Goal: Transaction & Acquisition: Purchase product/service

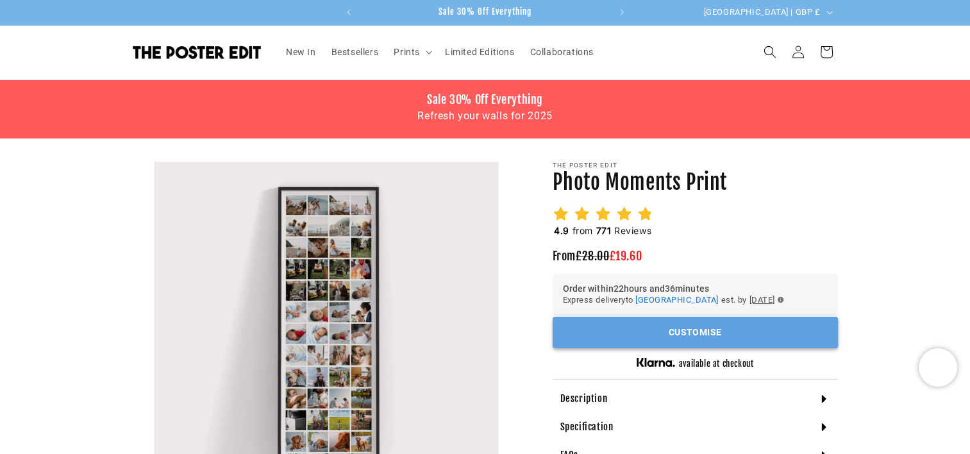
click at [680, 324] on button "Customise" at bounding box center [695, 332] width 285 height 31
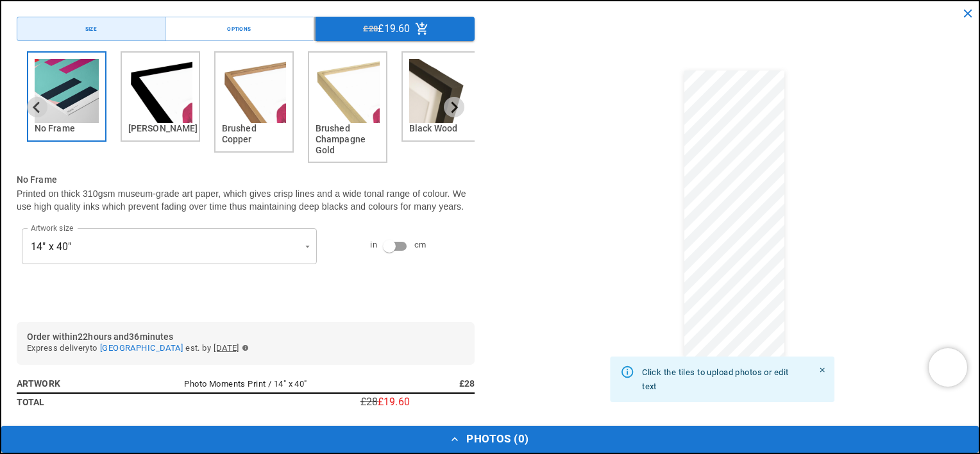
scroll to position [0, 500]
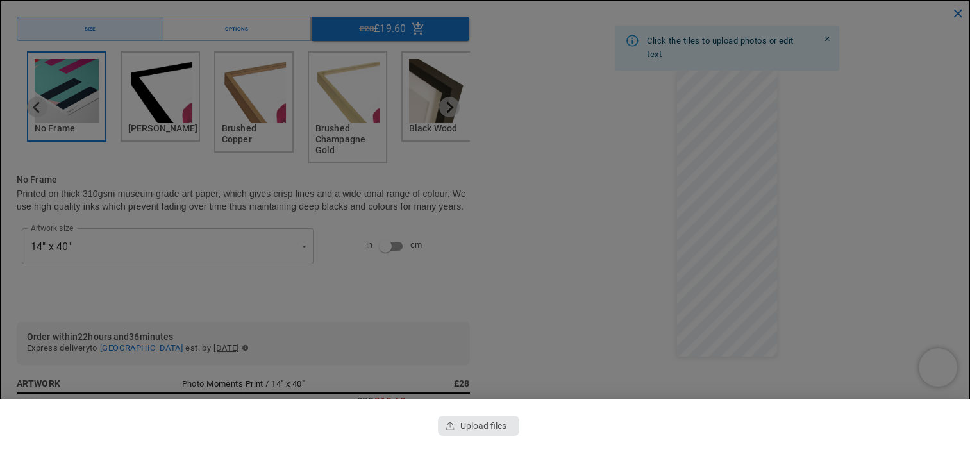
click at [495, 418] on div "button" at bounding box center [478, 425] width 81 height 21
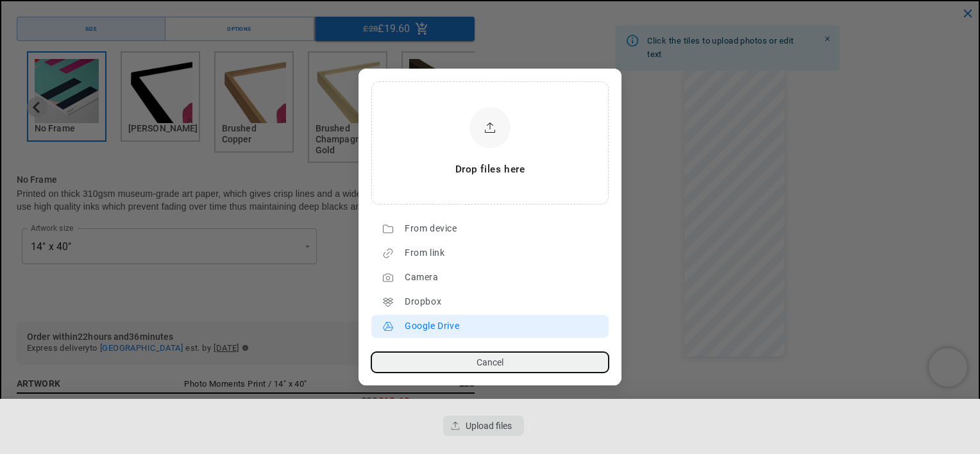
scroll to position [0, 250]
click at [465, 321] on div "Google Drive" at bounding box center [503, 326] width 197 height 21
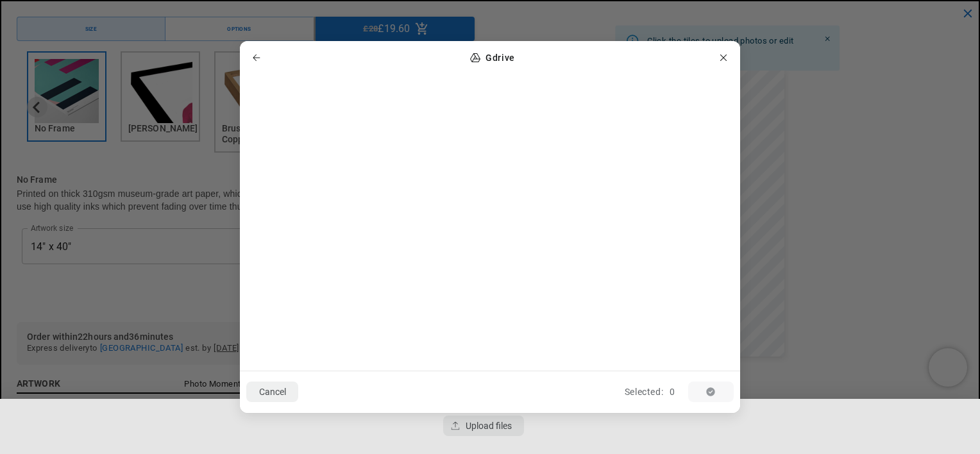
scroll to position [0, 0]
click at [257, 54] on icon "button" at bounding box center [256, 58] width 10 height 10
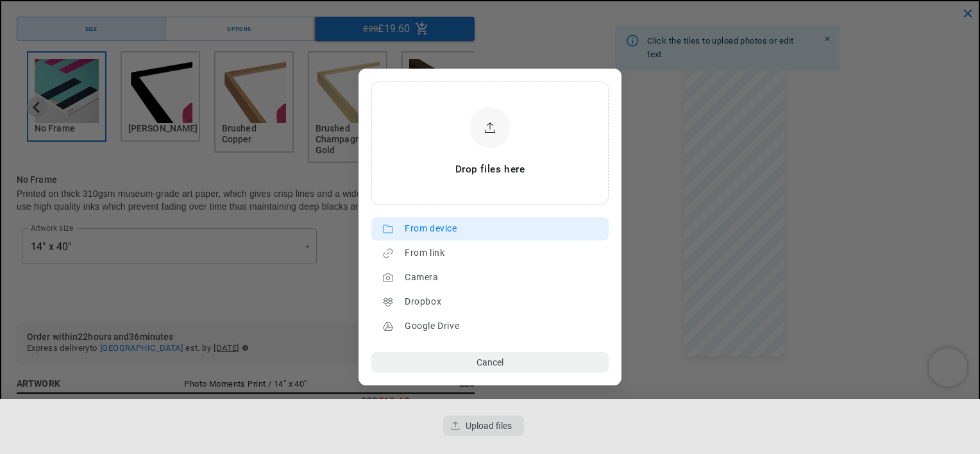
click at [432, 228] on div "From device" at bounding box center [503, 229] width 197 height 21
click at [468, 237] on div "From device" at bounding box center [503, 229] width 197 height 21
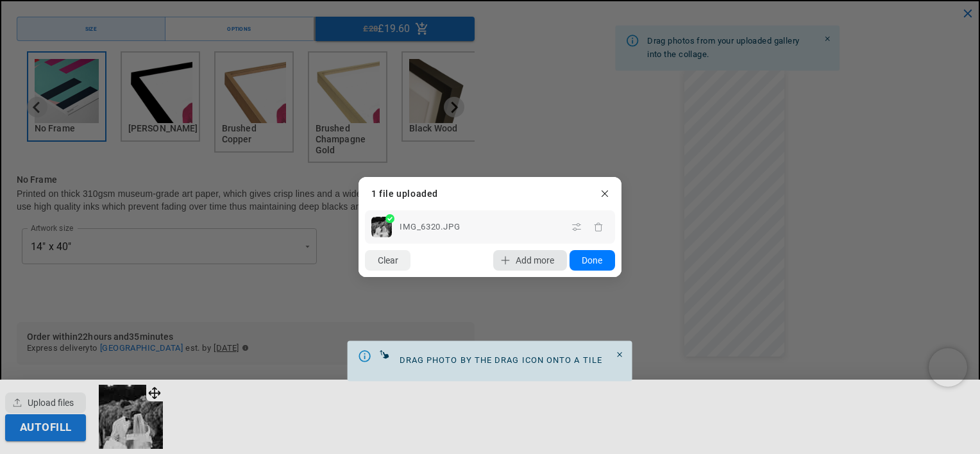
click at [516, 255] on span "Add more" at bounding box center [535, 260] width 38 height 10
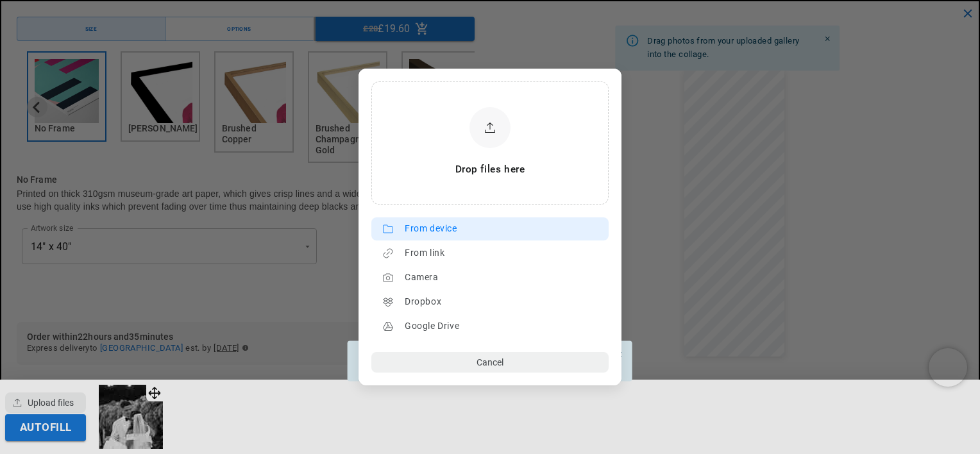
click at [431, 228] on div "From device" at bounding box center [503, 229] width 197 height 21
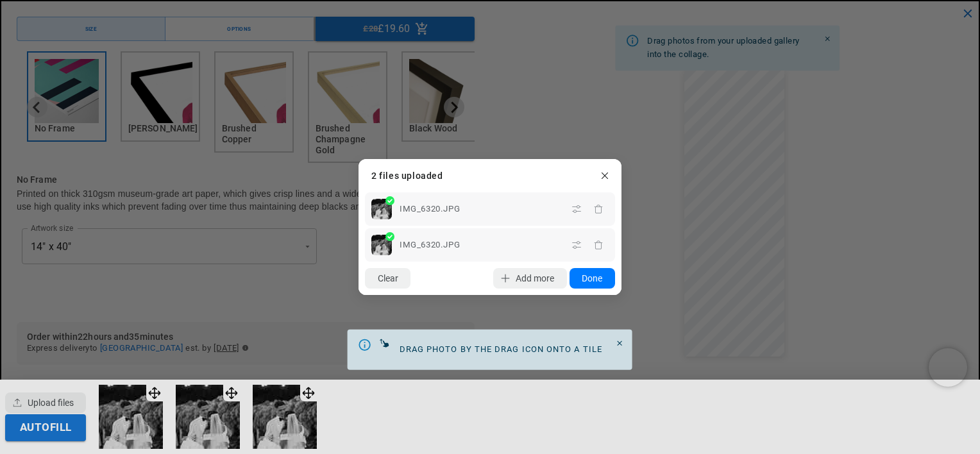
scroll to position [0, 500]
click at [598, 206] on icon "button" at bounding box center [598, 209] width 8 height 9
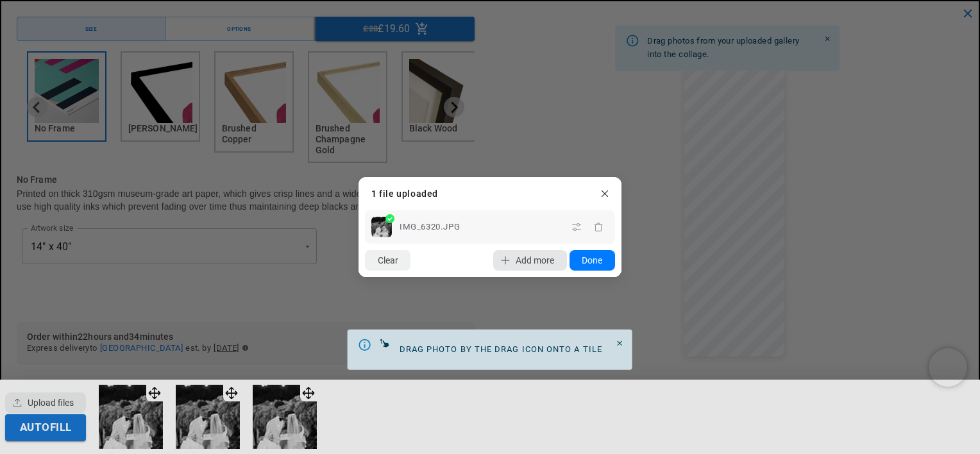
click at [504, 264] on icon "button" at bounding box center [505, 260] width 10 height 10
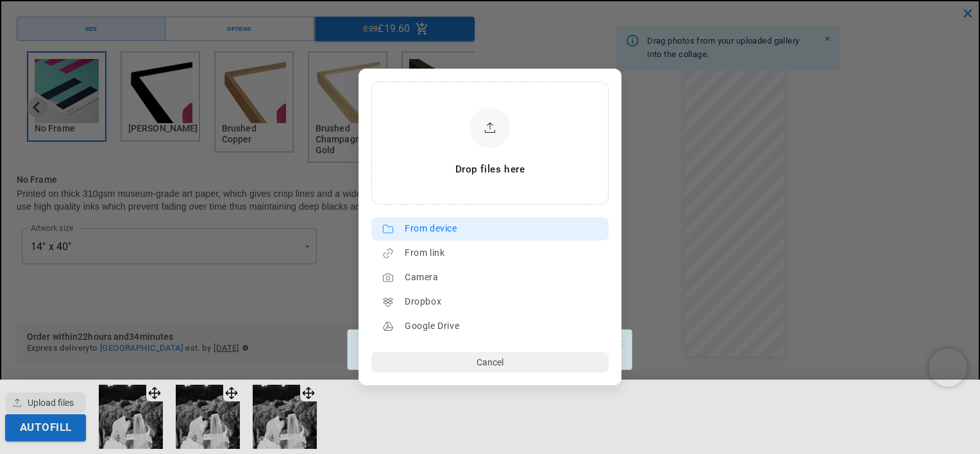
click at [461, 226] on div "From device" at bounding box center [503, 229] width 197 height 21
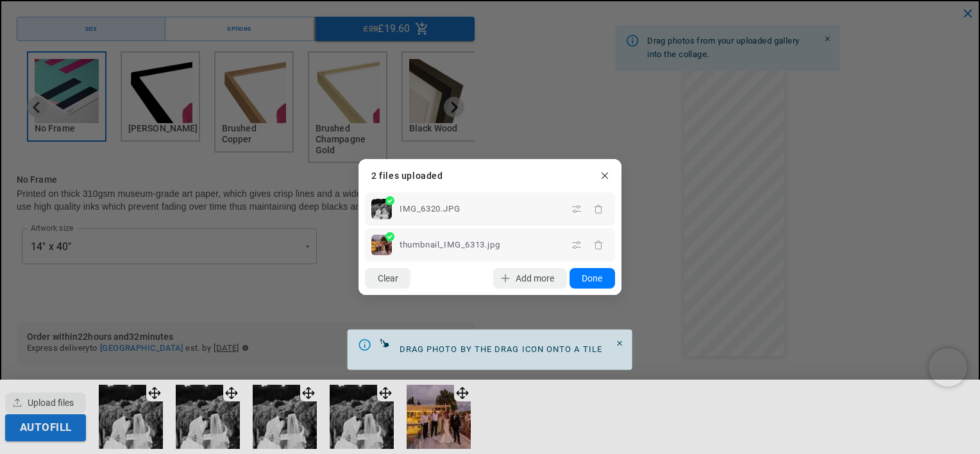
scroll to position [0, 250]
click at [533, 278] on span "Add more" at bounding box center [535, 278] width 38 height 10
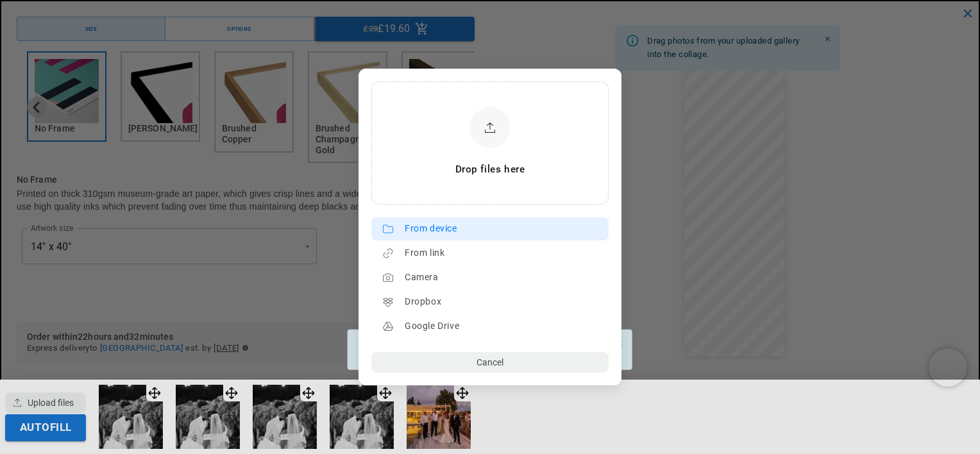
click at [507, 233] on div "From device" at bounding box center [503, 229] width 197 height 21
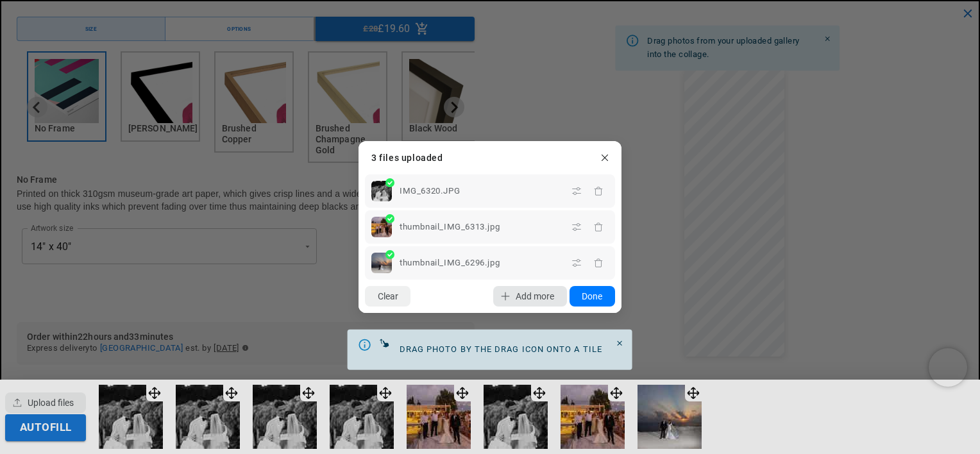
click at [532, 298] on span "Add more" at bounding box center [535, 296] width 38 height 10
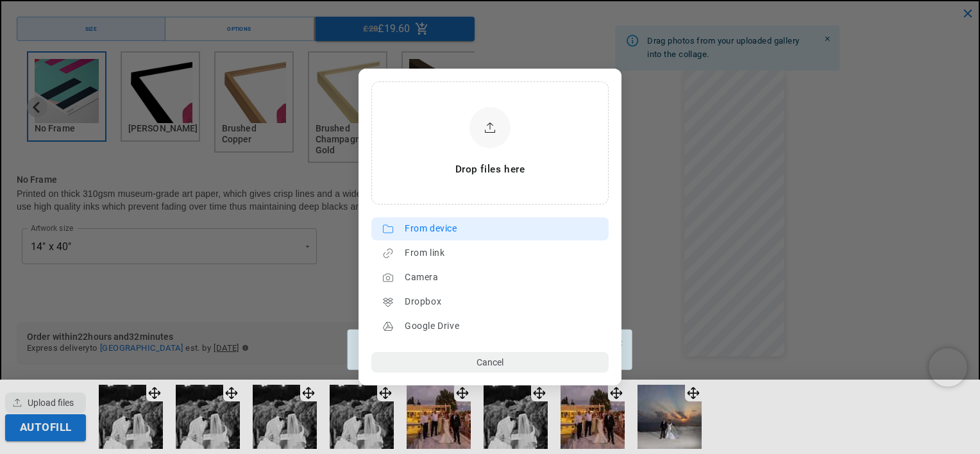
click at [466, 226] on div "From device" at bounding box center [503, 229] width 197 height 21
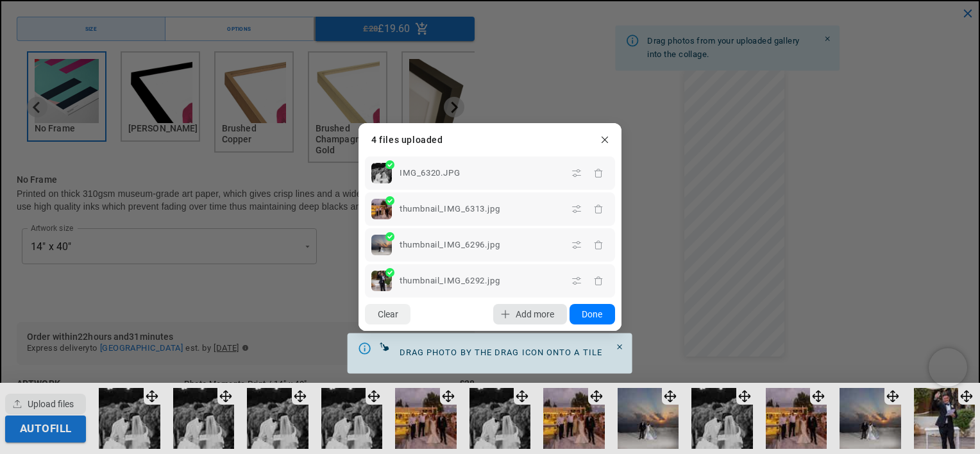
click at [505, 311] on icon "button" at bounding box center [505, 314] width 10 height 10
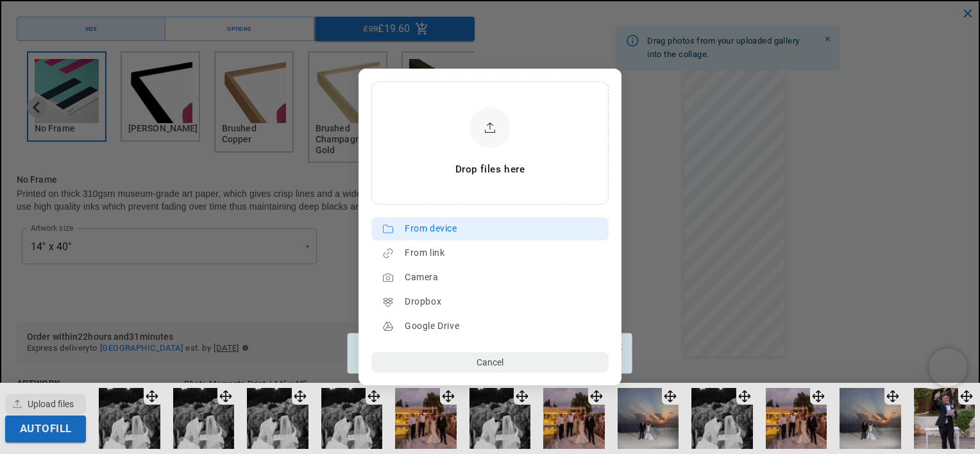
click at [476, 231] on div "From device" at bounding box center [503, 229] width 197 height 21
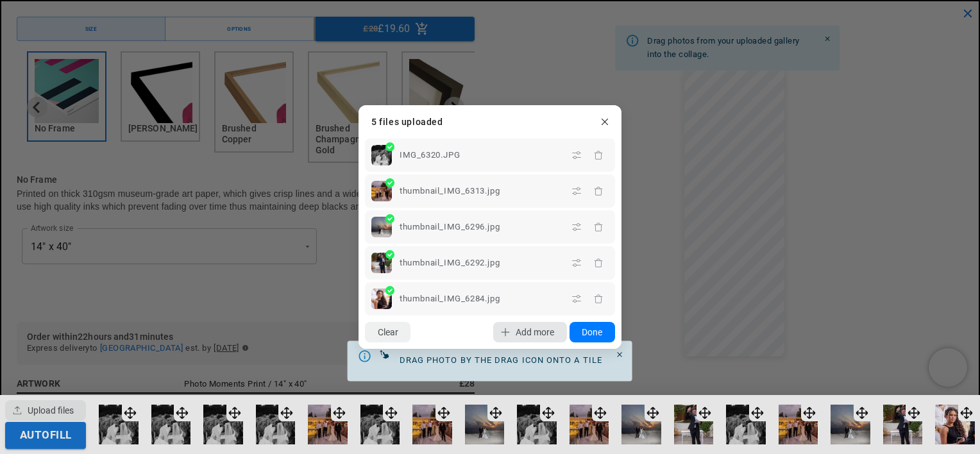
click at [523, 328] on span "Add more" at bounding box center [535, 332] width 38 height 10
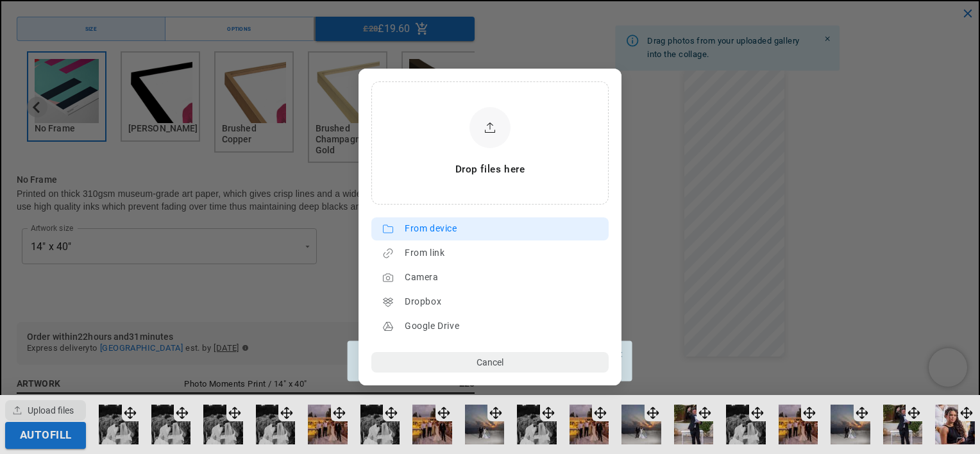
click at [436, 229] on div "From device" at bounding box center [503, 229] width 197 height 21
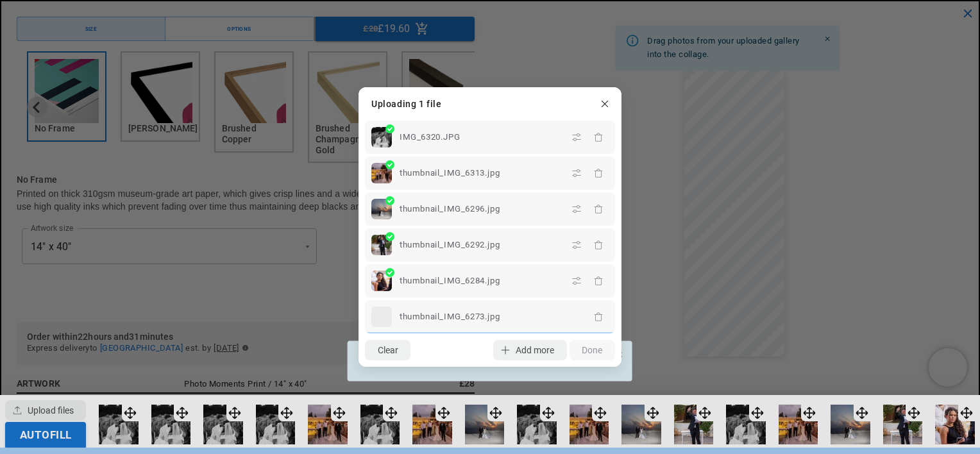
scroll to position [0, 250]
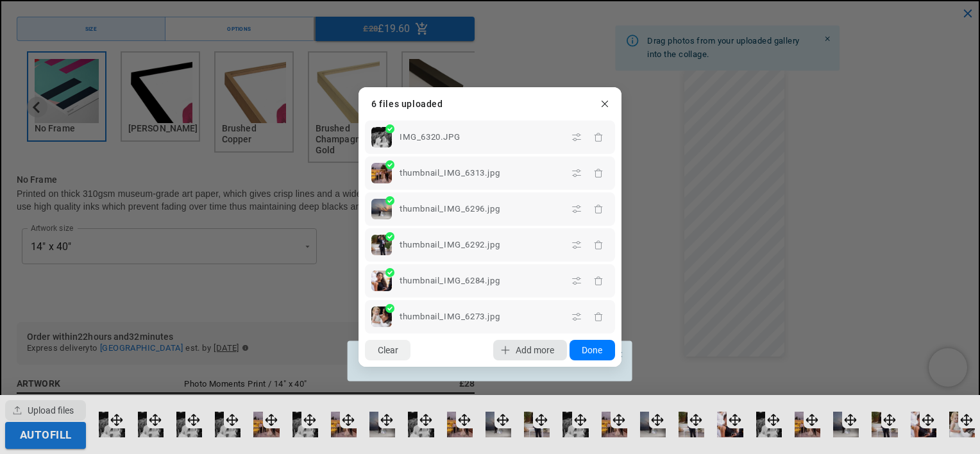
click at [512, 348] on lr-icon "button" at bounding box center [505, 350] width 21 height 21
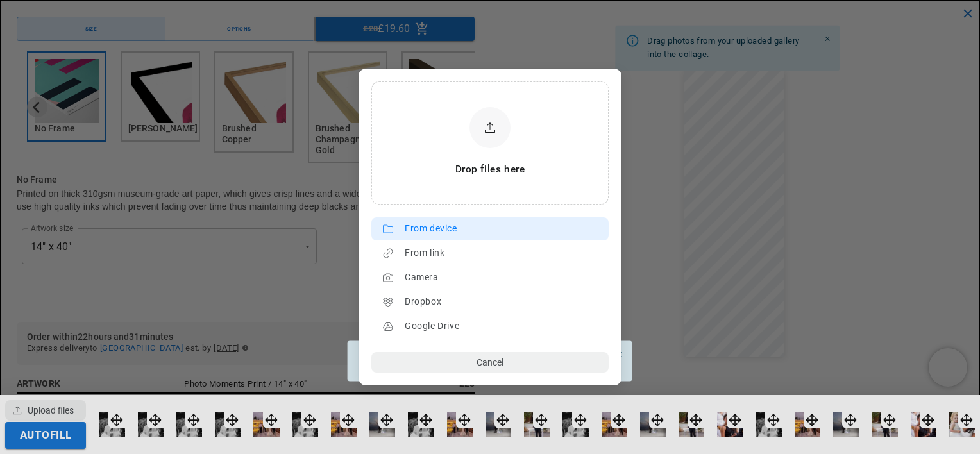
click at [455, 222] on div "From device" at bounding box center [503, 229] width 197 height 21
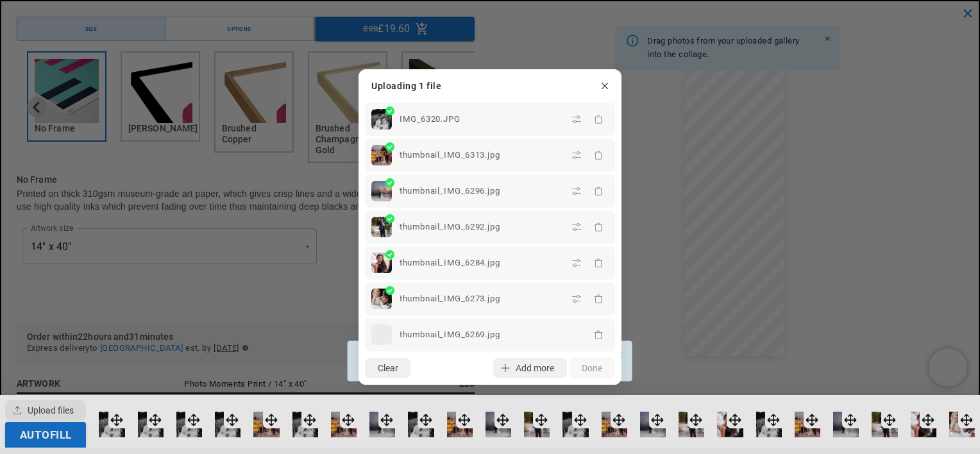
scroll to position [0, 0]
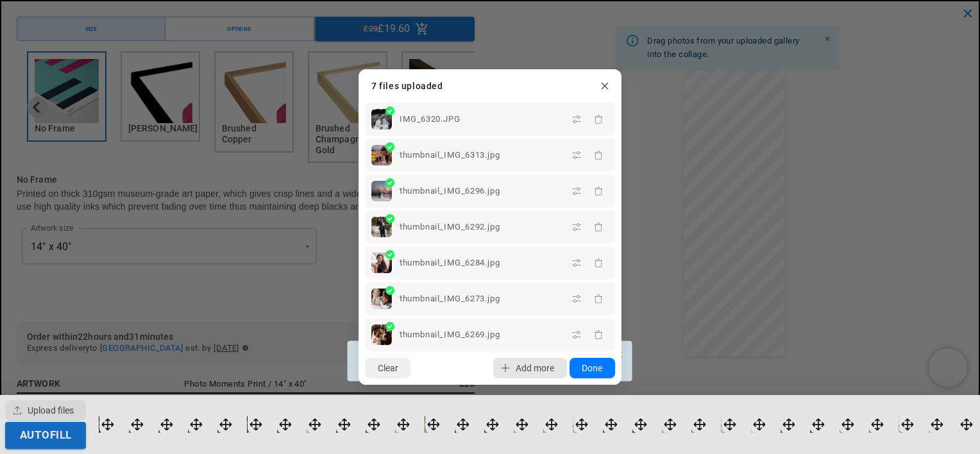
click at [533, 369] on span "Add more" at bounding box center [535, 368] width 38 height 10
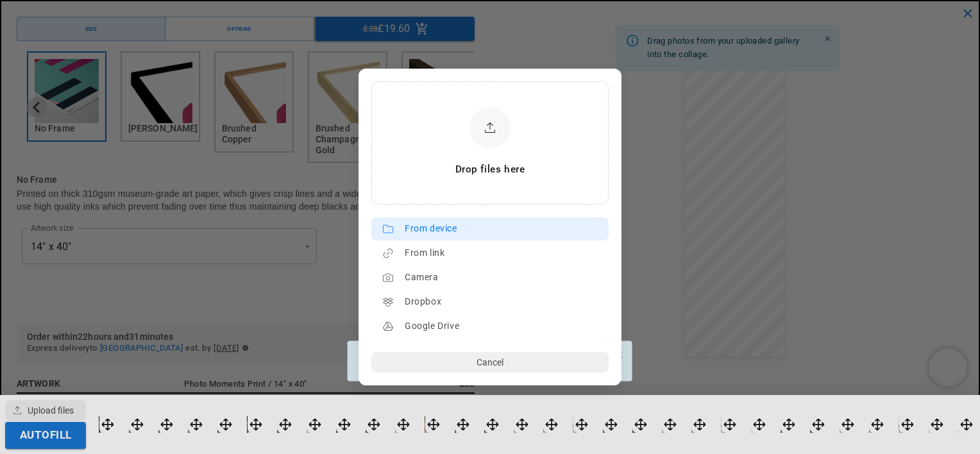
click at [487, 224] on div "From device" at bounding box center [503, 229] width 197 height 21
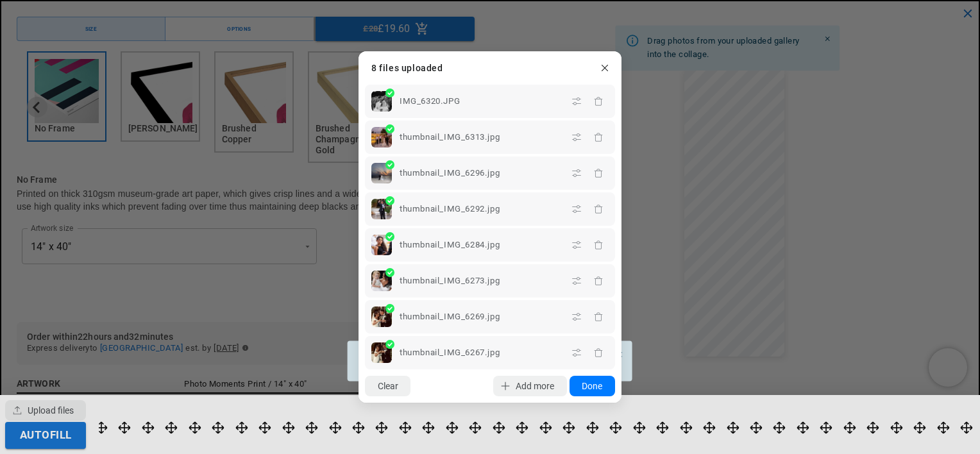
scroll to position [0, 500]
click at [542, 387] on span "Add more" at bounding box center [535, 386] width 38 height 10
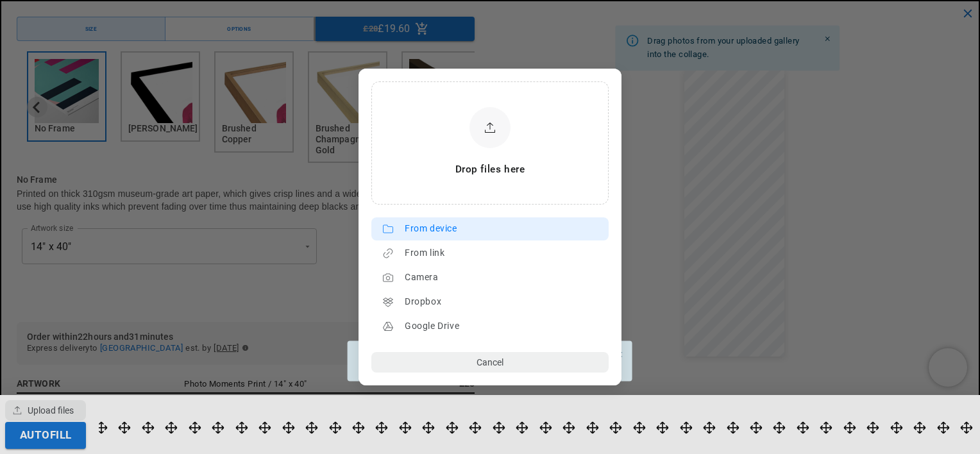
click at [433, 219] on div "From device" at bounding box center [503, 229] width 197 height 21
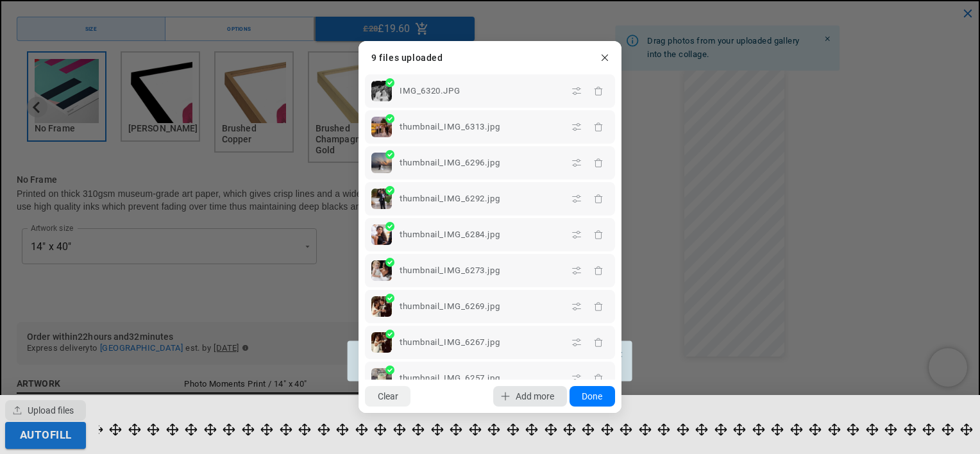
click at [517, 398] on span "Add more" at bounding box center [535, 396] width 38 height 10
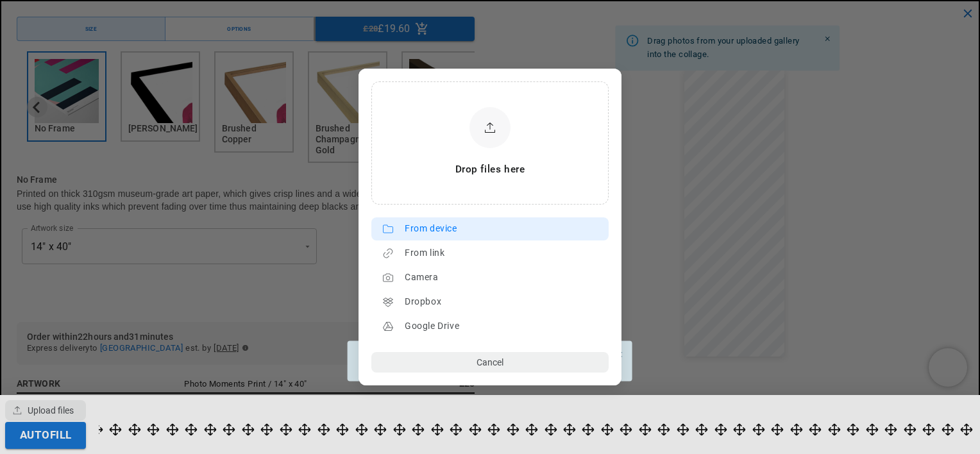
click at [459, 228] on div "From device" at bounding box center [503, 229] width 197 height 21
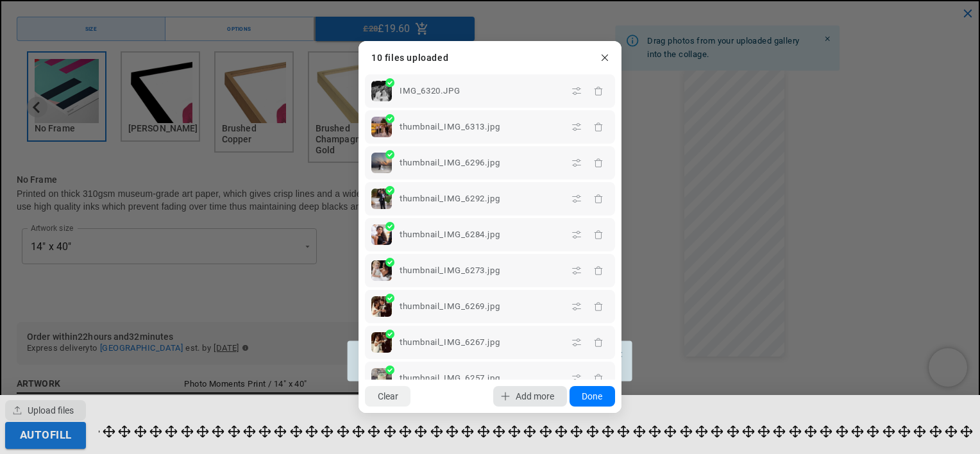
click at [510, 396] on lr-icon "button" at bounding box center [505, 396] width 21 height 21
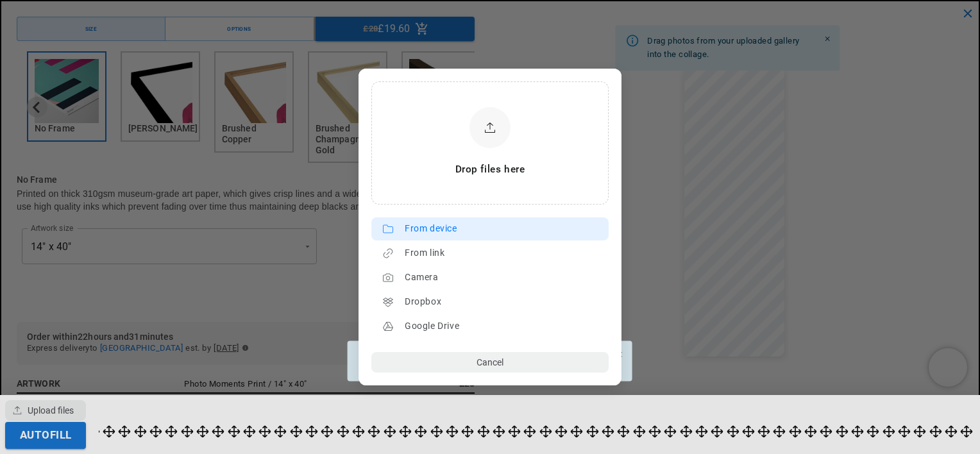
click at [464, 226] on div "From device" at bounding box center [503, 229] width 197 height 21
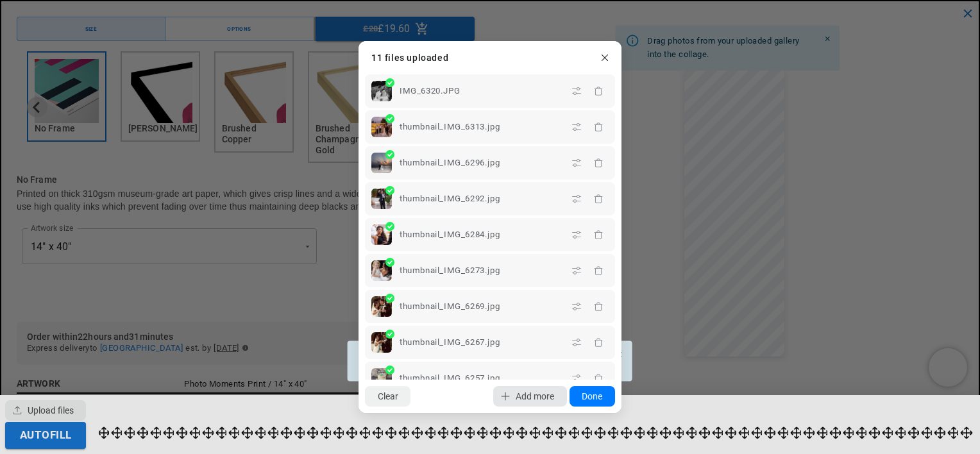
click at [508, 389] on lr-icon "button" at bounding box center [505, 396] width 21 height 21
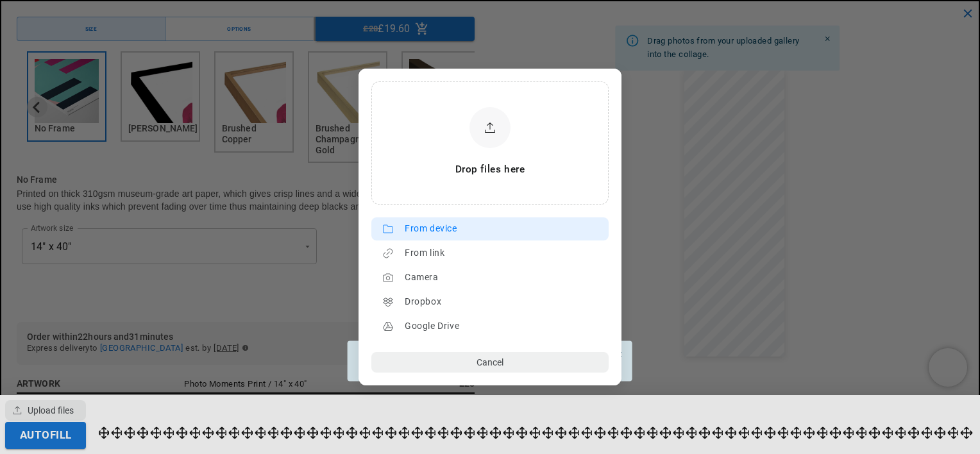
click at [464, 225] on div "From device" at bounding box center [503, 229] width 197 height 21
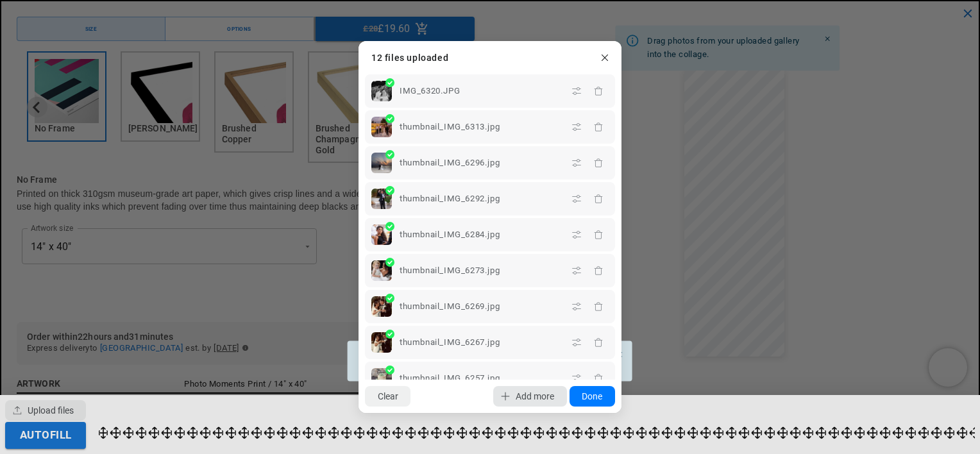
click at [537, 394] on span "Add more" at bounding box center [535, 396] width 38 height 10
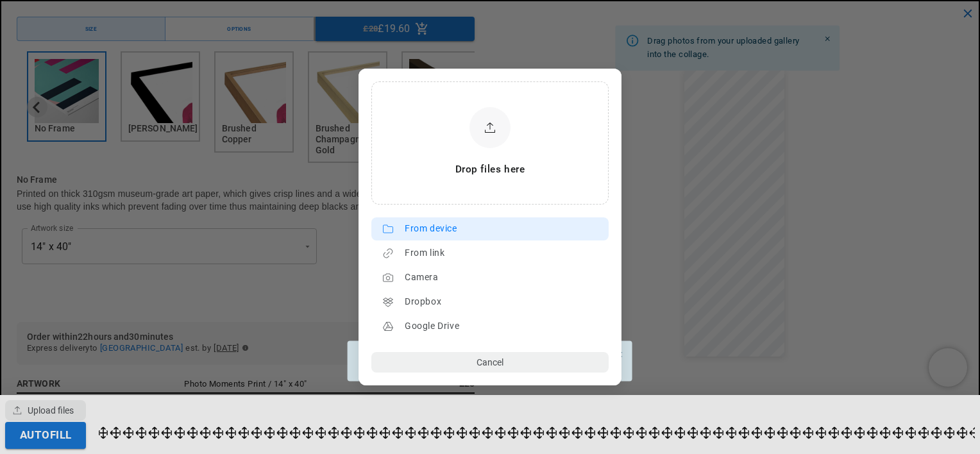
click at [474, 226] on div "From device" at bounding box center [503, 229] width 197 height 21
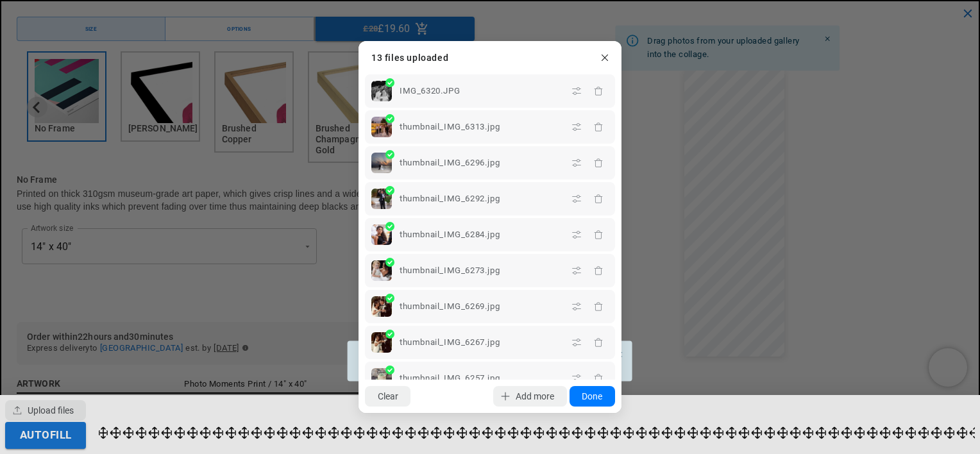
scroll to position [0, 500]
click at [519, 401] on span "Add more" at bounding box center [535, 396] width 38 height 10
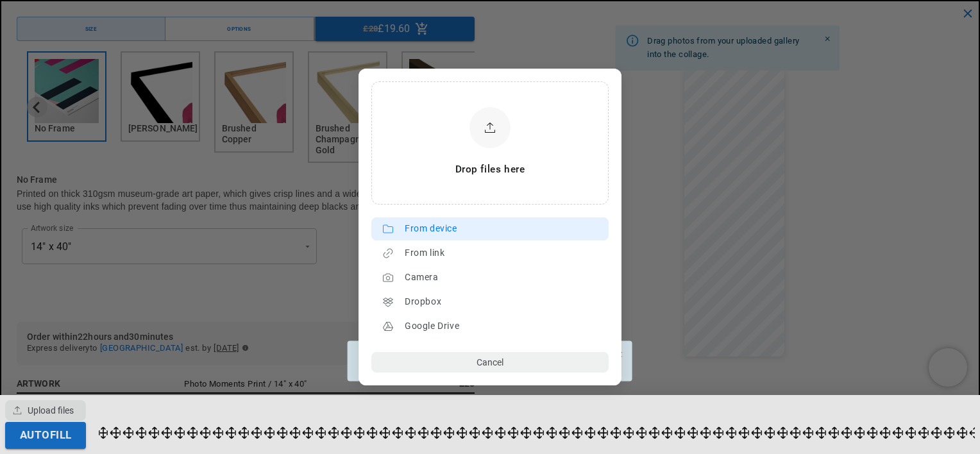
click at [464, 226] on div "From device" at bounding box center [503, 229] width 197 height 21
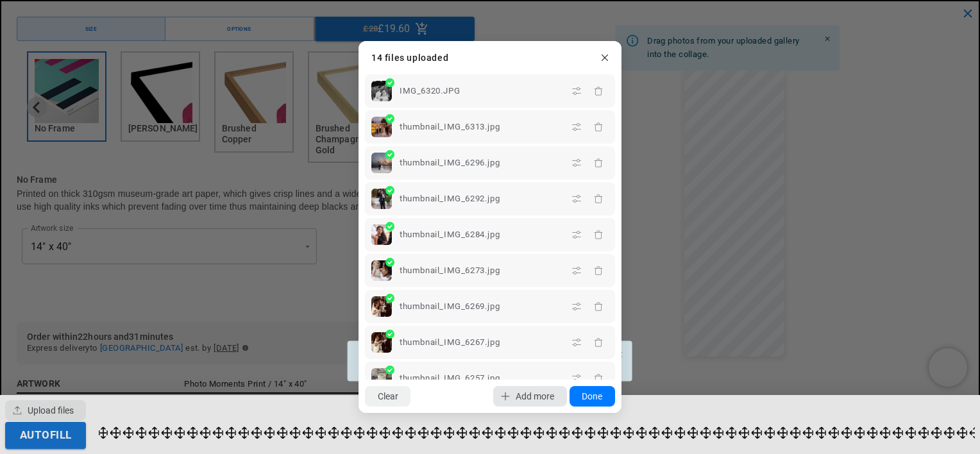
click at [523, 399] on span "Add more" at bounding box center [535, 396] width 38 height 10
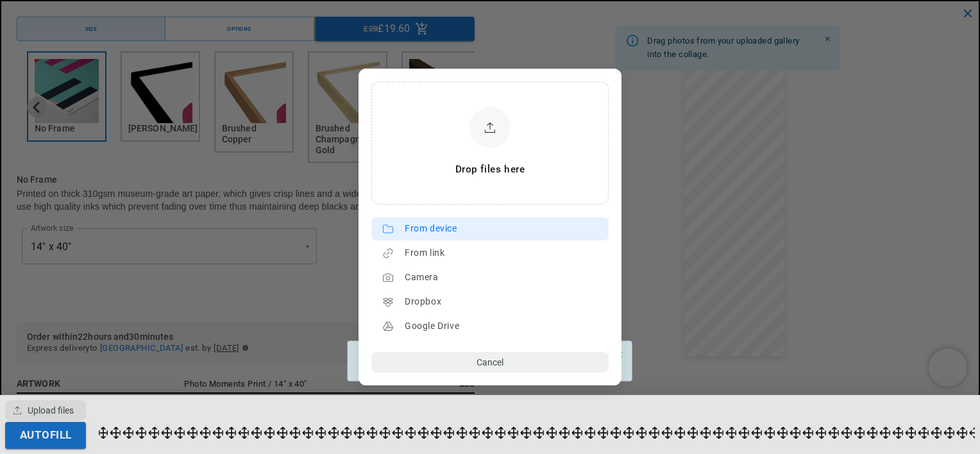
scroll to position [0, 250]
click at [445, 217] on lr-source-btn "From device" at bounding box center [489, 228] width 237 height 23
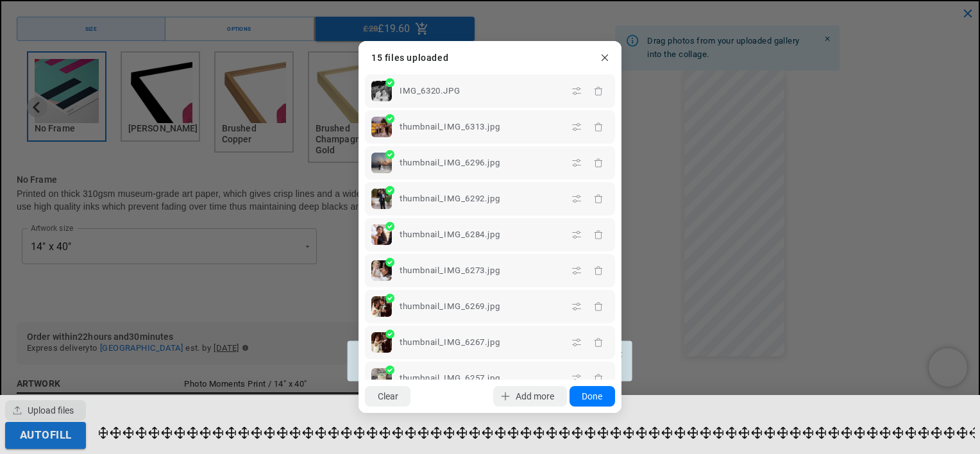
scroll to position [0, 0]
click at [516, 396] on span "Add more" at bounding box center [535, 396] width 38 height 10
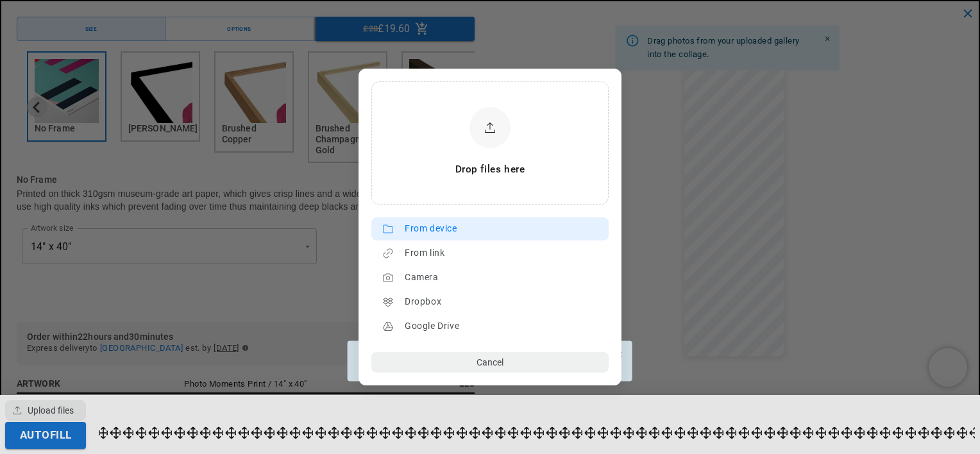
scroll to position [0, 250]
click at [486, 223] on div "From device" at bounding box center [503, 229] width 197 height 21
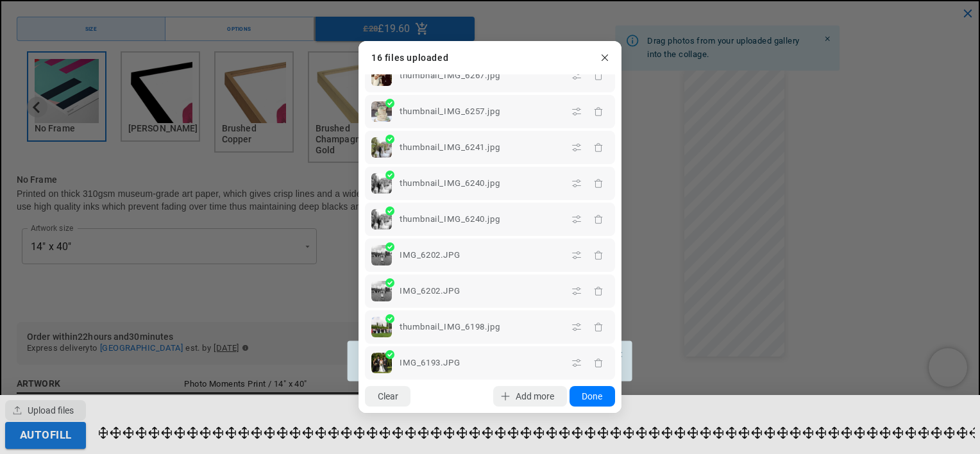
scroll to position [0, 500]
click at [593, 214] on icon "button" at bounding box center [598, 219] width 10 height 10
click at [593, 290] on icon "button" at bounding box center [598, 291] width 10 height 10
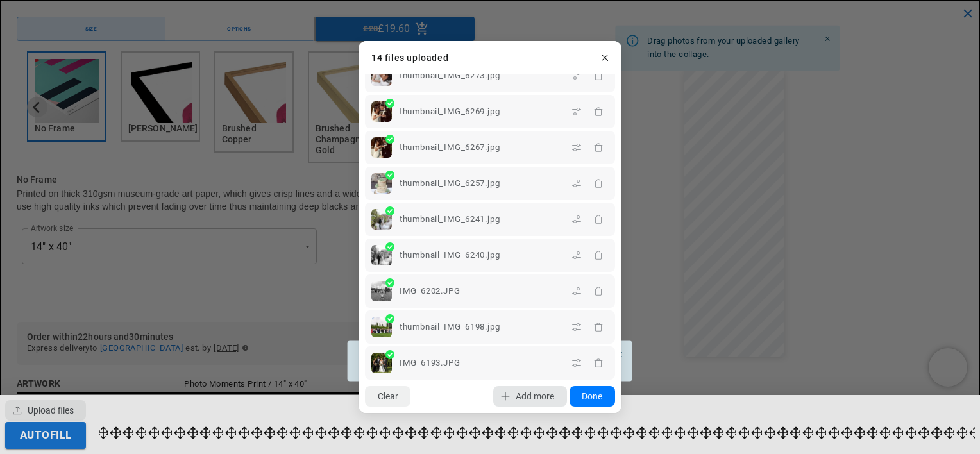
click at [530, 392] on span "Add more" at bounding box center [535, 396] width 38 height 10
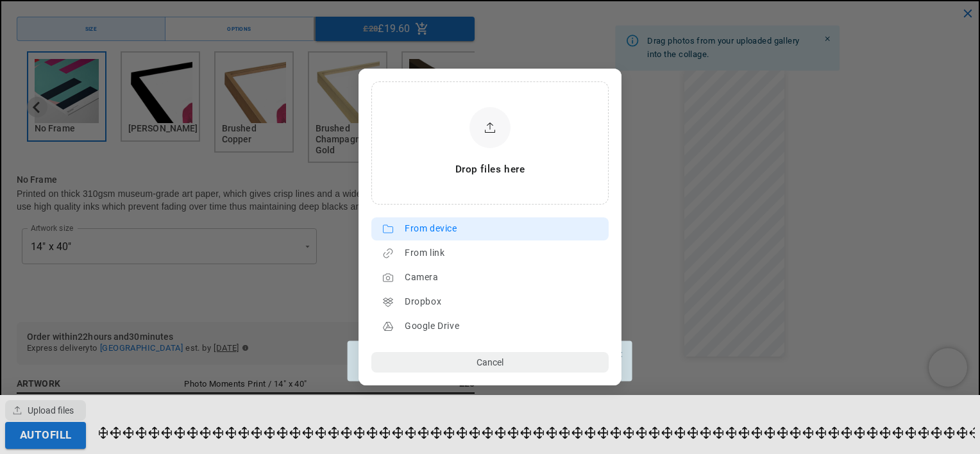
scroll to position [0, 500]
click at [441, 230] on div "From device" at bounding box center [503, 229] width 197 height 21
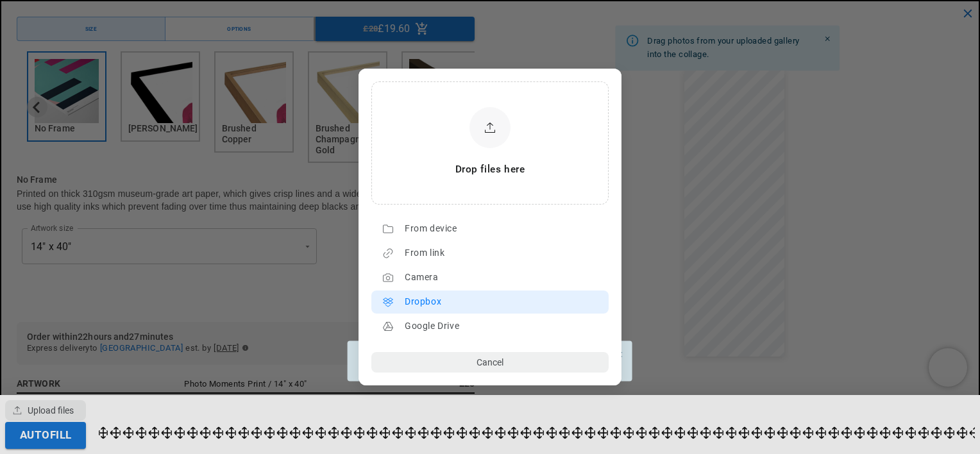
scroll to position [0, 250]
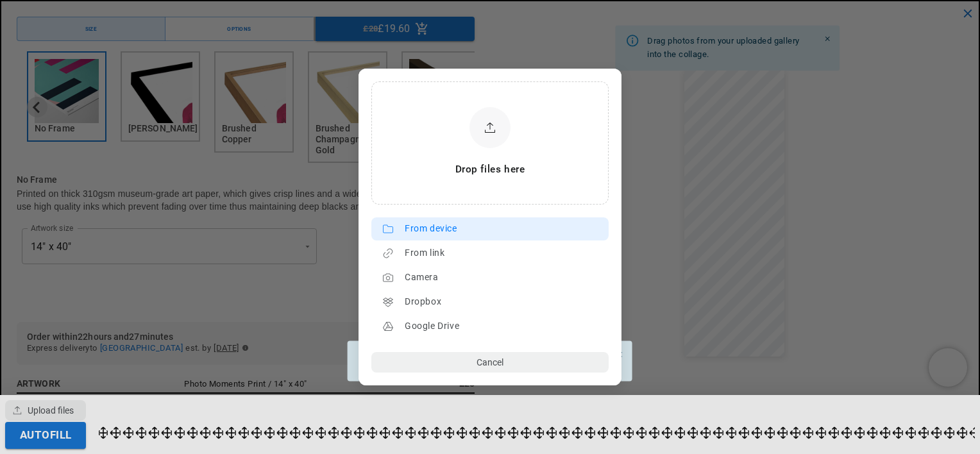
click at [469, 226] on div "From device" at bounding box center [503, 229] width 197 height 21
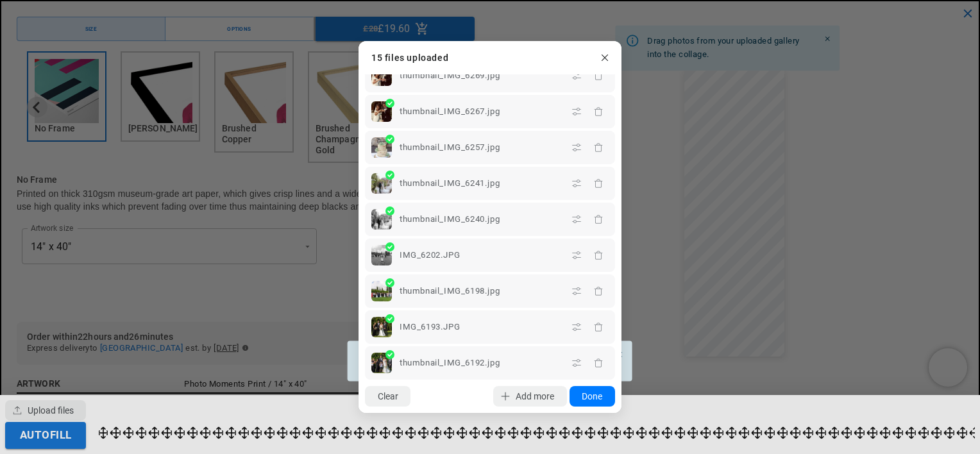
scroll to position [0, 500]
click at [528, 392] on span "Add more" at bounding box center [535, 396] width 38 height 10
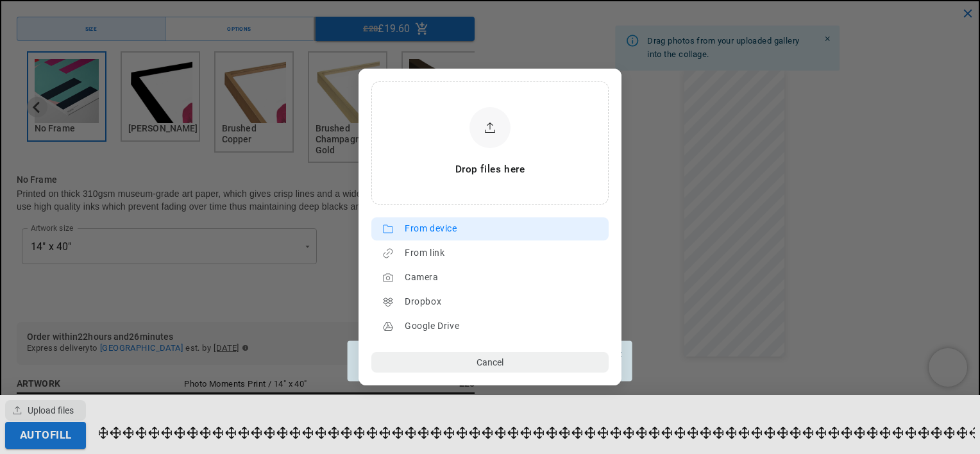
click at [422, 227] on div "From device" at bounding box center [503, 229] width 197 height 21
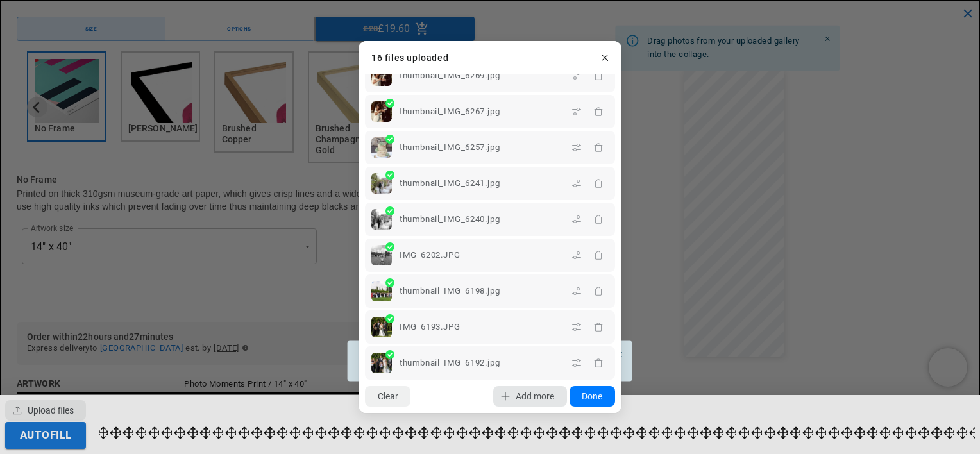
click at [519, 393] on span "Add more" at bounding box center [535, 396] width 38 height 10
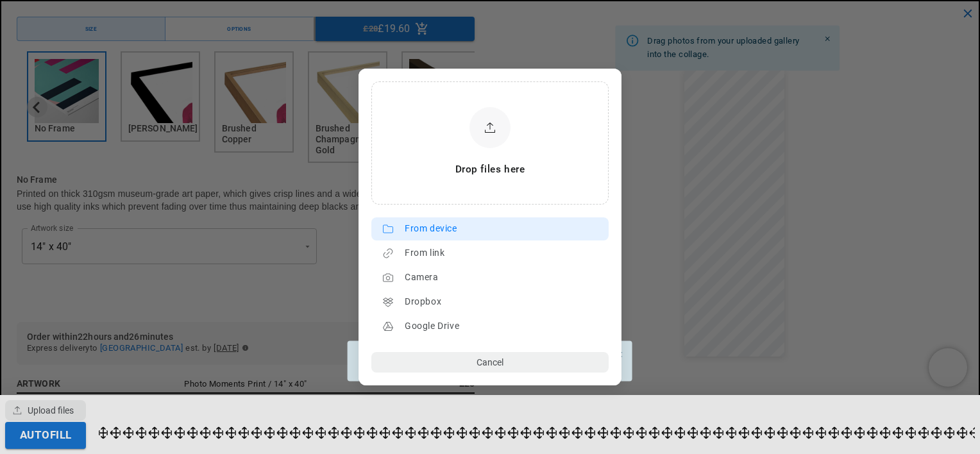
scroll to position [0, 500]
click at [497, 224] on div "From device" at bounding box center [503, 229] width 197 height 21
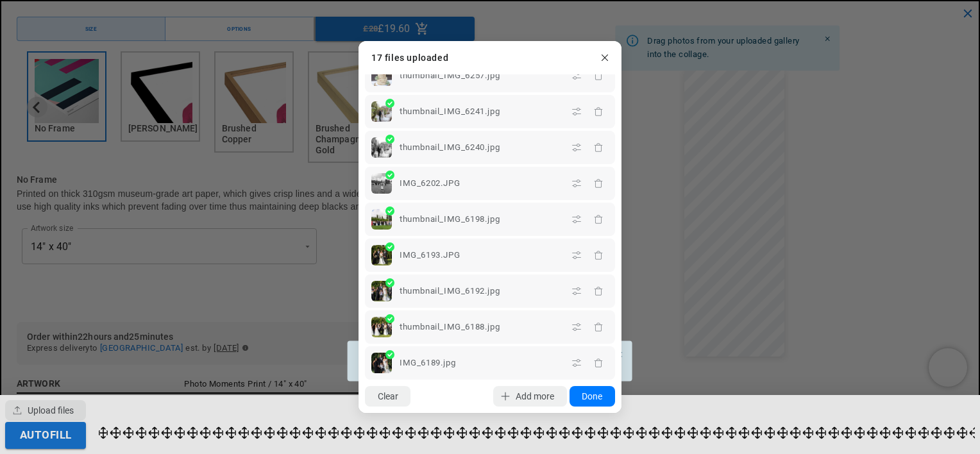
scroll to position [0, 0]
click at [541, 401] on span "Add more" at bounding box center [535, 396] width 38 height 10
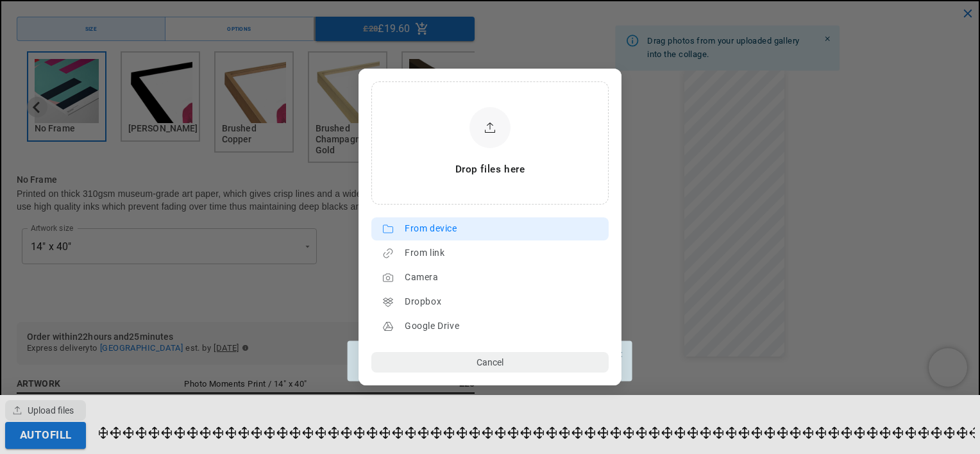
click at [433, 235] on div "From device" at bounding box center [503, 229] width 197 height 21
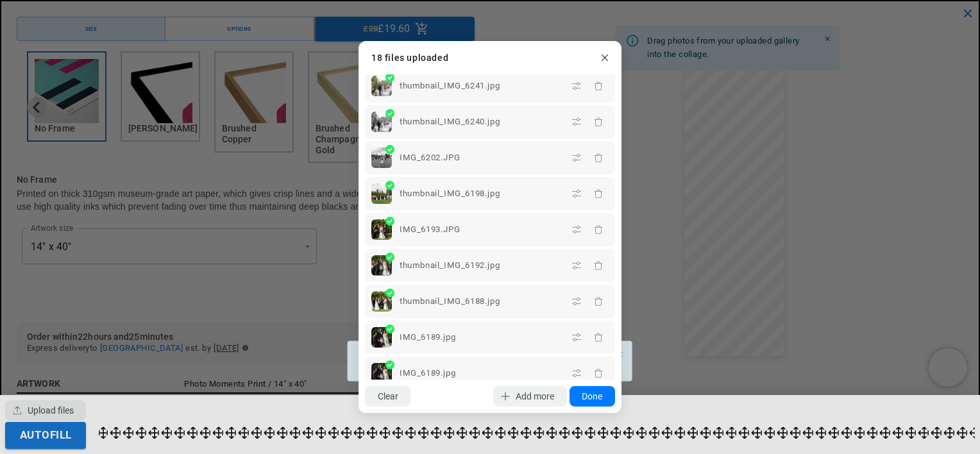
scroll to position [339, 0]
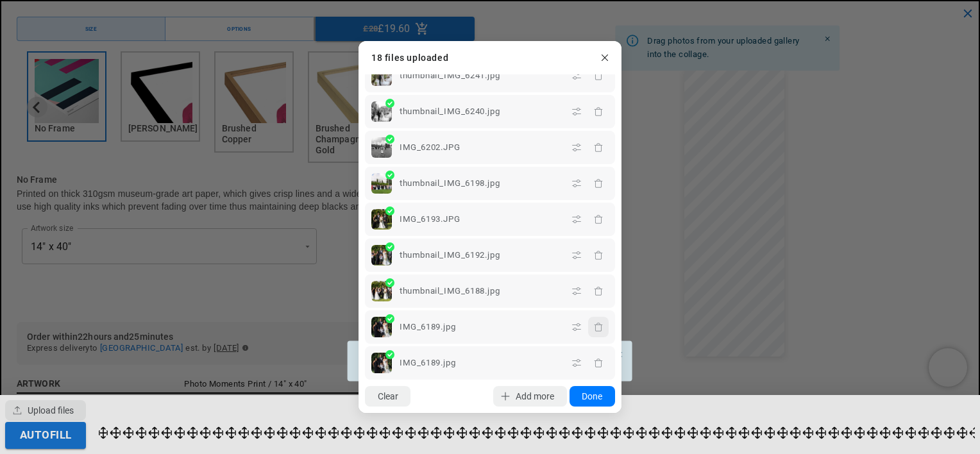
click at [593, 328] on icon "button" at bounding box center [598, 327] width 10 height 10
click at [516, 396] on span "Add more" at bounding box center [535, 396] width 38 height 10
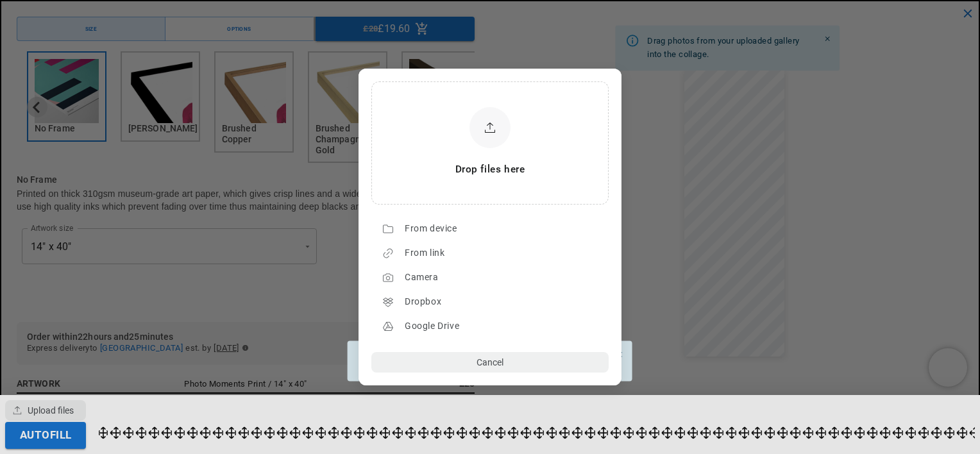
scroll to position [0, 250]
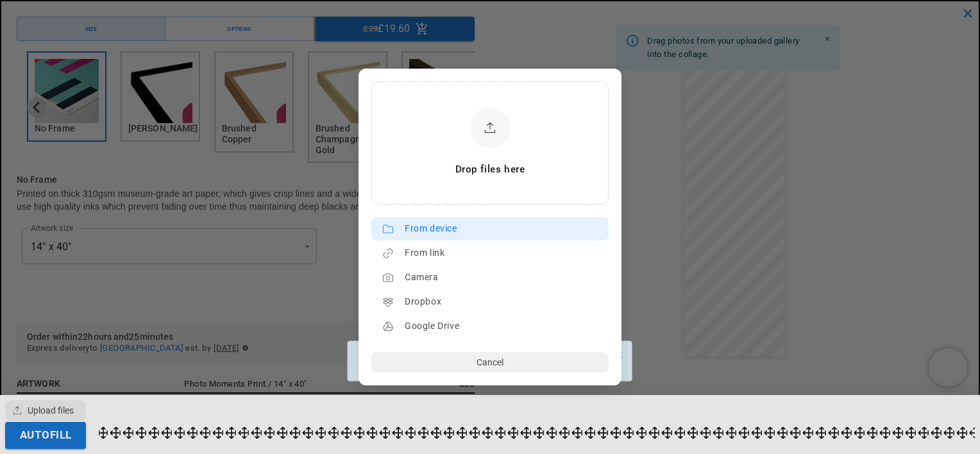
click at [439, 231] on div "From device" at bounding box center [503, 229] width 197 height 21
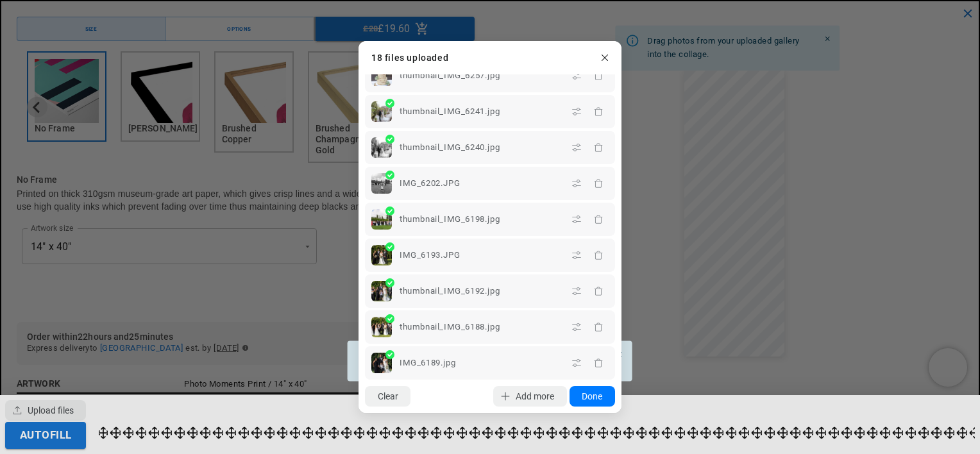
scroll to position [339, 0]
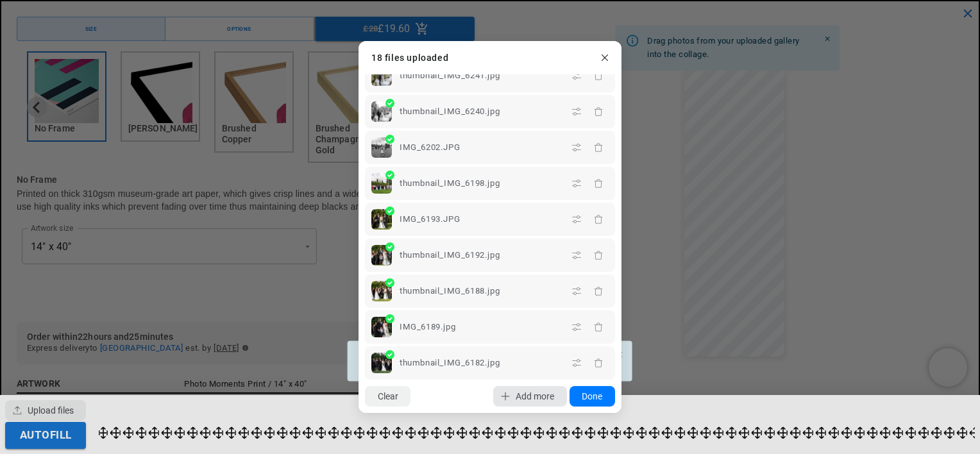
click at [521, 399] on span "Add more" at bounding box center [535, 396] width 38 height 10
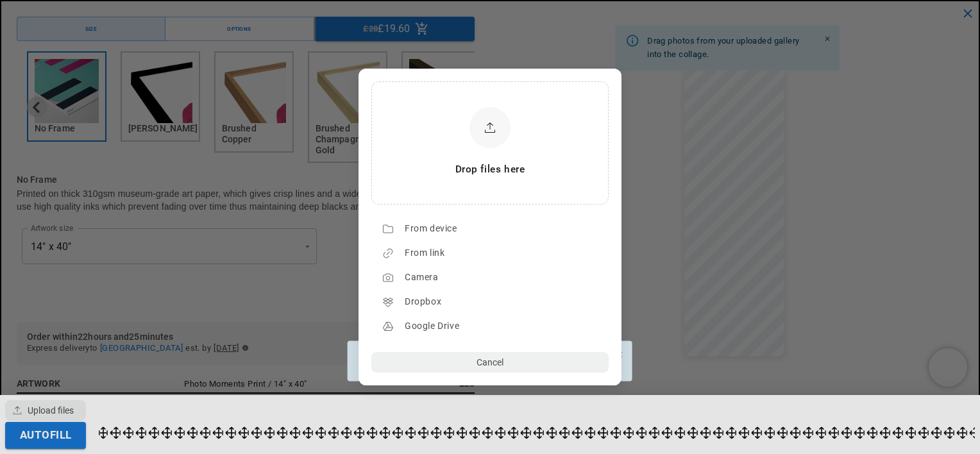
scroll to position [0, 250]
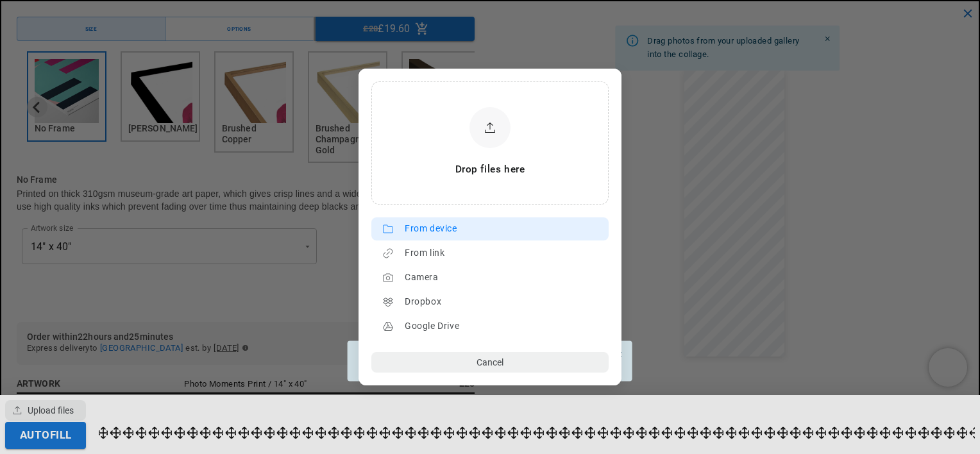
click at [414, 228] on div "From device" at bounding box center [503, 229] width 197 height 21
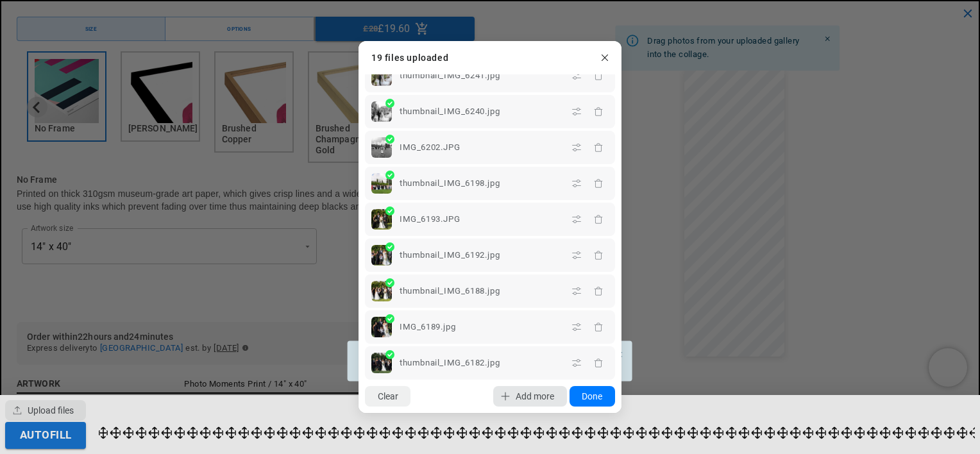
scroll to position [0, 0]
click at [521, 398] on span "Add more" at bounding box center [535, 396] width 38 height 10
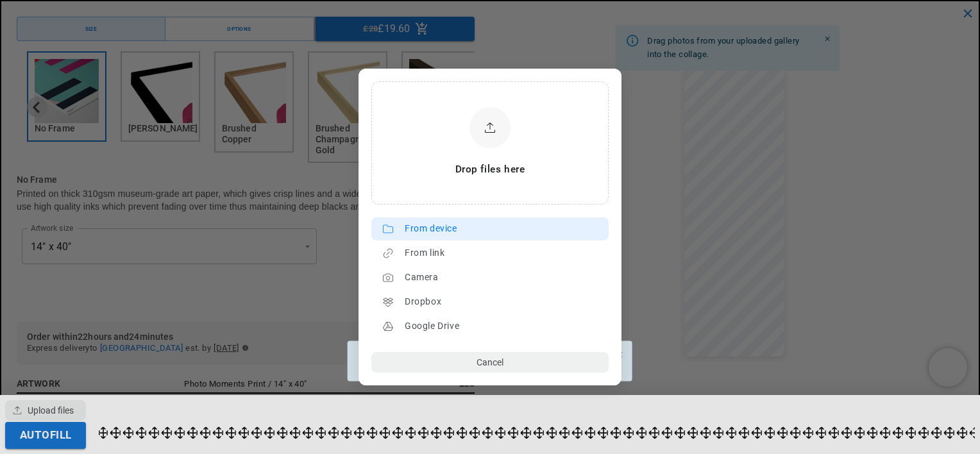
click at [448, 231] on div "From device" at bounding box center [503, 229] width 197 height 21
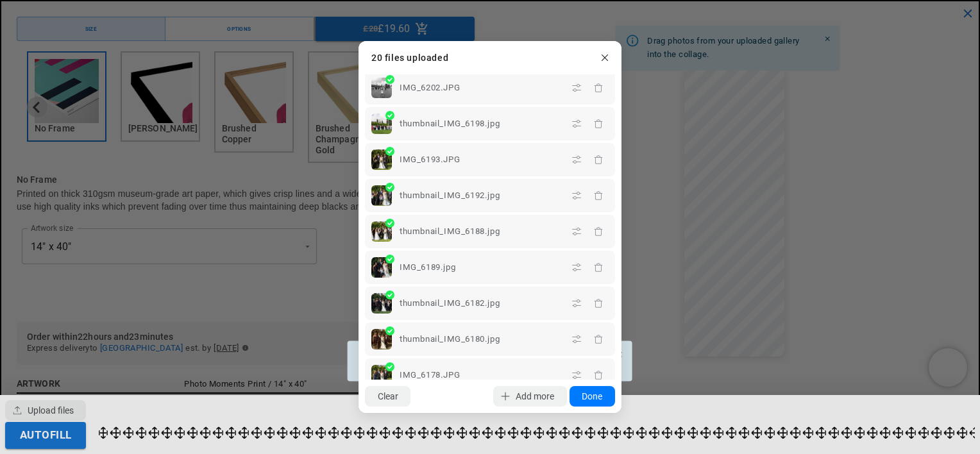
scroll to position [410, 0]
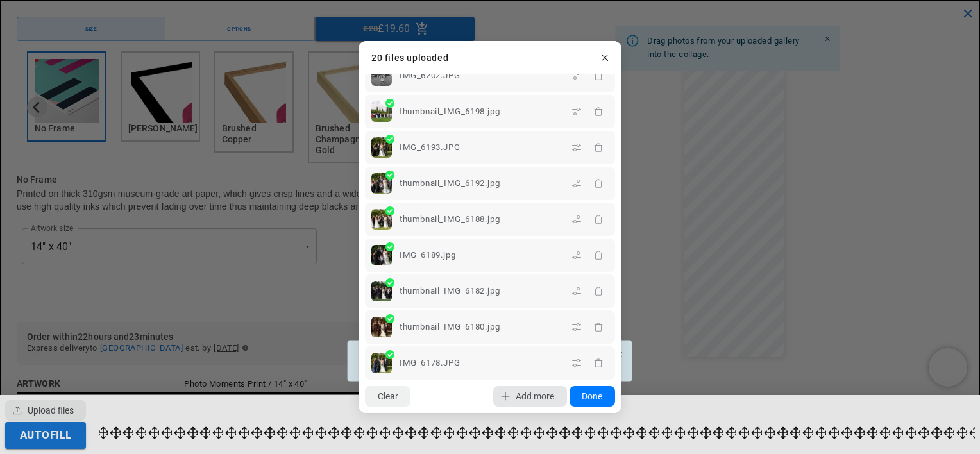
click at [512, 393] on lr-icon "button" at bounding box center [505, 396] width 21 height 21
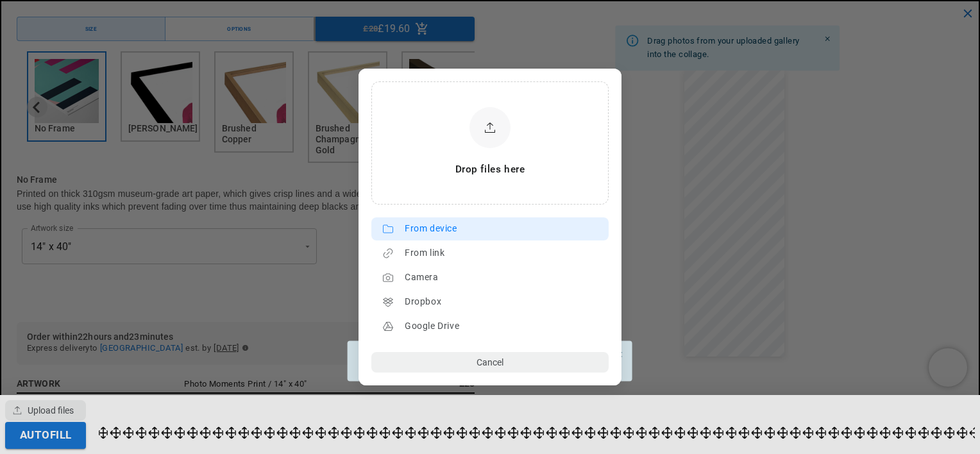
click at [448, 226] on div "From device" at bounding box center [503, 229] width 197 height 21
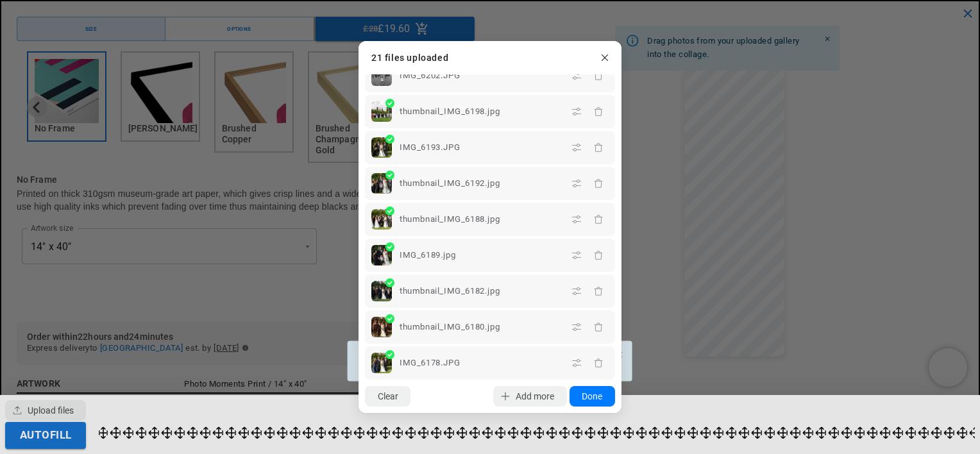
click at [516, 383] on div "Clear Add more Upload Done" at bounding box center [489, 396] width 263 height 33
click at [510, 405] on lr-icon "button" at bounding box center [505, 396] width 21 height 21
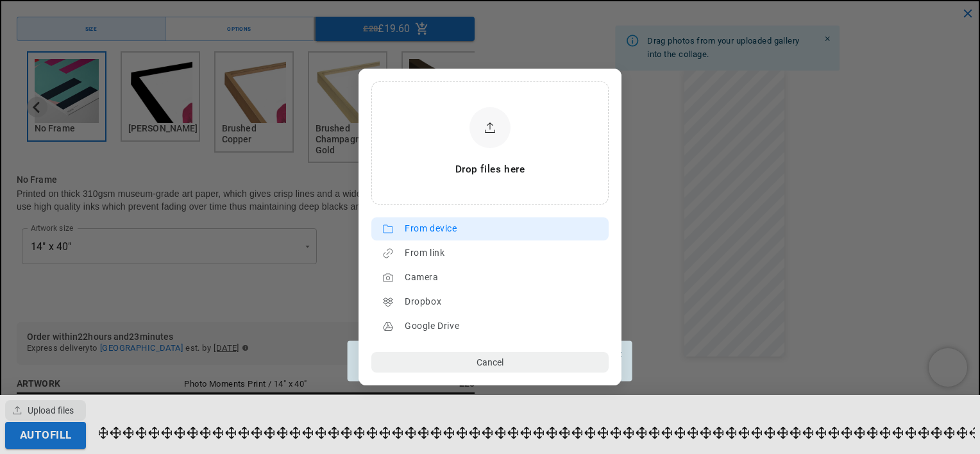
click at [438, 219] on div "From device" at bounding box center [503, 229] width 197 height 21
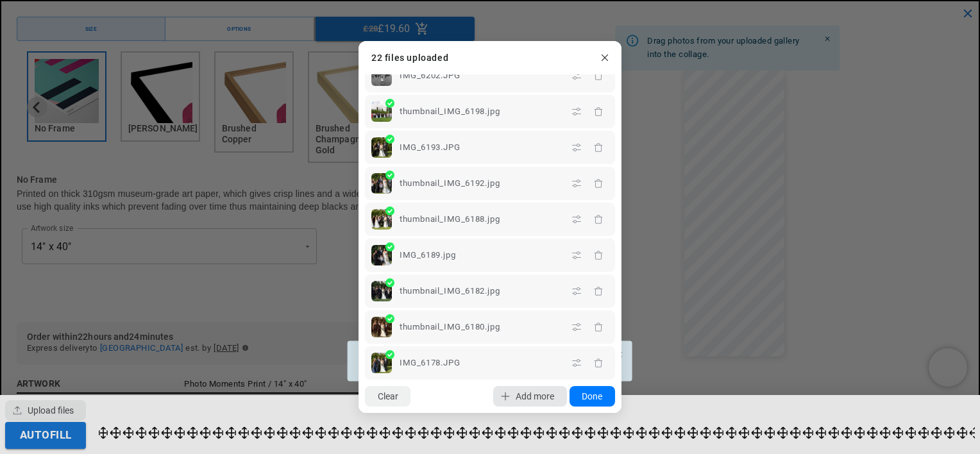
click at [509, 397] on lr-icon "button" at bounding box center [505, 396] width 21 height 21
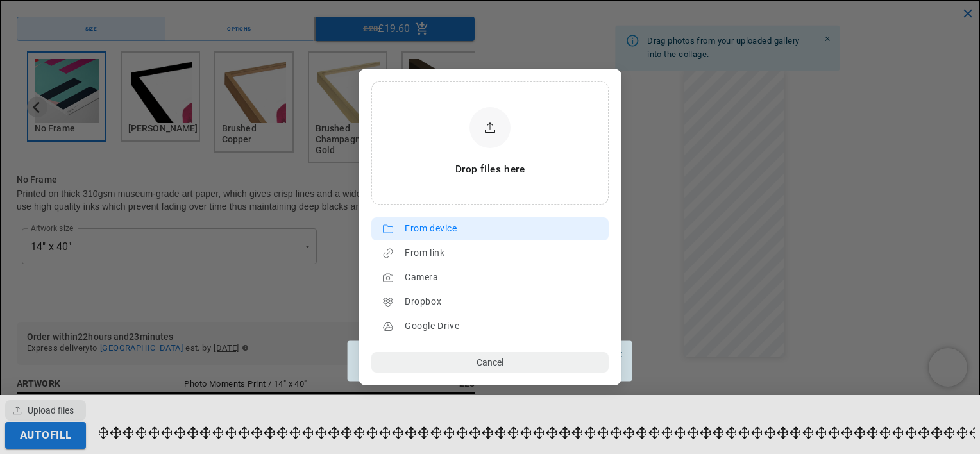
click at [462, 228] on div "From device" at bounding box center [503, 229] width 197 height 21
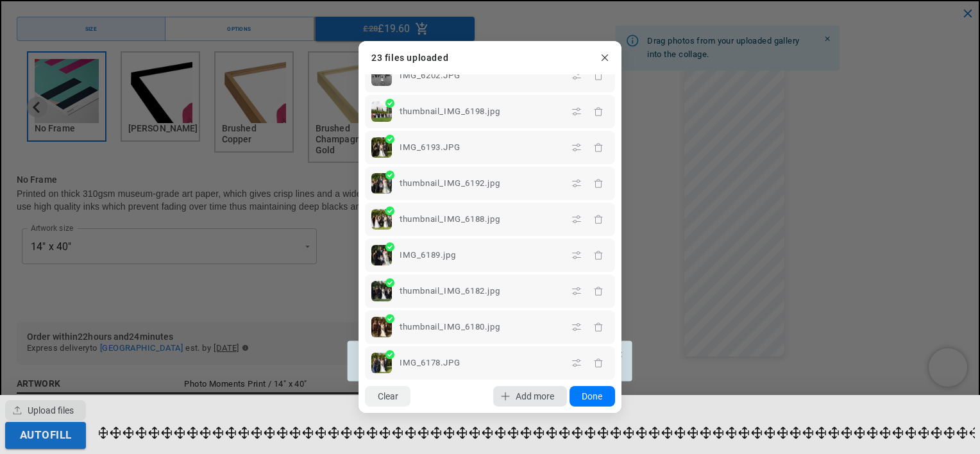
scroll to position [0, 500]
click at [511, 398] on lr-icon "button" at bounding box center [505, 396] width 21 height 21
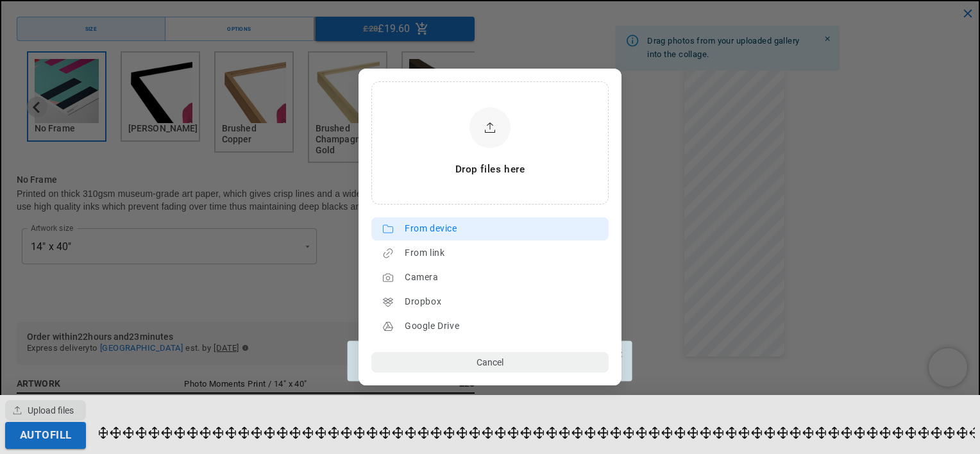
click at [428, 238] on div "From device" at bounding box center [503, 229] width 197 height 21
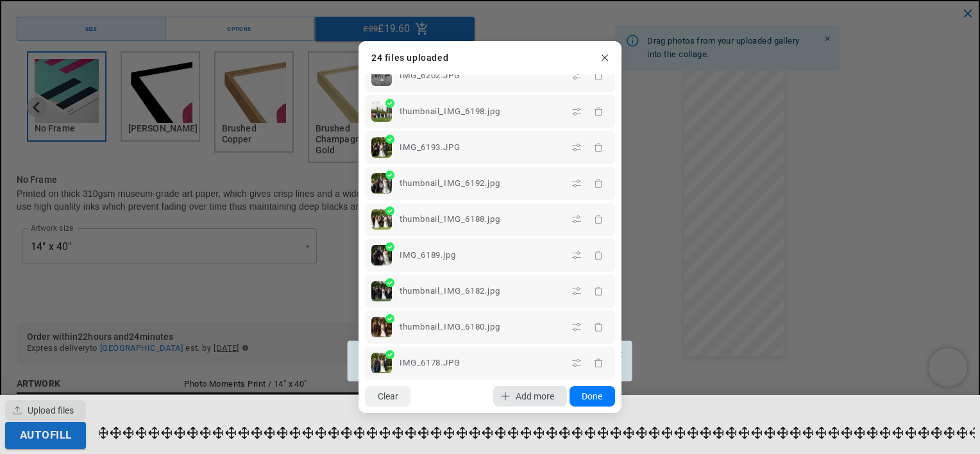
click at [525, 398] on span "Add more" at bounding box center [535, 396] width 38 height 10
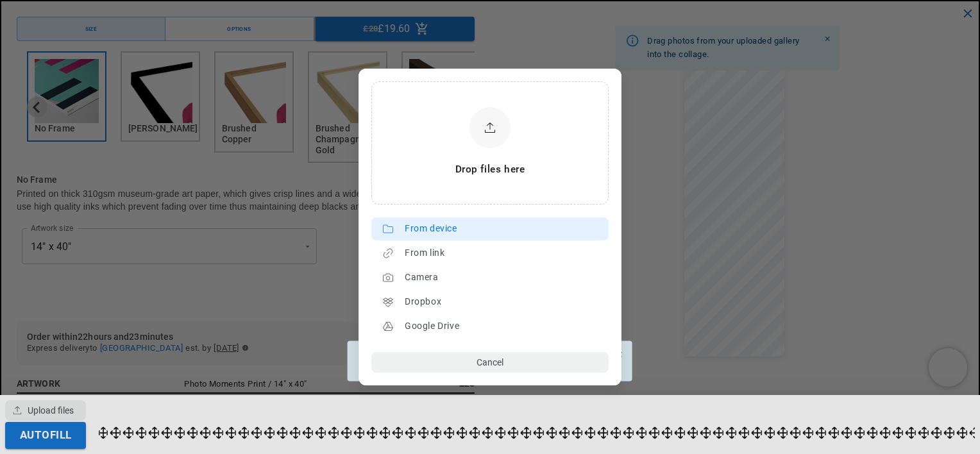
click at [450, 228] on div "From device" at bounding box center [503, 229] width 197 height 21
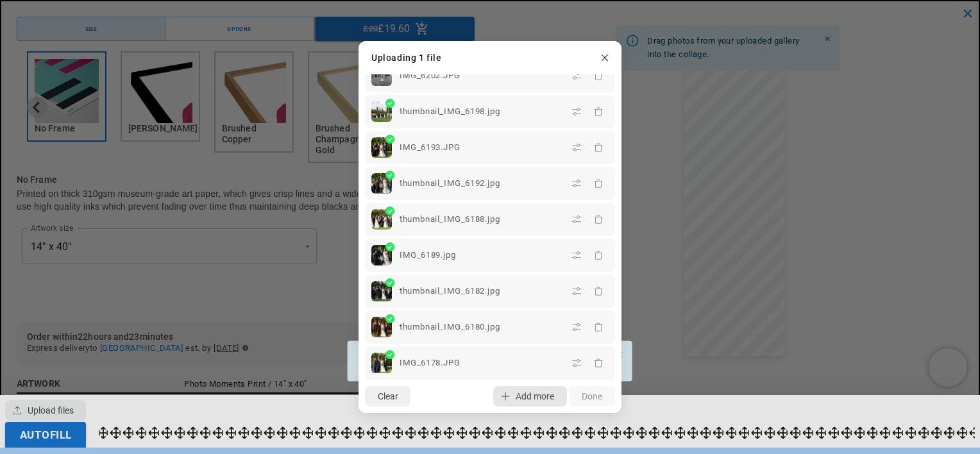
click at [516, 393] on span "Add more" at bounding box center [535, 396] width 38 height 10
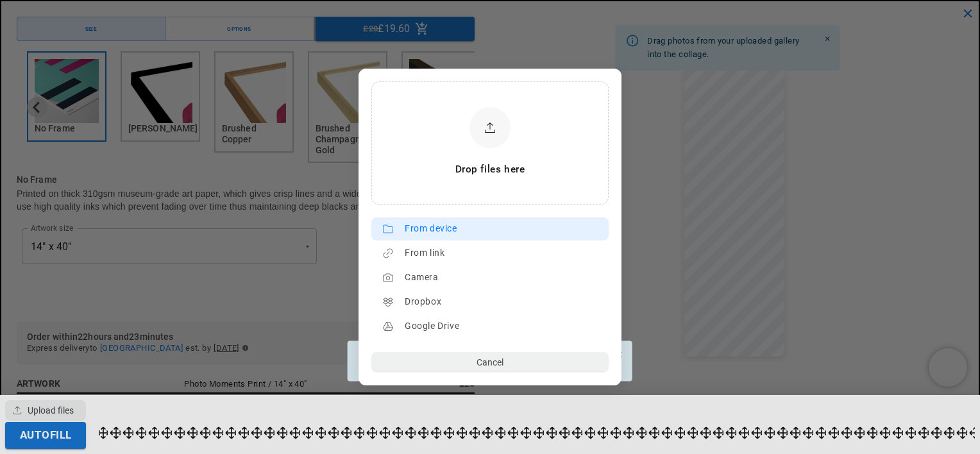
click at [437, 224] on div "From device" at bounding box center [503, 229] width 197 height 21
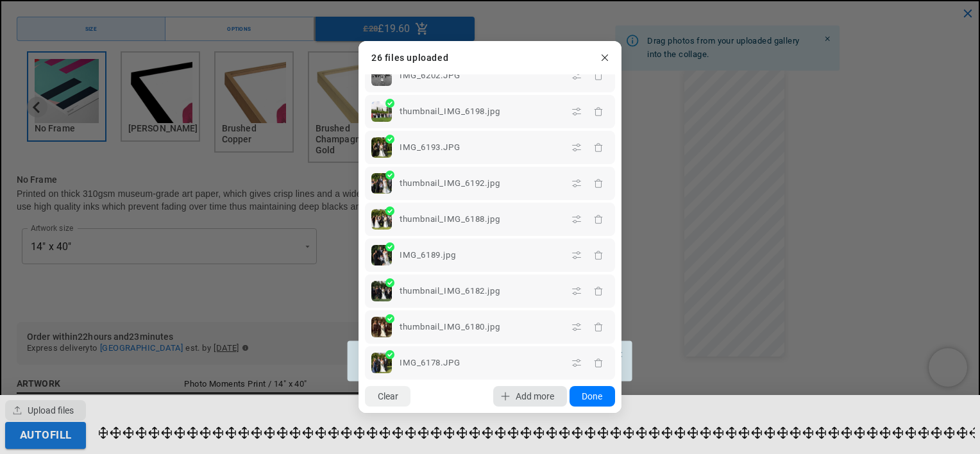
click at [526, 391] on span "Add more" at bounding box center [535, 396] width 38 height 10
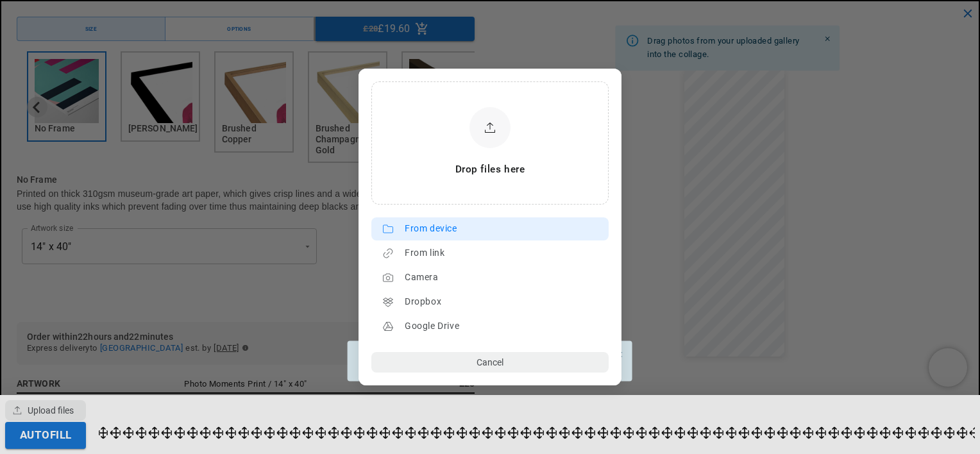
scroll to position [0, 0]
click at [444, 232] on div "From device" at bounding box center [503, 229] width 197 height 21
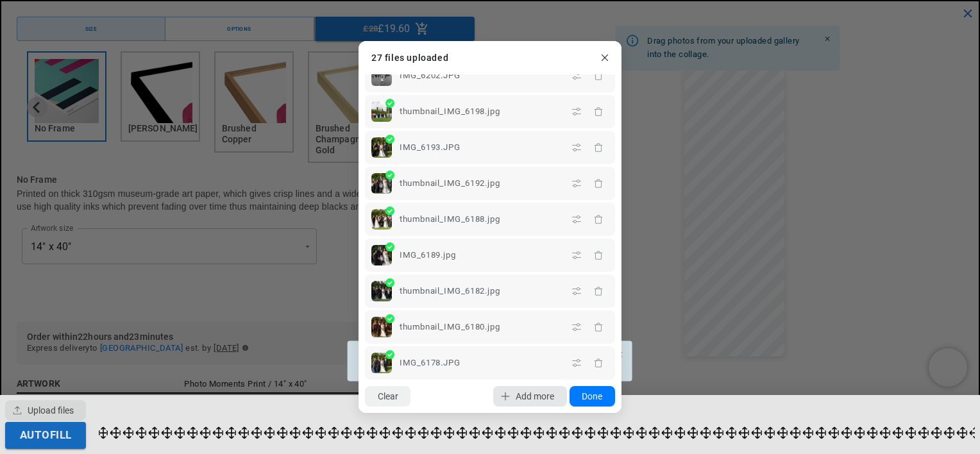
click at [518, 391] on span "Add more" at bounding box center [535, 396] width 38 height 10
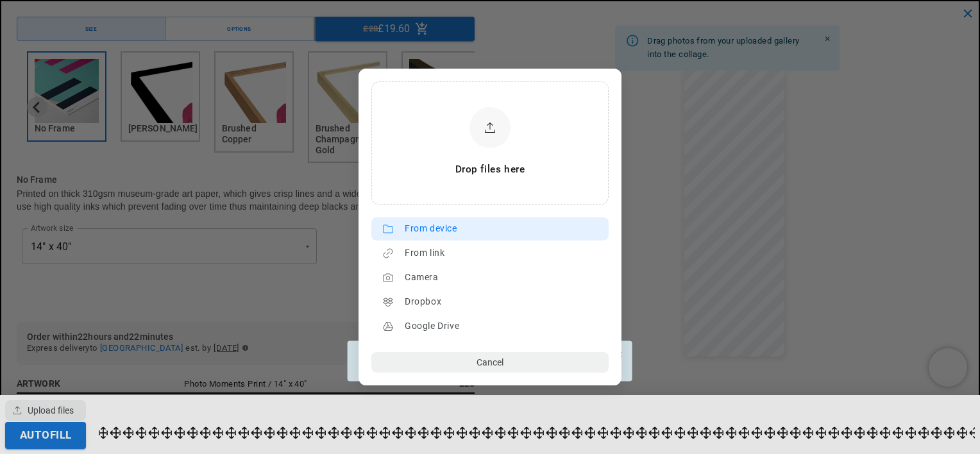
scroll to position [0, 250]
click at [473, 228] on div "From device" at bounding box center [503, 229] width 197 height 21
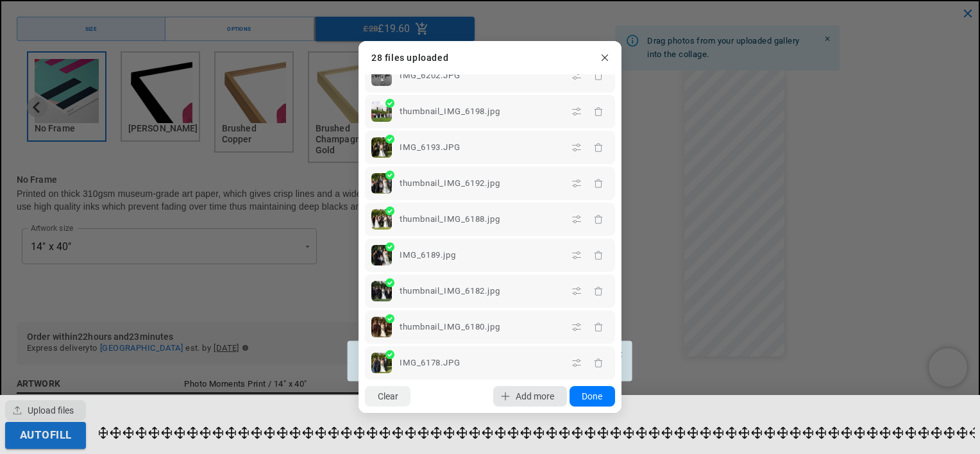
click at [523, 394] on span "Add more" at bounding box center [535, 396] width 38 height 10
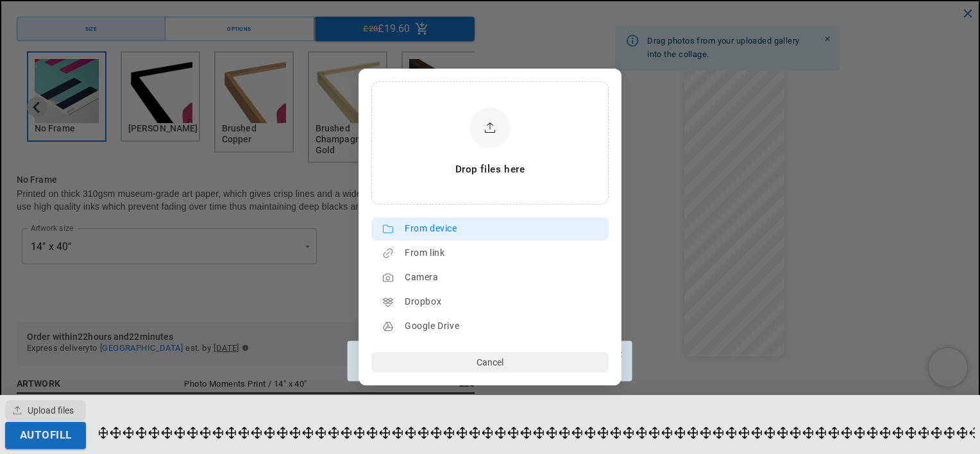
click at [434, 230] on div "From device" at bounding box center [503, 229] width 197 height 21
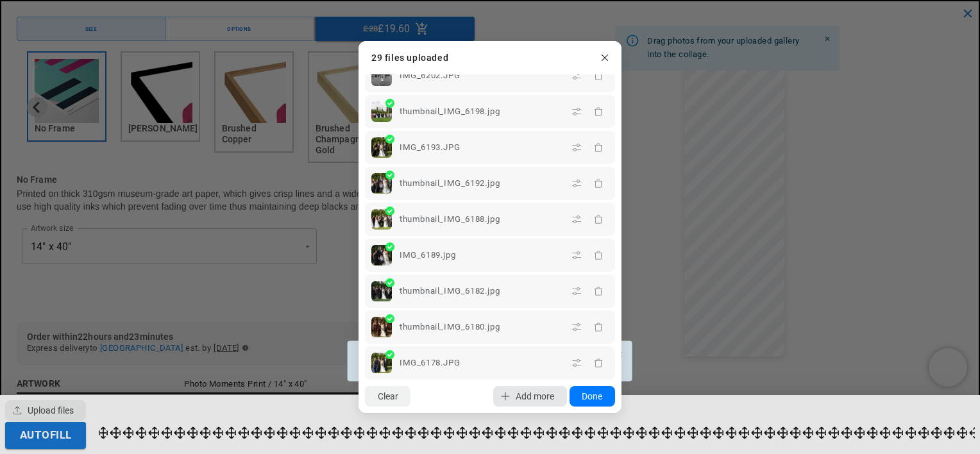
click at [517, 392] on span "Add more" at bounding box center [535, 396] width 38 height 10
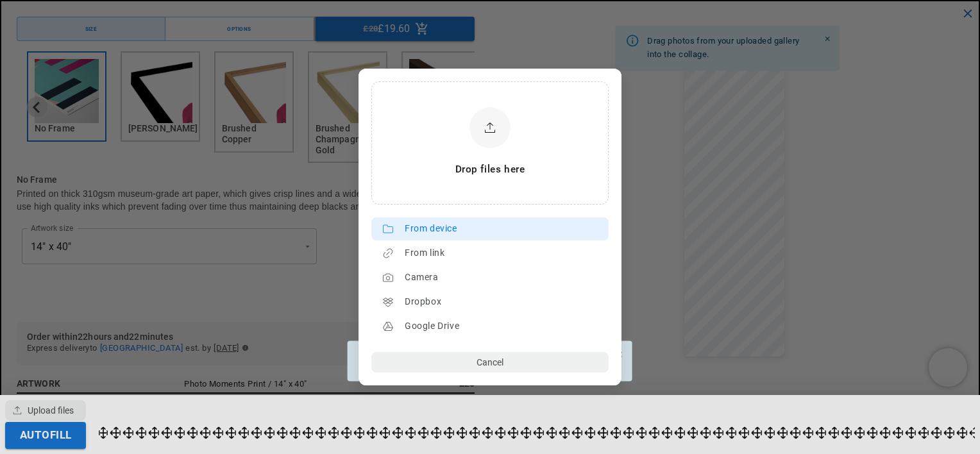
click at [418, 228] on div "From device" at bounding box center [503, 229] width 197 height 21
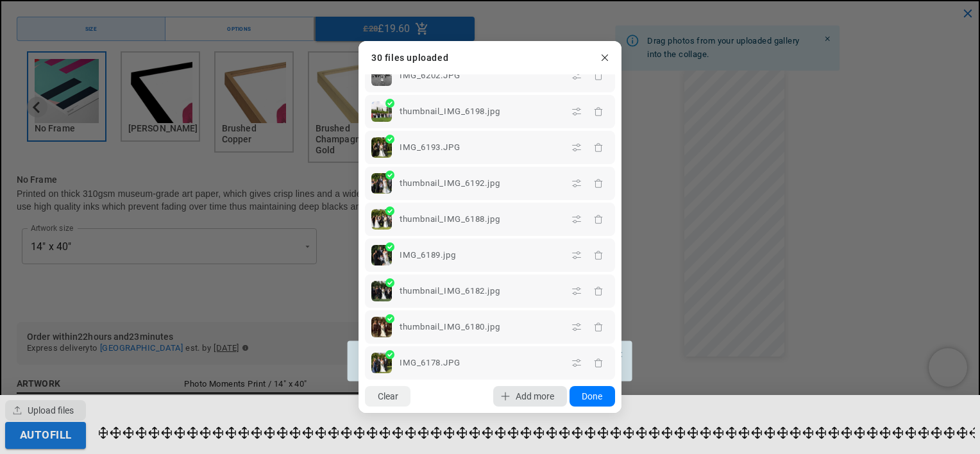
click at [513, 402] on lr-icon "button" at bounding box center [505, 396] width 21 height 21
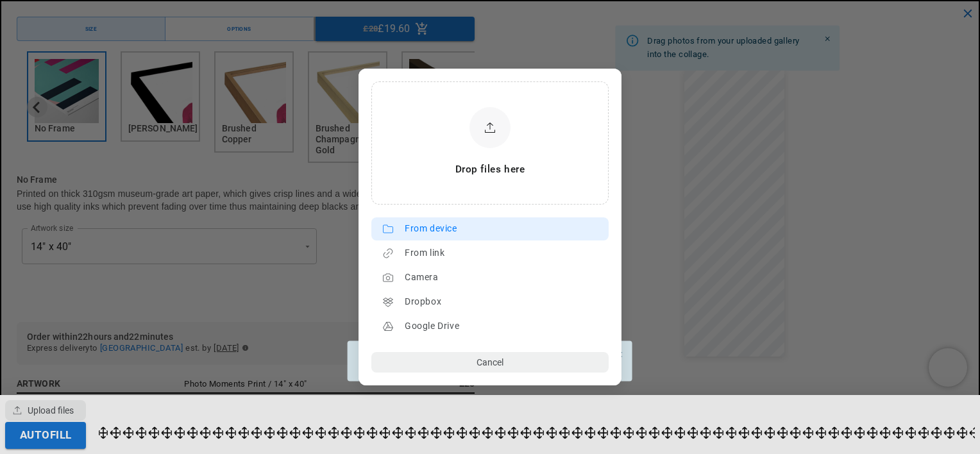
scroll to position [0, 250]
click at [439, 225] on div "From device" at bounding box center [503, 229] width 197 height 21
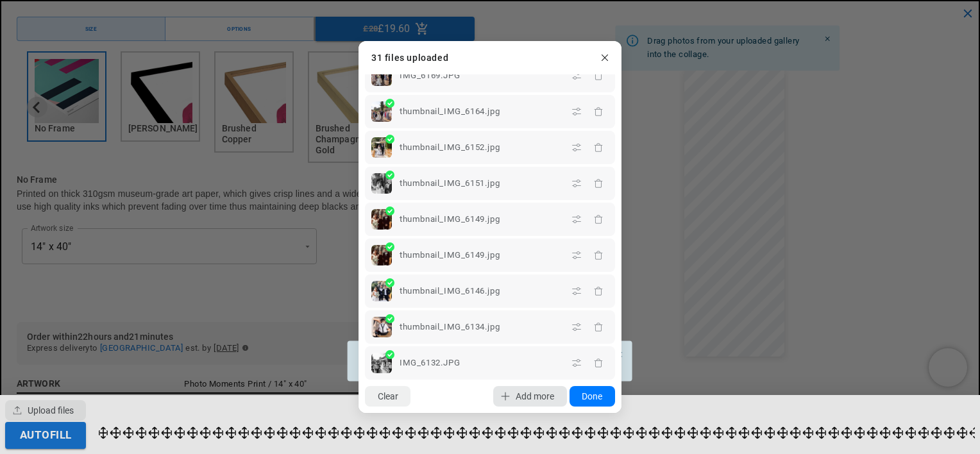
click at [522, 402] on button "Add more" at bounding box center [529, 396] width 73 height 21
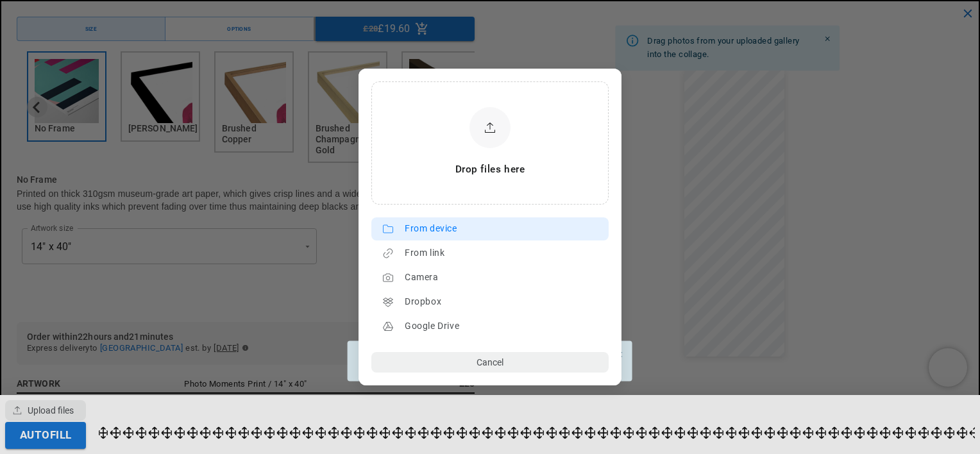
click at [455, 221] on div "From device" at bounding box center [503, 229] width 197 height 21
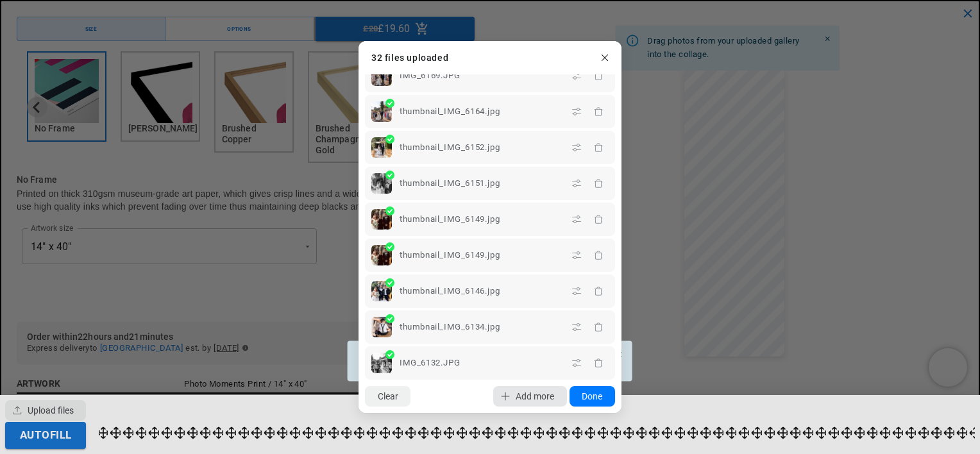
scroll to position [0, 0]
click at [533, 400] on span "Add more" at bounding box center [535, 396] width 38 height 10
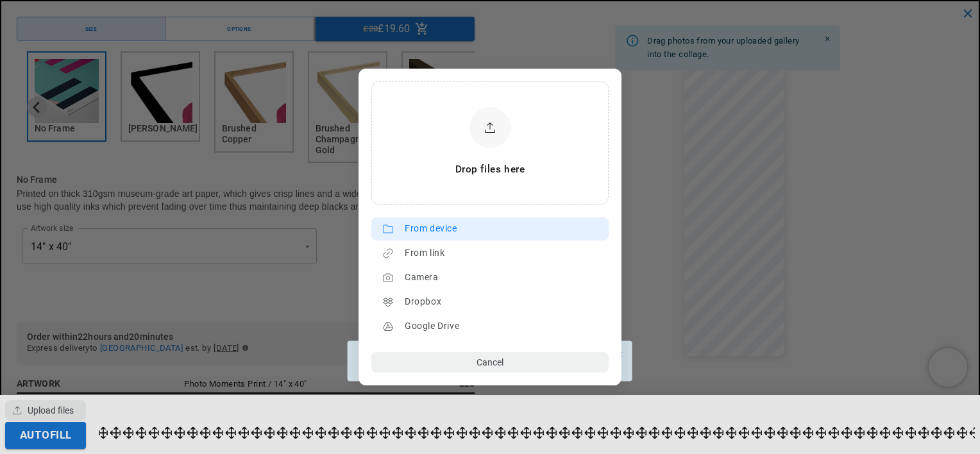
click at [418, 236] on div "From device" at bounding box center [503, 229] width 197 height 21
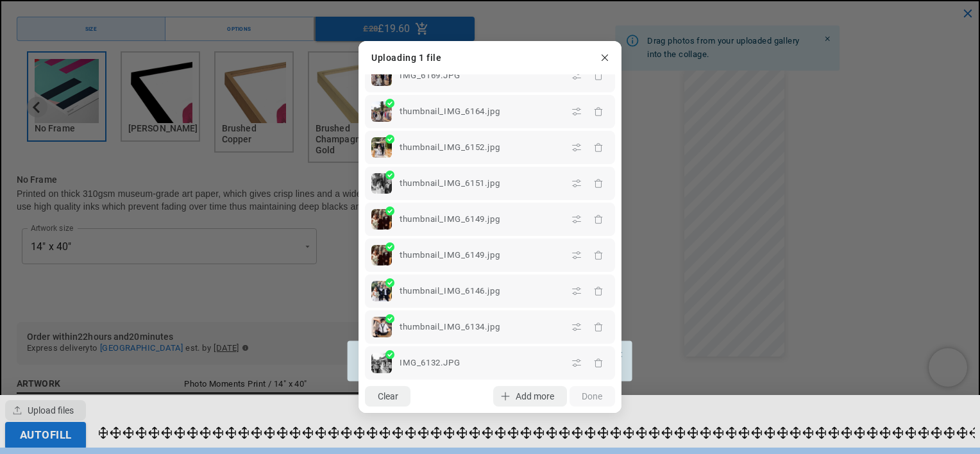
scroll to position [0, 500]
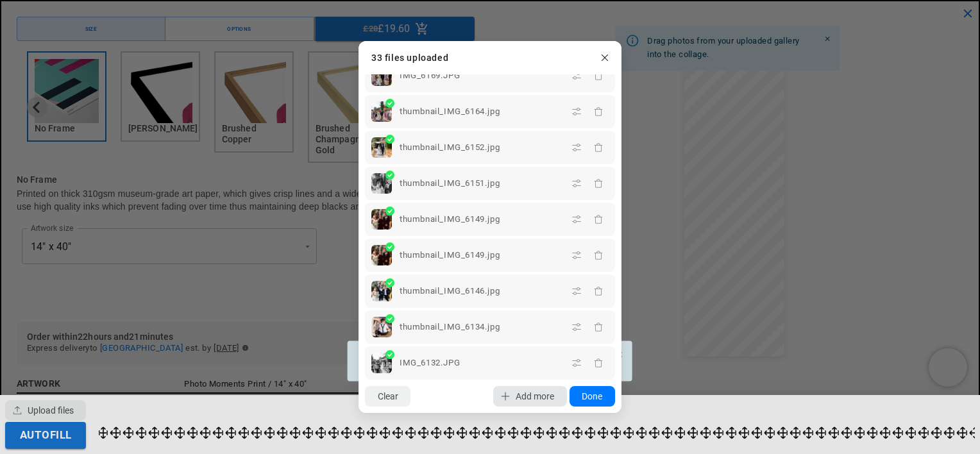
click at [505, 391] on icon "button" at bounding box center [505, 396] width 10 height 10
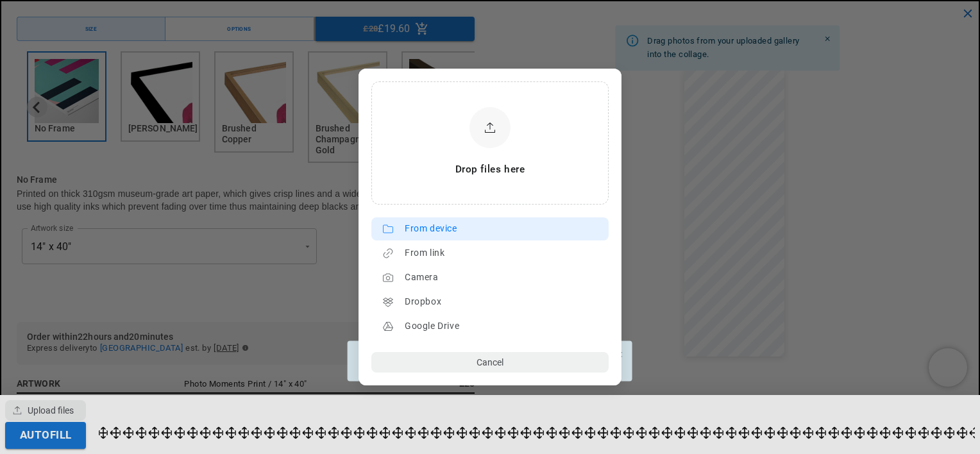
click at [408, 239] on div "From device" at bounding box center [503, 229] width 197 height 21
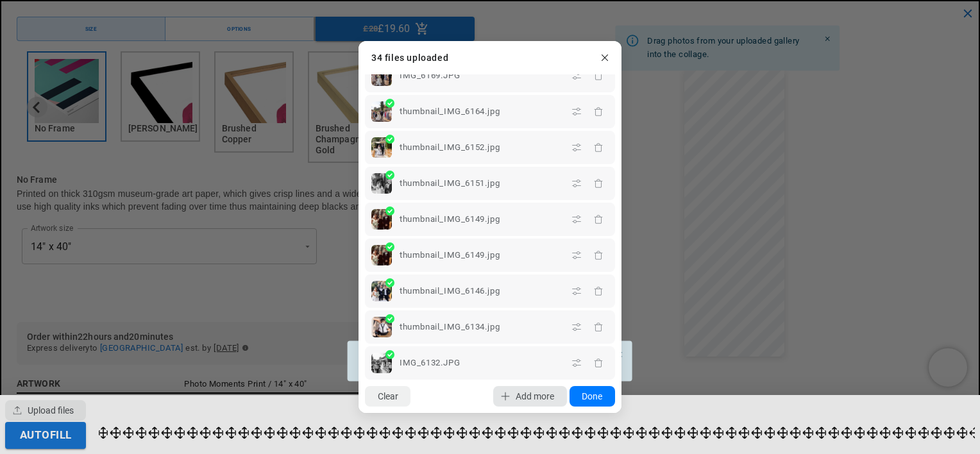
click at [517, 394] on span "Add more" at bounding box center [535, 396] width 38 height 10
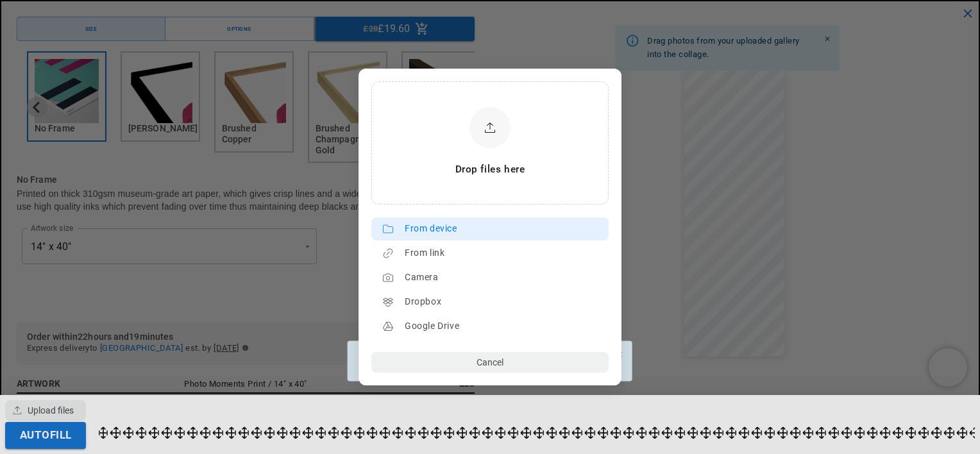
click at [444, 224] on div "From device" at bounding box center [503, 229] width 197 height 21
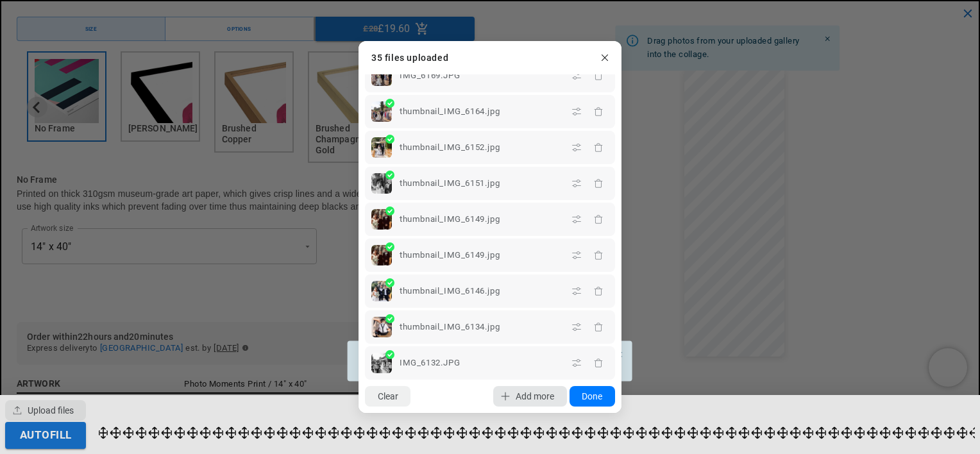
click at [521, 405] on button "Add more" at bounding box center [529, 396] width 73 height 21
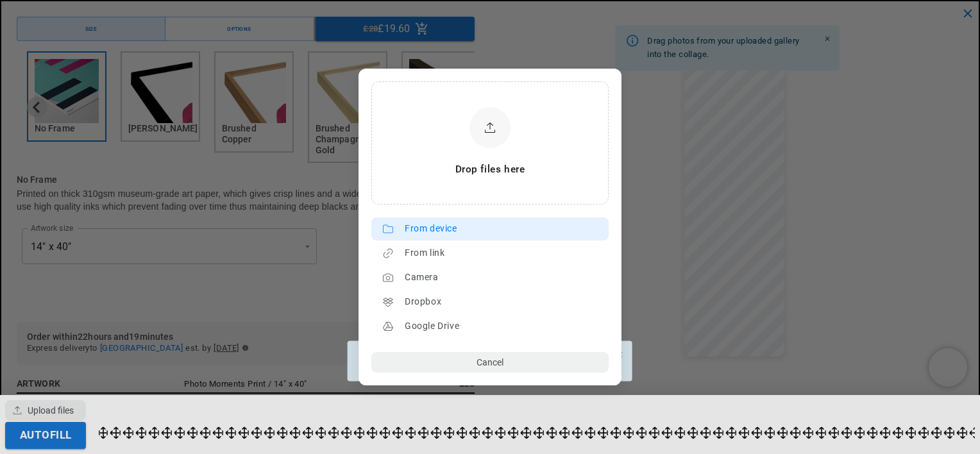
click at [459, 230] on div "From device" at bounding box center [503, 229] width 197 height 21
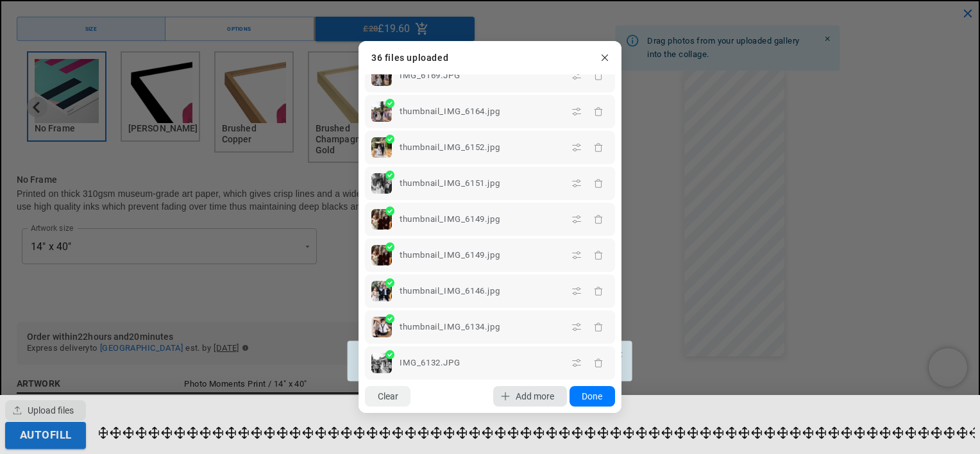
click at [520, 399] on span "Add more" at bounding box center [535, 396] width 38 height 10
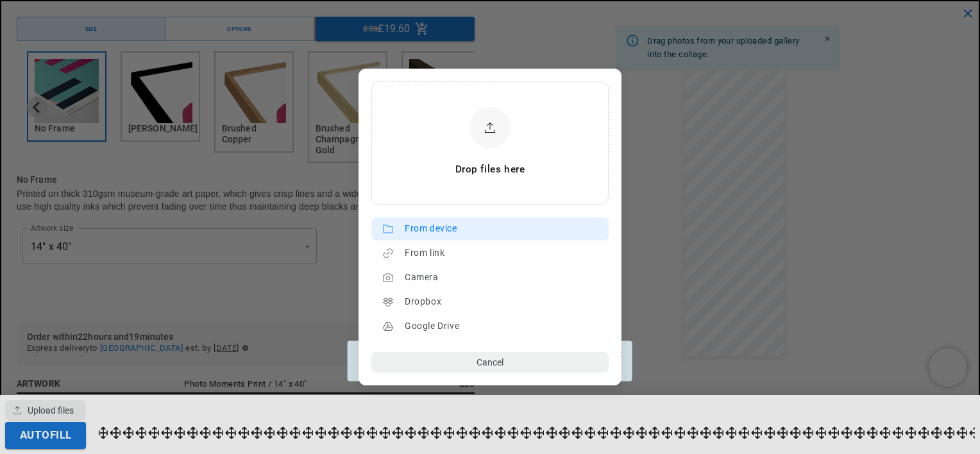
click at [495, 236] on div "From device" at bounding box center [503, 229] width 197 height 21
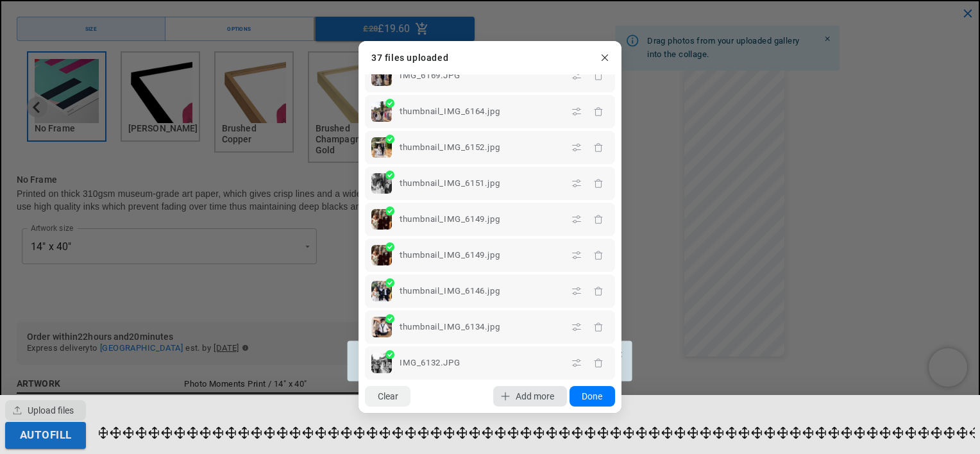
click at [530, 390] on button "Add more" at bounding box center [529, 396] width 73 height 21
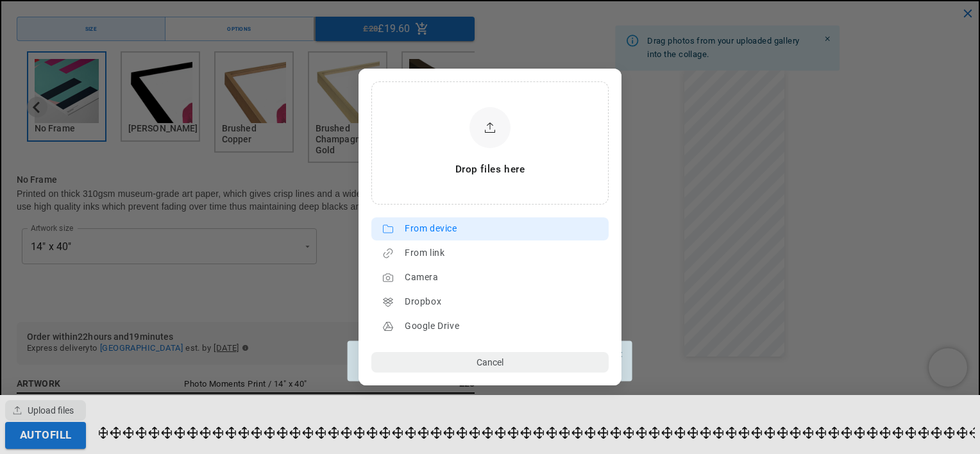
click at [489, 224] on div "From device" at bounding box center [503, 229] width 197 height 21
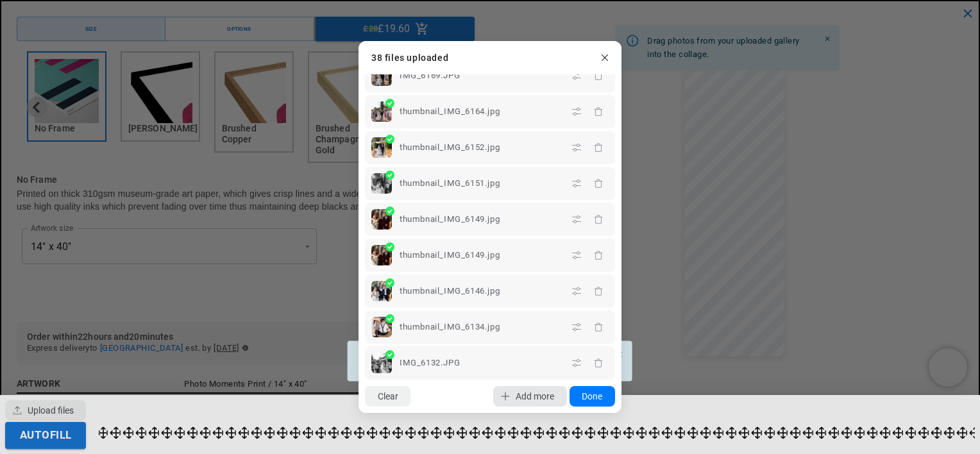
click at [516, 391] on span "Add more" at bounding box center [535, 396] width 38 height 10
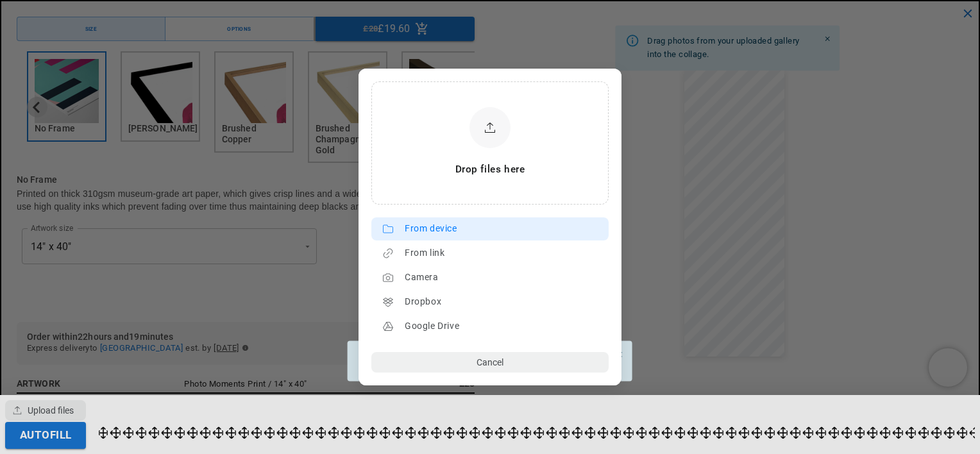
click at [449, 227] on div "From device" at bounding box center [503, 229] width 197 height 21
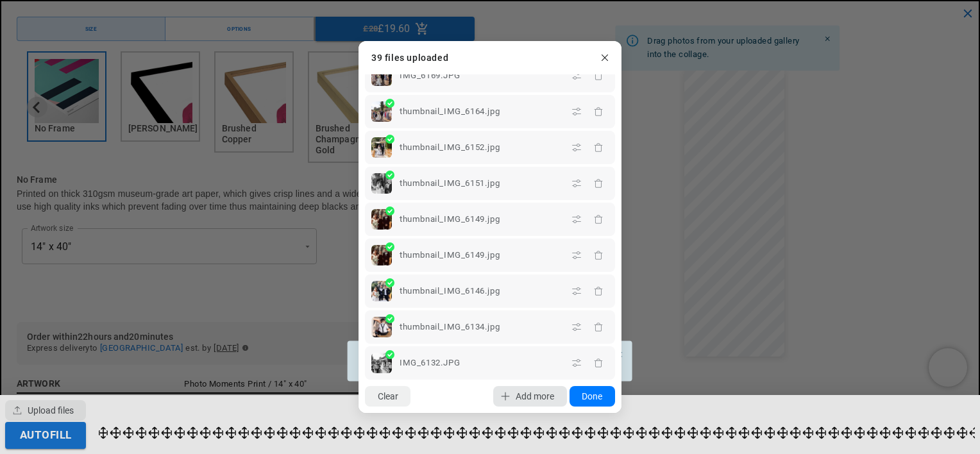
scroll to position [0, 0]
click at [544, 392] on span "Add more" at bounding box center [535, 396] width 38 height 10
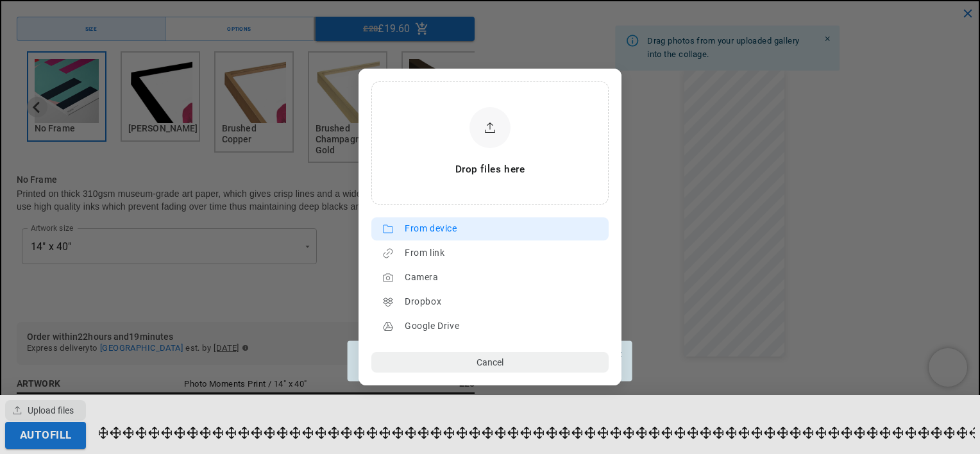
click at [449, 220] on div "From device" at bounding box center [503, 229] width 197 height 21
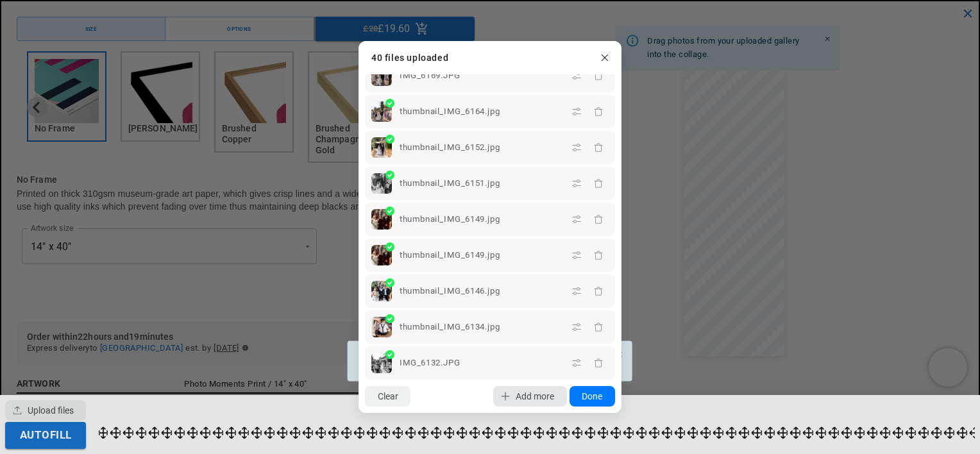
scroll to position [0, 500]
click at [518, 401] on span "Add more" at bounding box center [535, 396] width 38 height 10
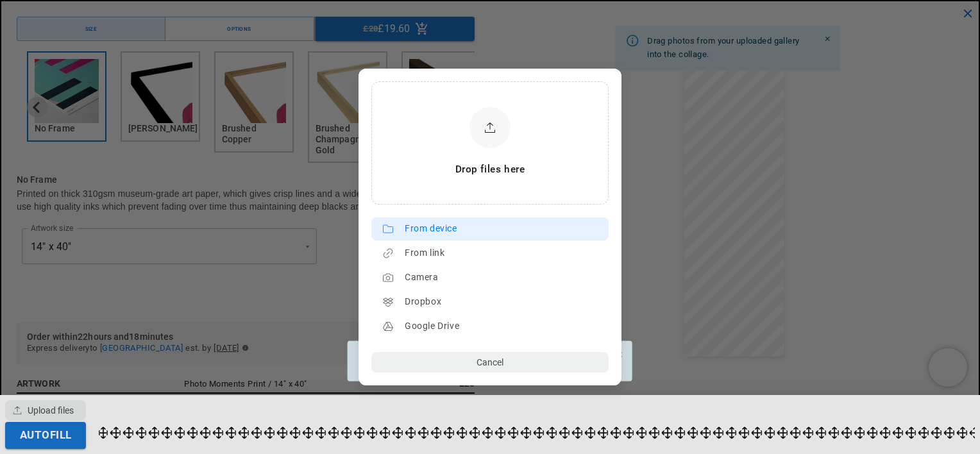
click at [442, 222] on div "From device" at bounding box center [503, 229] width 197 height 21
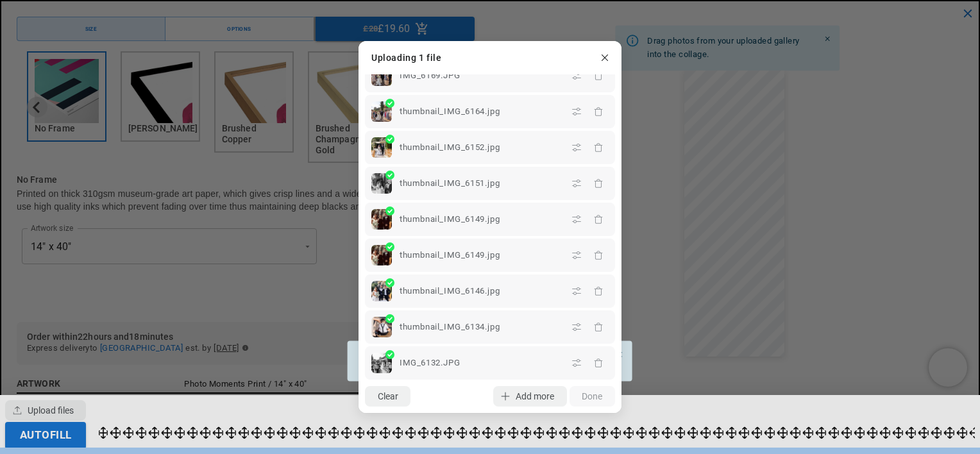
scroll to position [0, 0]
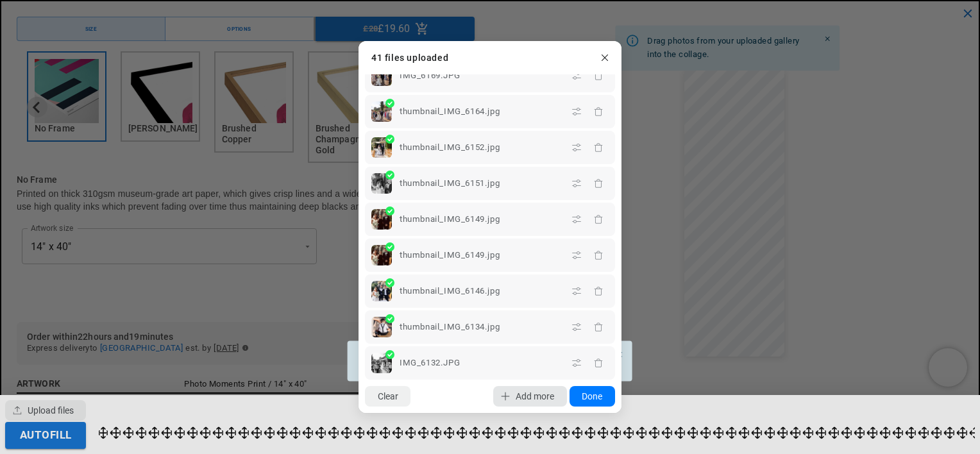
click at [523, 392] on span "Add more" at bounding box center [535, 396] width 38 height 10
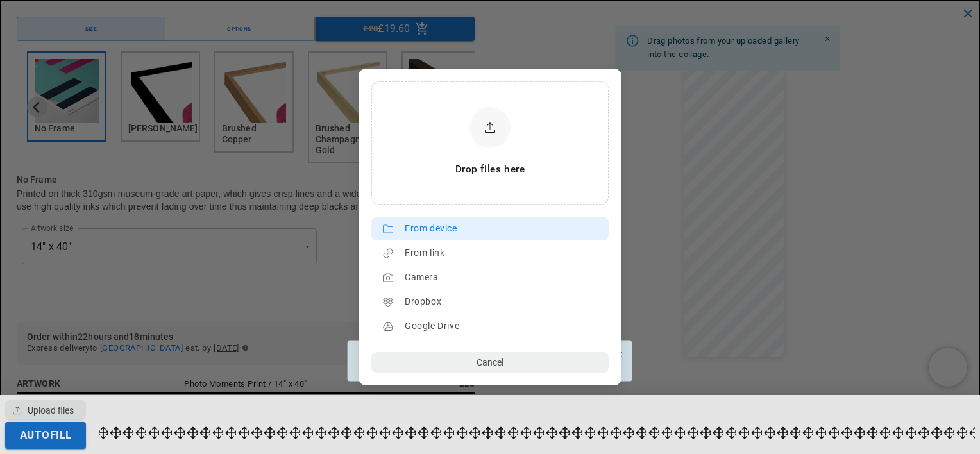
click at [459, 221] on div "From device" at bounding box center [503, 229] width 197 height 21
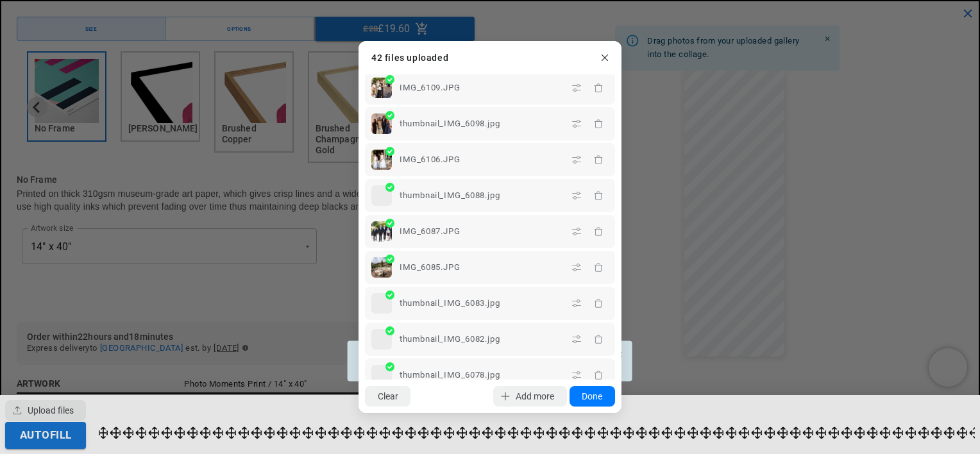
scroll to position [1200, 0]
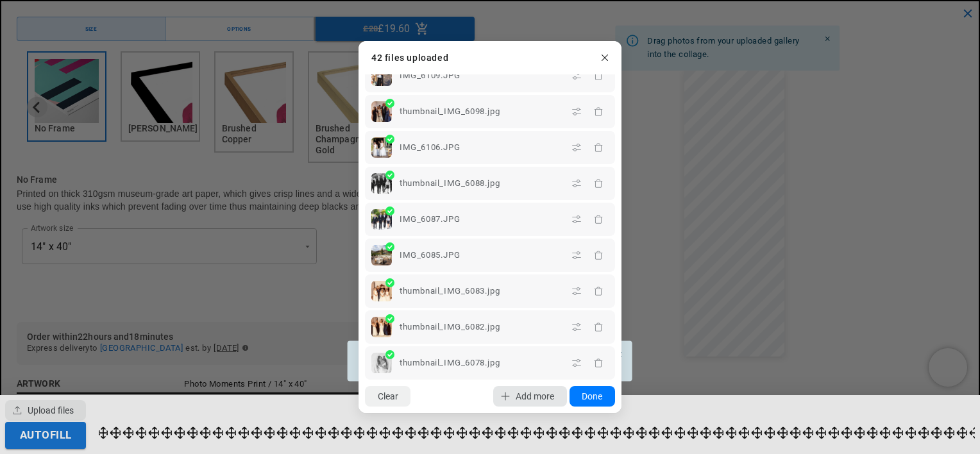
click at [526, 396] on span "Add more" at bounding box center [535, 396] width 38 height 10
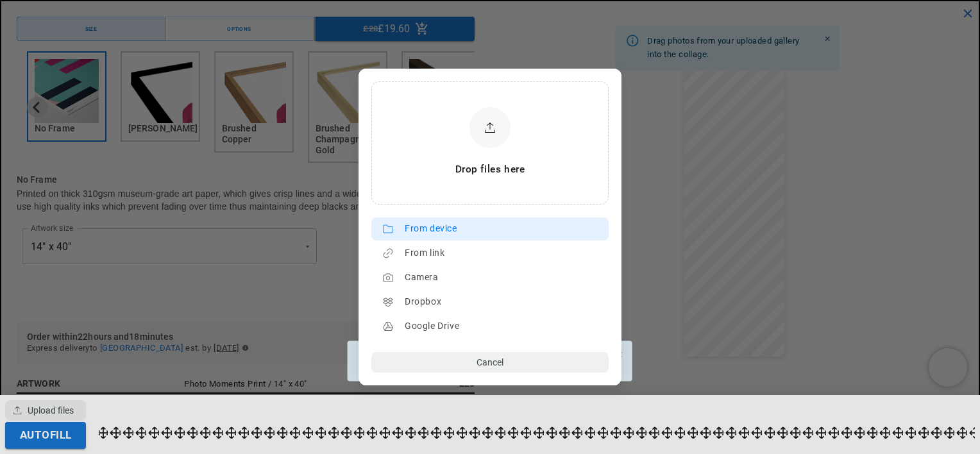
click at [425, 223] on div "From device" at bounding box center [503, 229] width 197 height 21
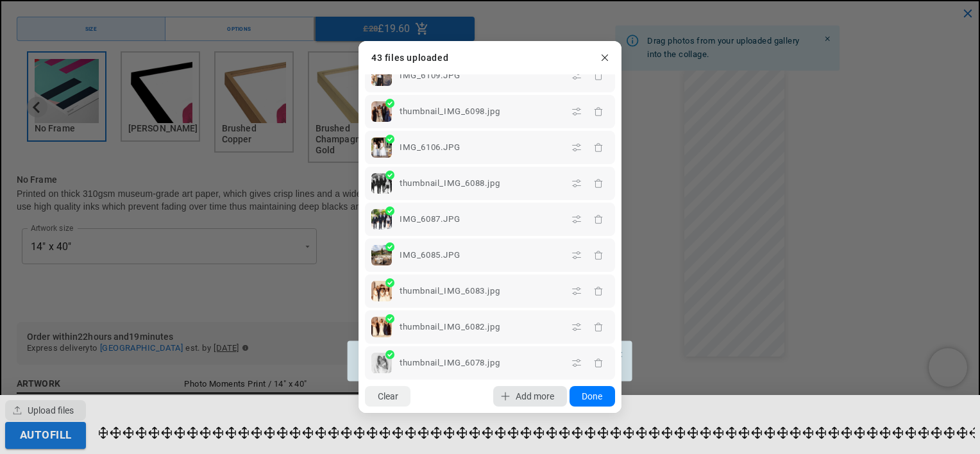
click at [536, 398] on span "Add more" at bounding box center [535, 396] width 38 height 10
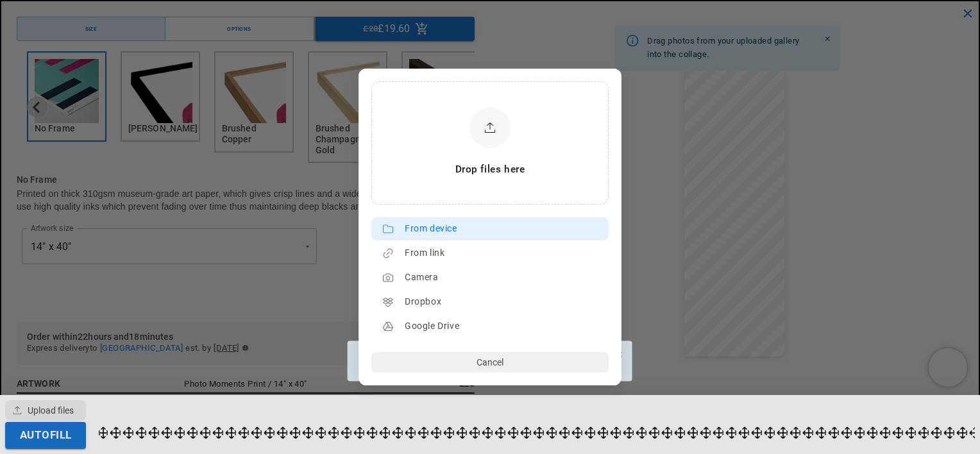
click at [418, 235] on div "From device" at bounding box center [503, 229] width 197 height 21
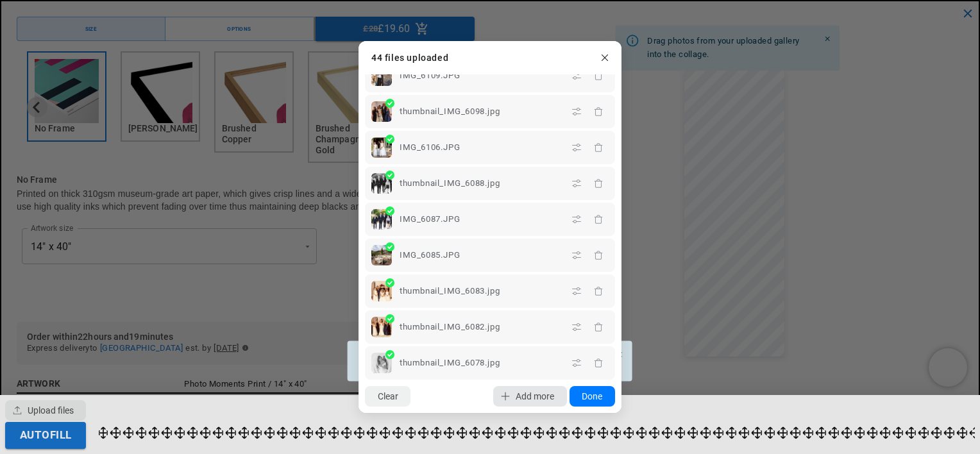
click at [518, 392] on span "Add more" at bounding box center [535, 396] width 38 height 10
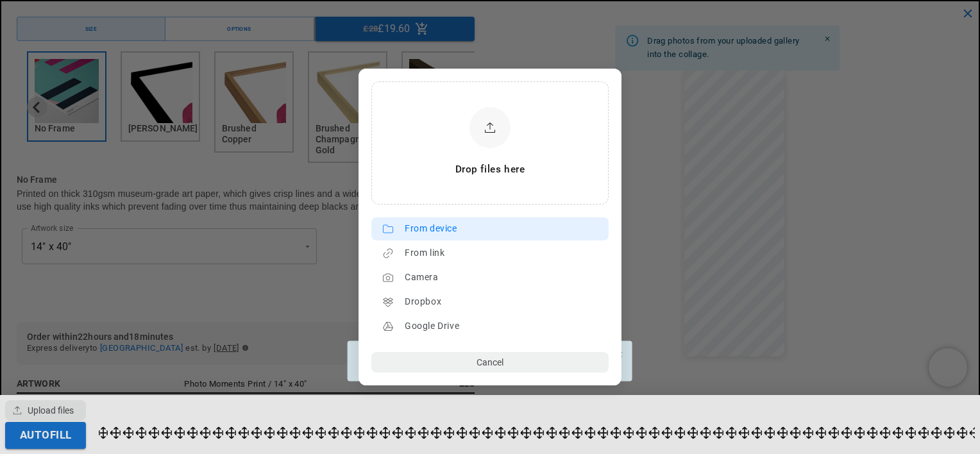
click at [480, 228] on div "From device" at bounding box center [503, 229] width 197 height 21
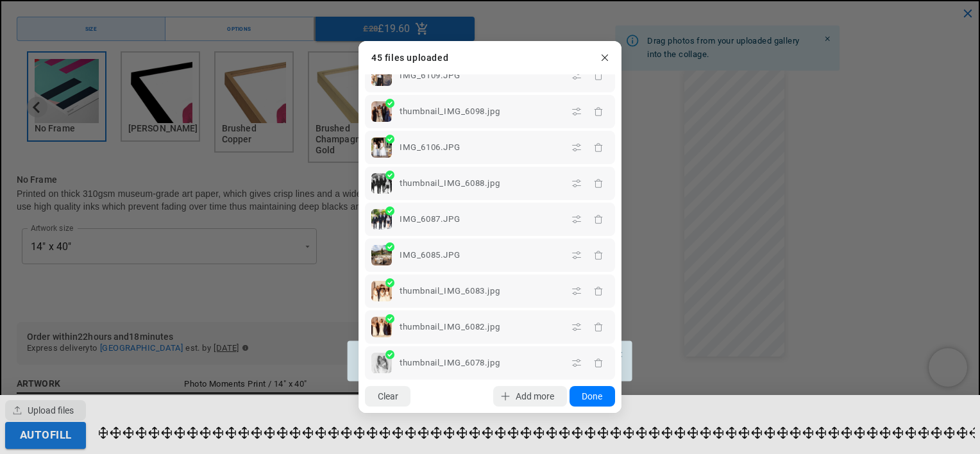
scroll to position [1308, 0]
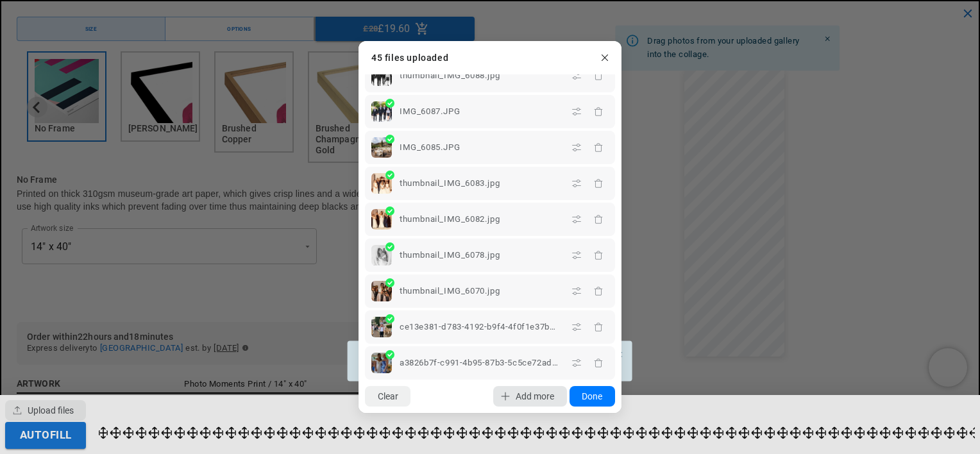
click at [524, 396] on span "Add more" at bounding box center [535, 396] width 38 height 10
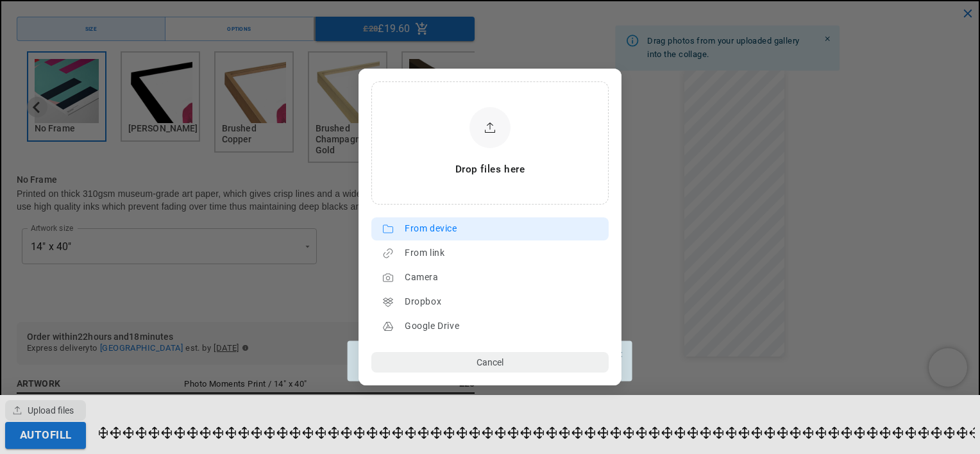
click at [428, 225] on div "From device" at bounding box center [503, 229] width 197 height 21
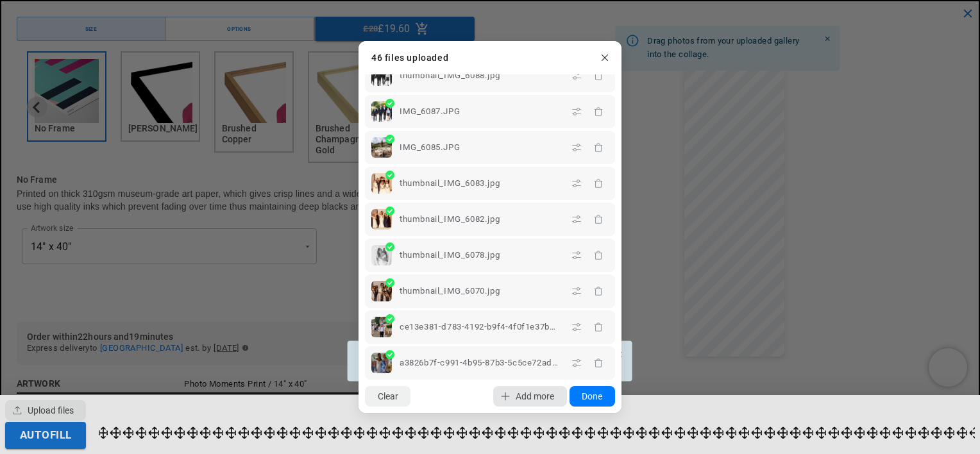
scroll to position [0, 500]
click at [541, 401] on span "Add more" at bounding box center [535, 396] width 38 height 10
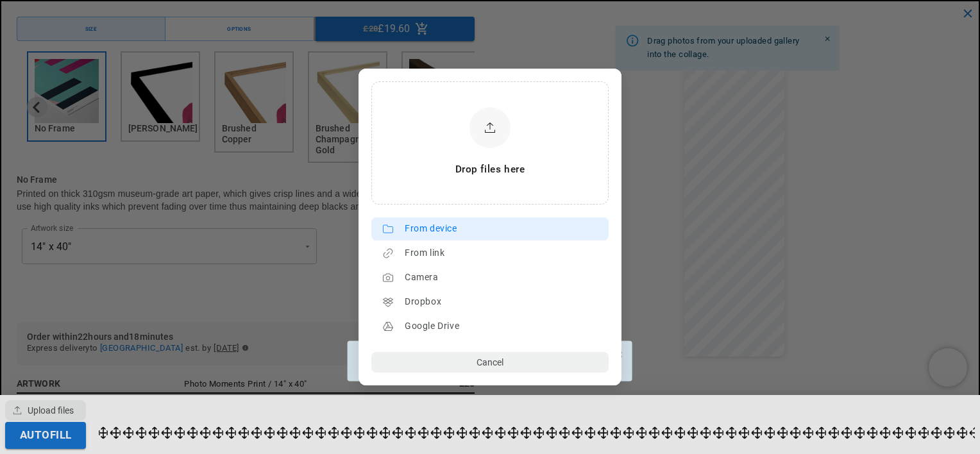
click at [414, 229] on div "From device" at bounding box center [503, 229] width 197 height 21
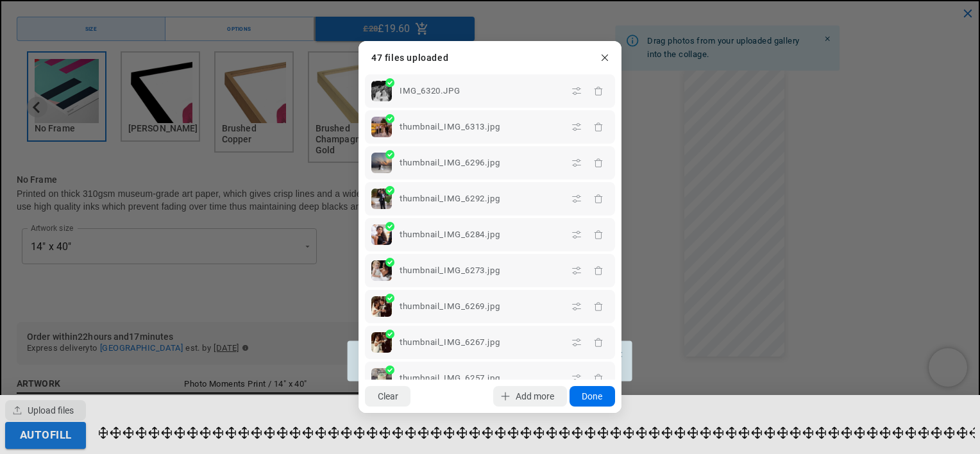
click at [592, 394] on button "Done" at bounding box center [592, 396] width 46 height 21
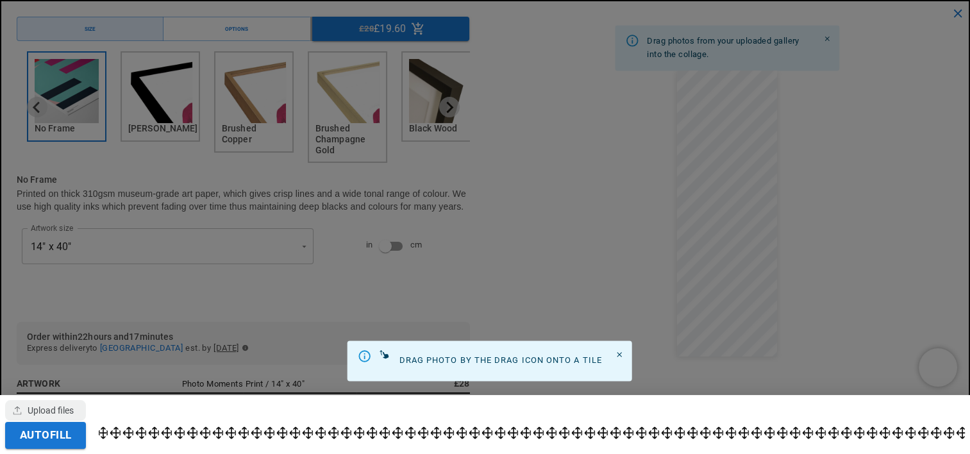
scroll to position [0, 0]
click at [40, 437] on button "Autofill" at bounding box center [45, 435] width 81 height 27
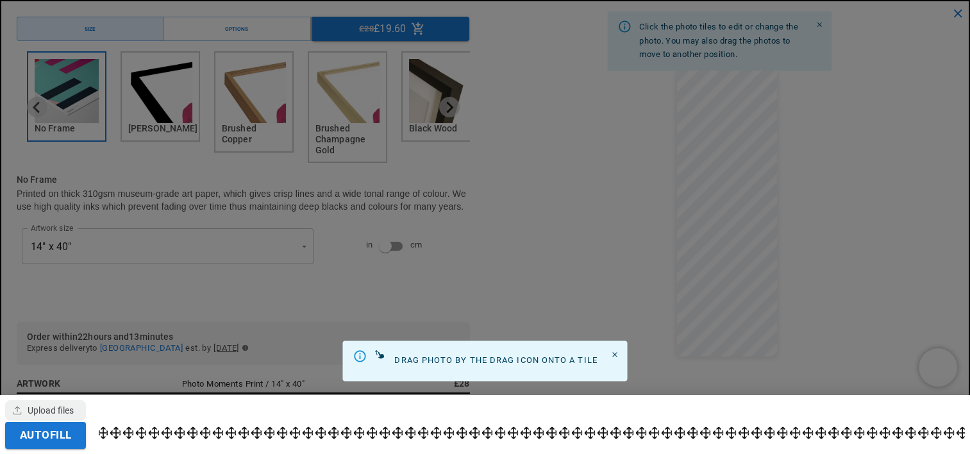
click at [921, 197] on div at bounding box center [485, 227] width 970 height 454
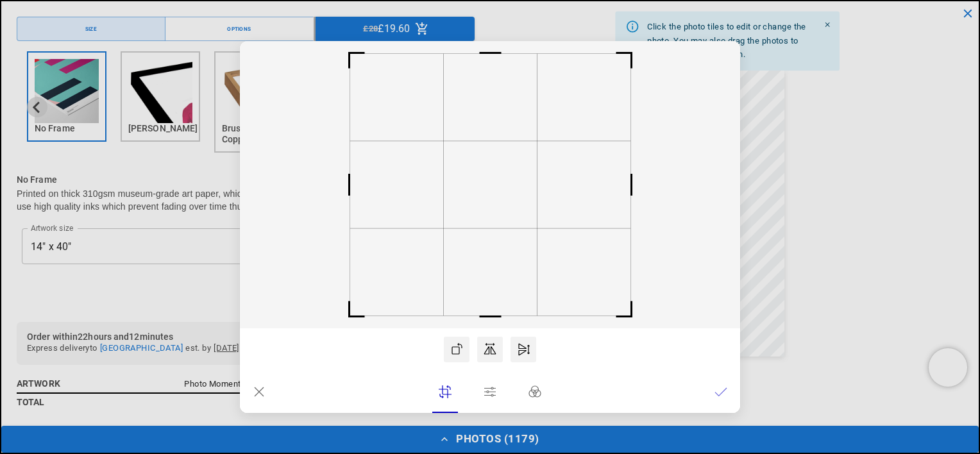
scroll to position [0, 250]
drag, startPoint x: 623, startPoint y: 315, endPoint x: 639, endPoint y: 356, distance: 43.2
click at [639, 356] on div "Network error Retry undefined 0 Cancel" at bounding box center [490, 227] width 500 height 372
drag, startPoint x: 489, startPoint y: 318, endPoint x: 488, endPoint y: 344, distance: 25.7
click at [488, 344] on div "Network error Retry undefined 0 Cancel" at bounding box center [490, 227] width 500 height 372
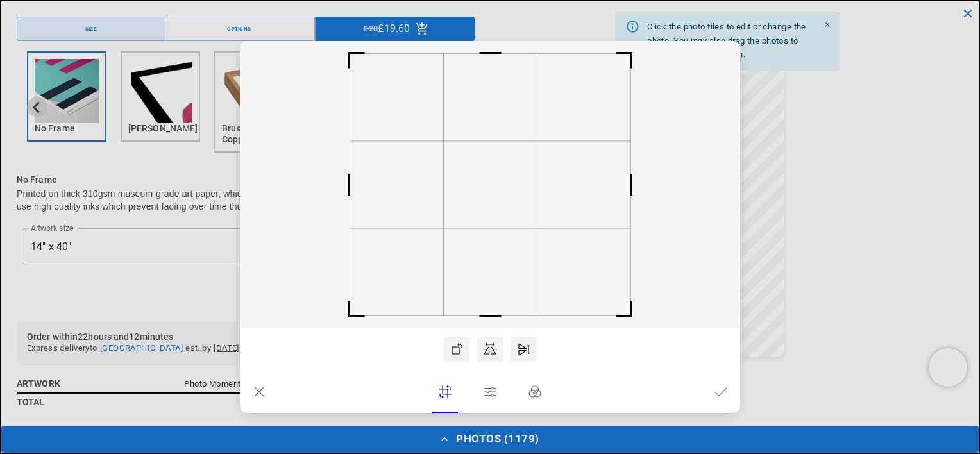
scroll to position [0, 500]
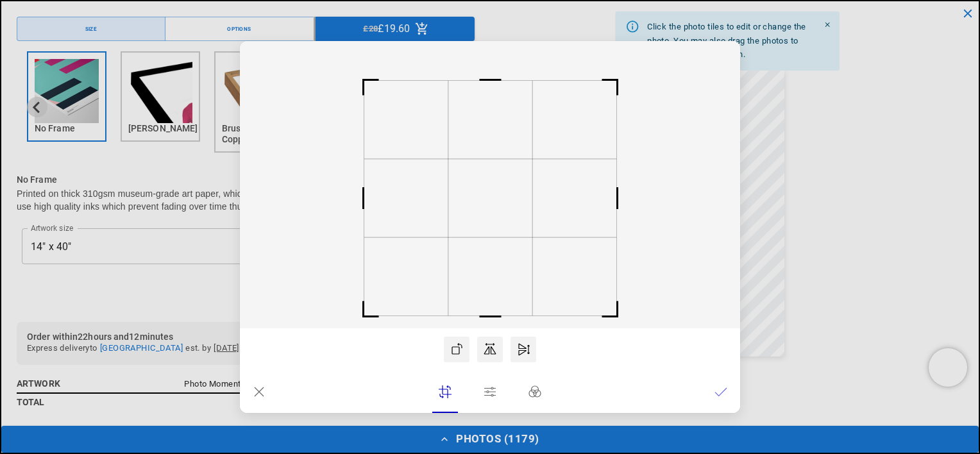
drag, startPoint x: 489, startPoint y: 51, endPoint x: 496, endPoint y: 78, distance: 27.1
click at [496, 78] on rect at bounding box center [490, 80] width 31 height 31
drag, startPoint x: 616, startPoint y: 317, endPoint x: 632, endPoint y: 379, distance: 64.2
click at [632, 379] on div "Network error Retry undefined 0 Cancel" at bounding box center [490, 227] width 500 height 372
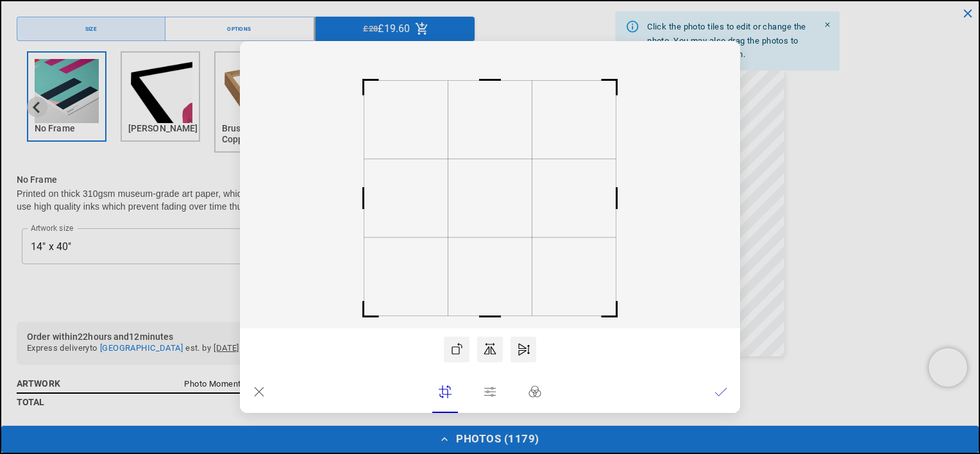
drag, startPoint x: 617, startPoint y: 314, endPoint x: 638, endPoint y: 329, distance: 26.2
click at [638, 329] on div "Network error Retry undefined 0 Cancel" at bounding box center [490, 227] width 500 height 372
drag, startPoint x: 483, startPoint y: 319, endPoint x: 485, endPoint y: 326, distance: 7.3
click at [485, 326] on rect at bounding box center [489, 316] width 31 height 31
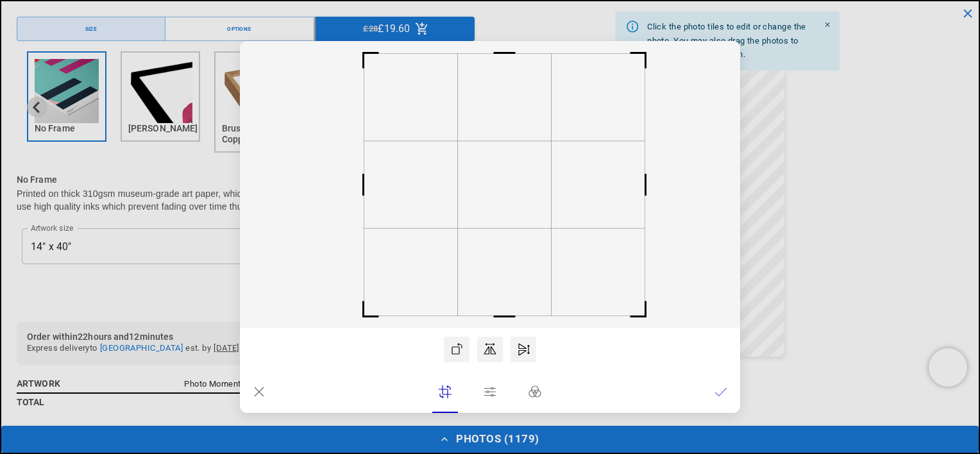
drag, startPoint x: 614, startPoint y: 80, endPoint x: 636, endPoint y: -5, distance: 88.2
click at [636, 0] on html "Skip to content Your cart is empty Continue shopping Have an account? Log in to…" at bounding box center [490, 227] width 980 height 454
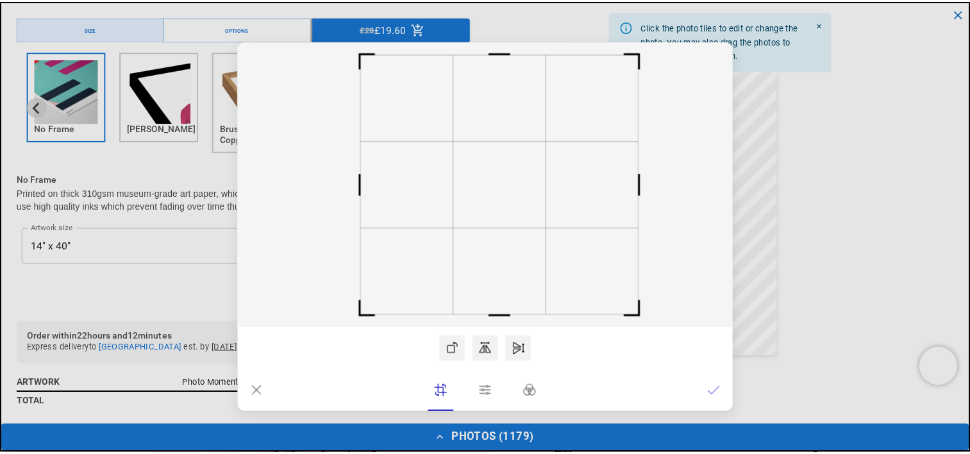
scroll to position [0, 500]
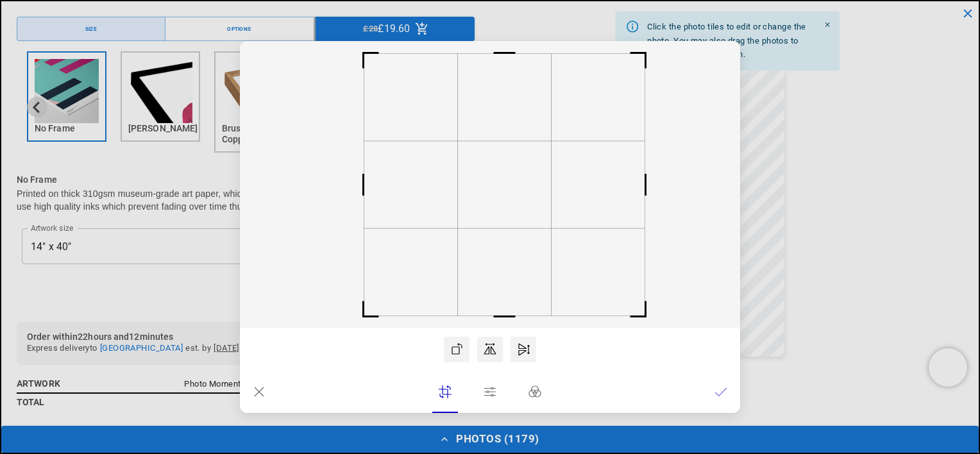
click at [721, 391] on icon at bounding box center [720, 391] width 13 height 13
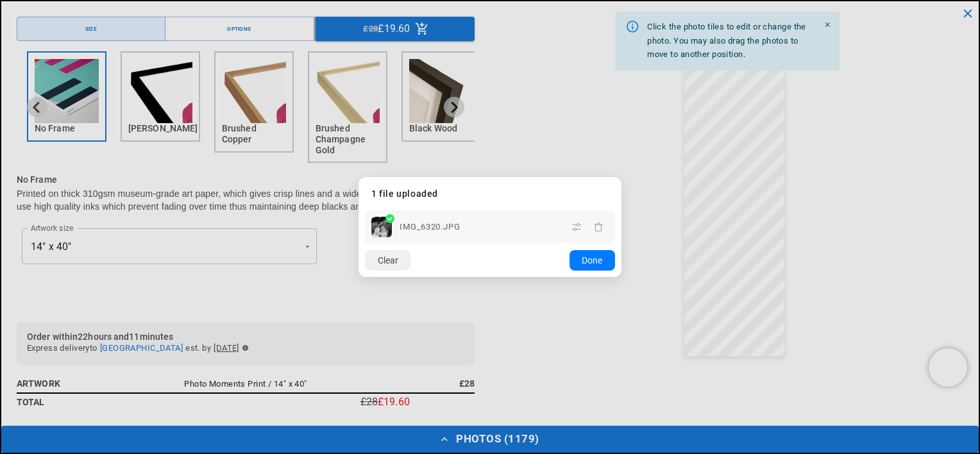
click at [621, 177] on dialog "Drop files here From device From link Camera Dropbox Google Drive Cancel Powere…" at bounding box center [489, 227] width 263 height 100
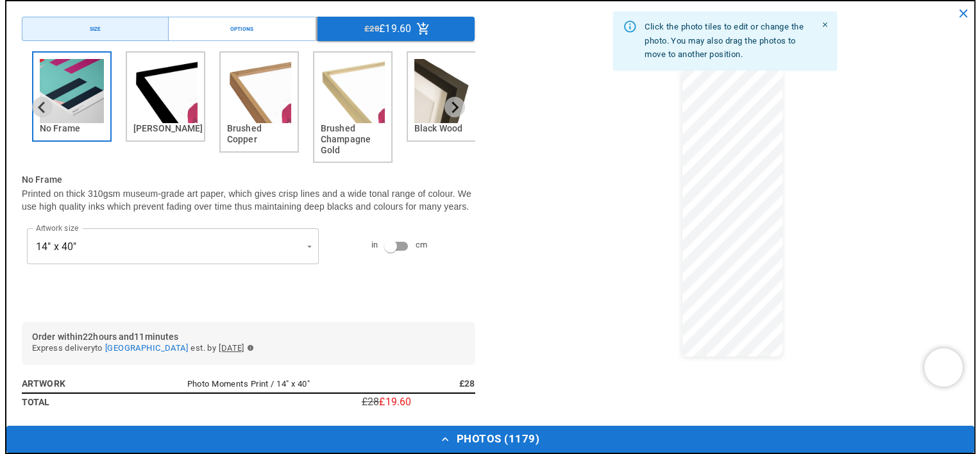
scroll to position [0, 0]
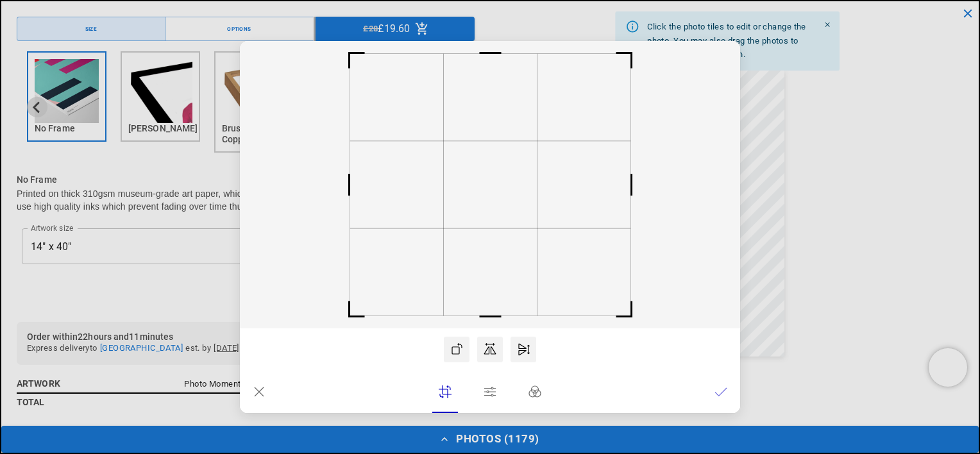
click at [258, 390] on icon at bounding box center [259, 391] width 13 height 13
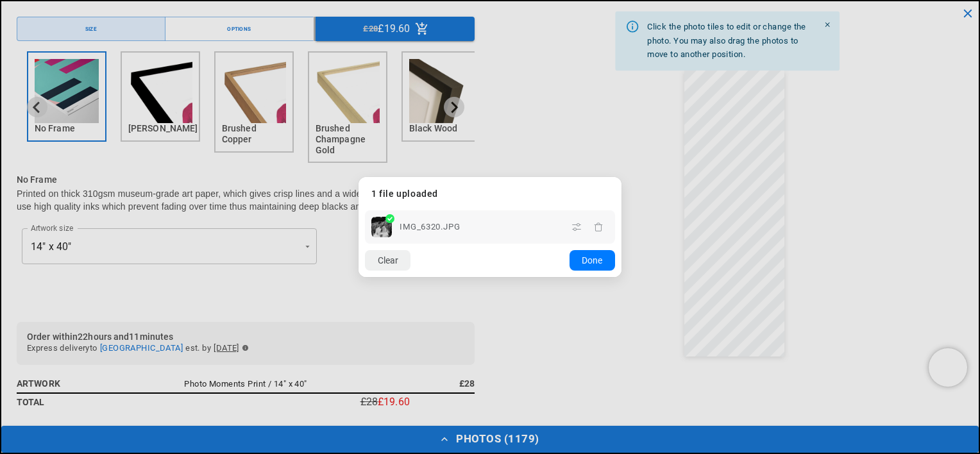
scroll to position [0, 250]
click at [601, 226] on icon "button" at bounding box center [598, 226] width 8 height 9
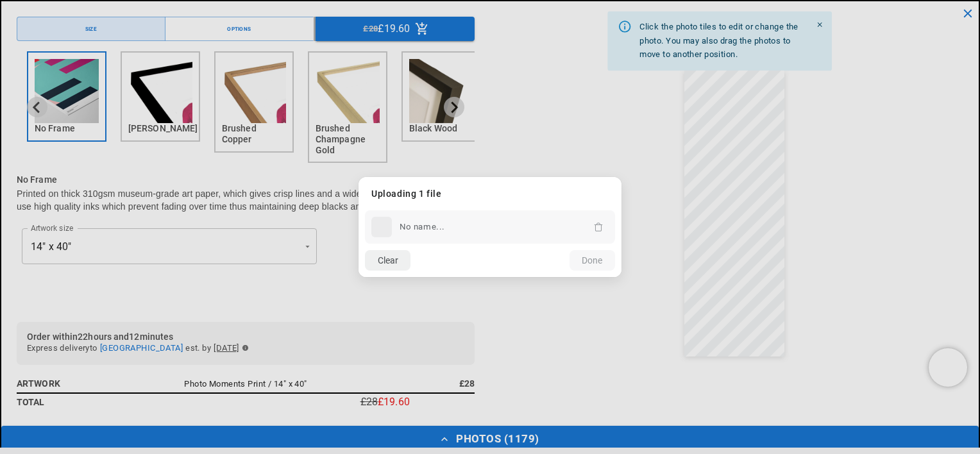
scroll to position [0, 500]
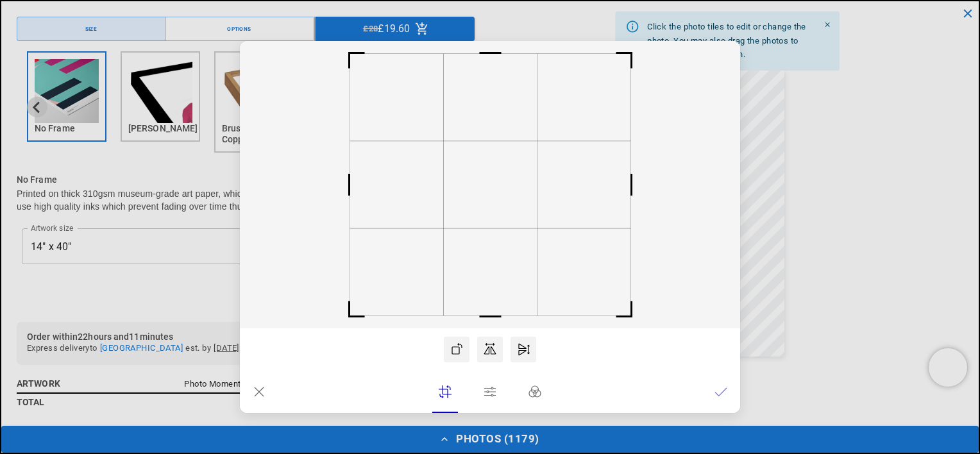
click at [251, 387] on lr-btn-ui at bounding box center [259, 392] width 26 height 26
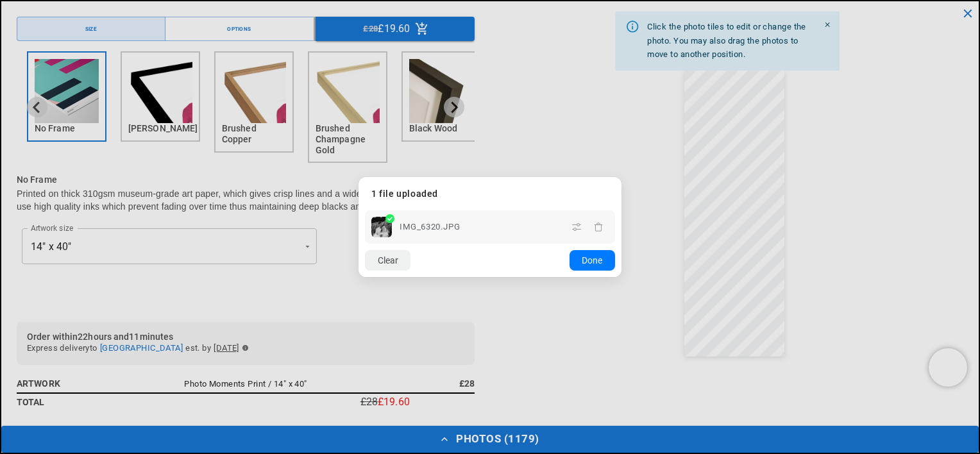
scroll to position [0, 0]
click at [598, 228] on icon "button" at bounding box center [598, 227] width 10 height 10
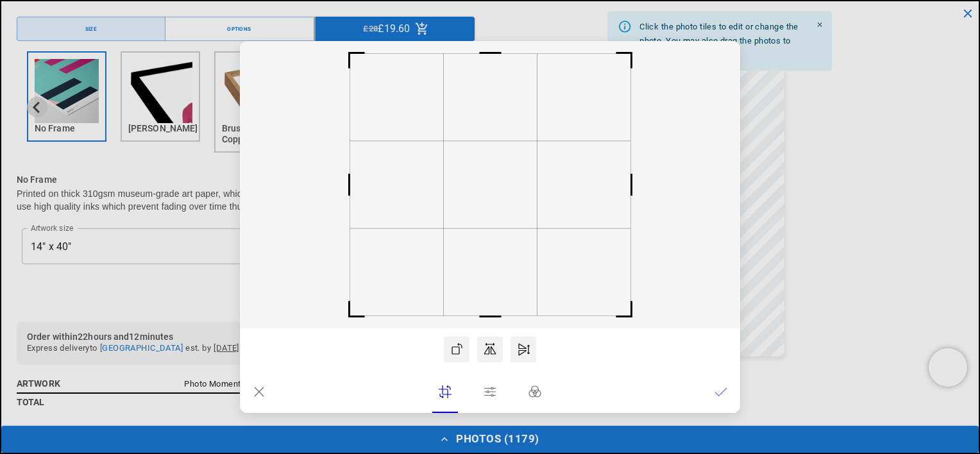
scroll to position [0, 250]
click at [258, 387] on icon at bounding box center [259, 391] width 13 height 13
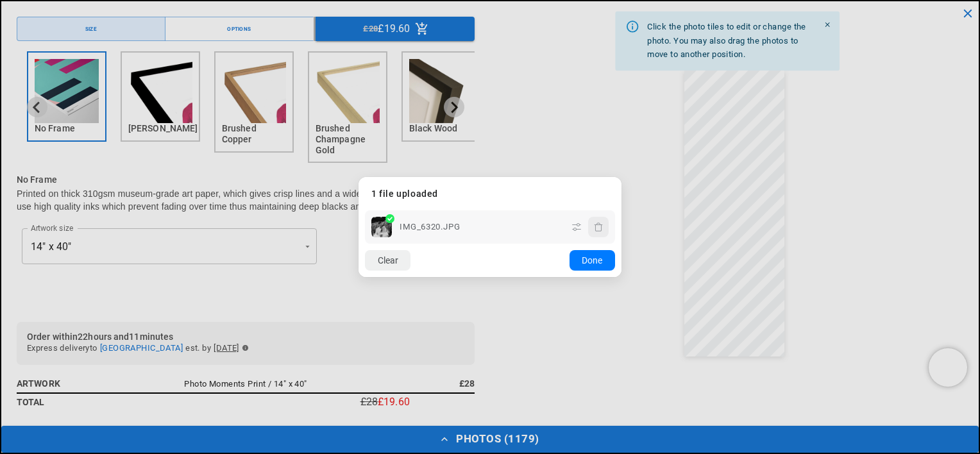
scroll to position [0, 500]
click at [603, 230] on icon "button" at bounding box center [598, 227] width 10 height 10
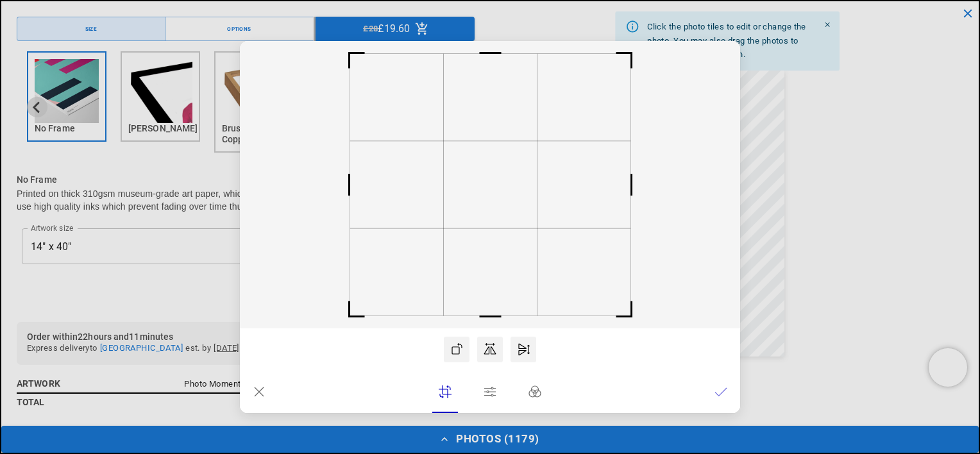
scroll to position [0, 0]
click at [253, 397] on icon at bounding box center [259, 391] width 13 height 13
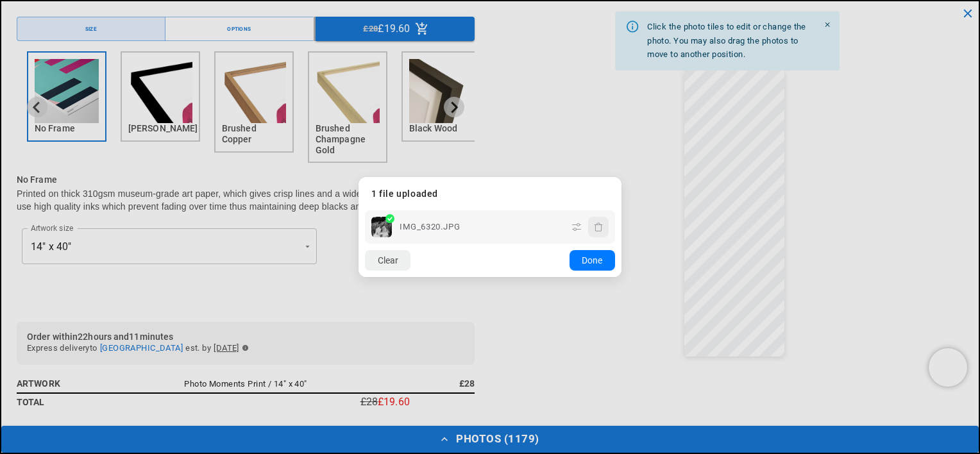
click at [598, 228] on icon "button" at bounding box center [598, 227] width 10 height 10
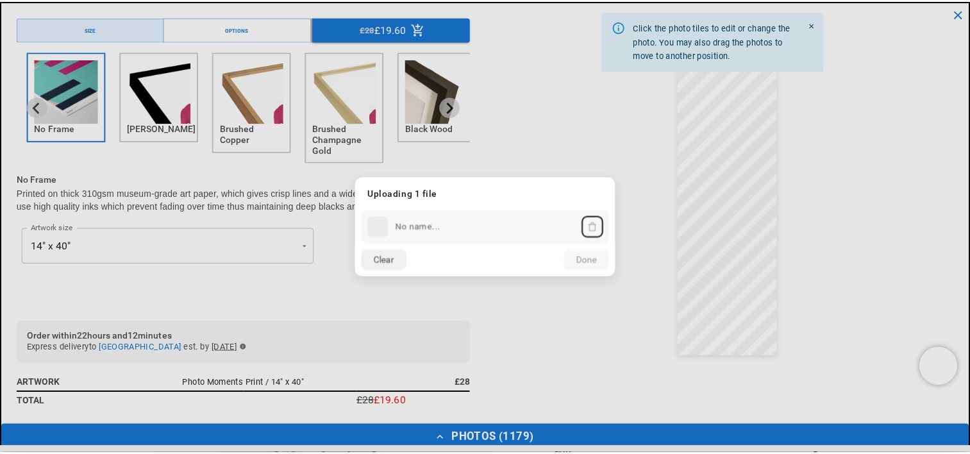
scroll to position [0, 250]
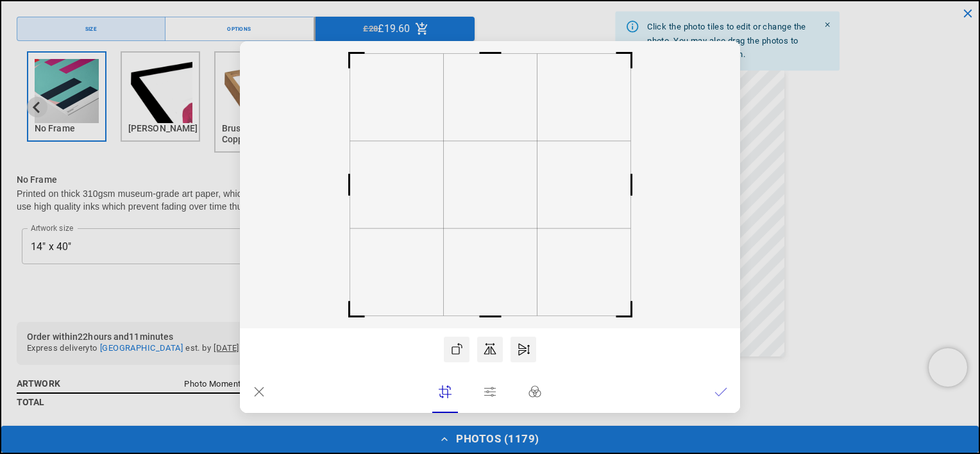
click at [258, 389] on icon at bounding box center [259, 391] width 13 height 13
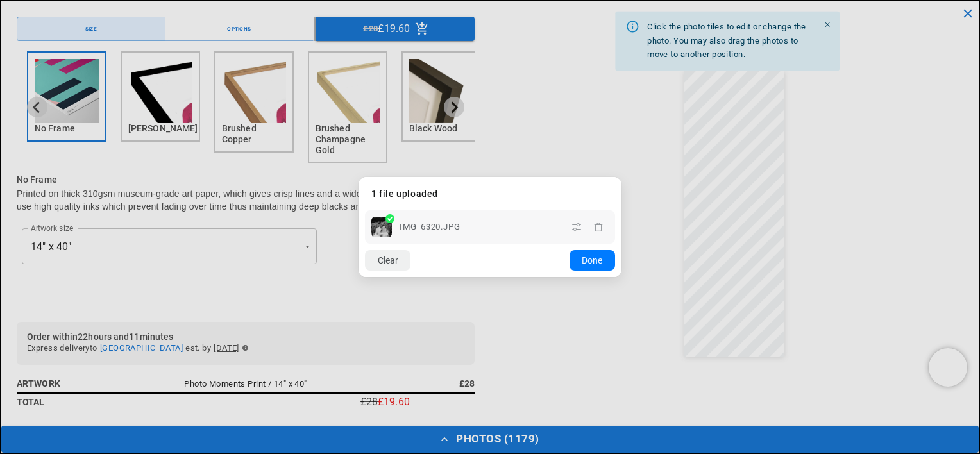
click at [621, 177] on dialog "Drop files here From device From link Camera Dropbox Google Drive Cancel Powere…" at bounding box center [489, 227] width 263 height 100
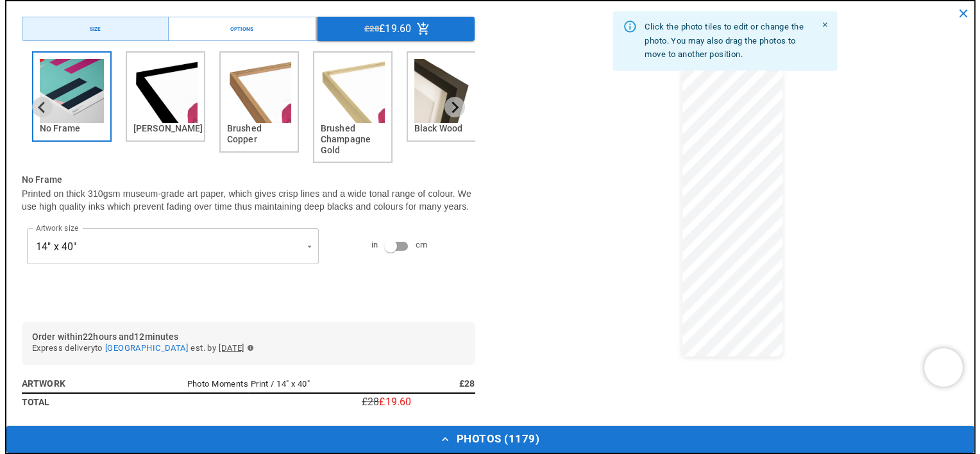
scroll to position [0, 500]
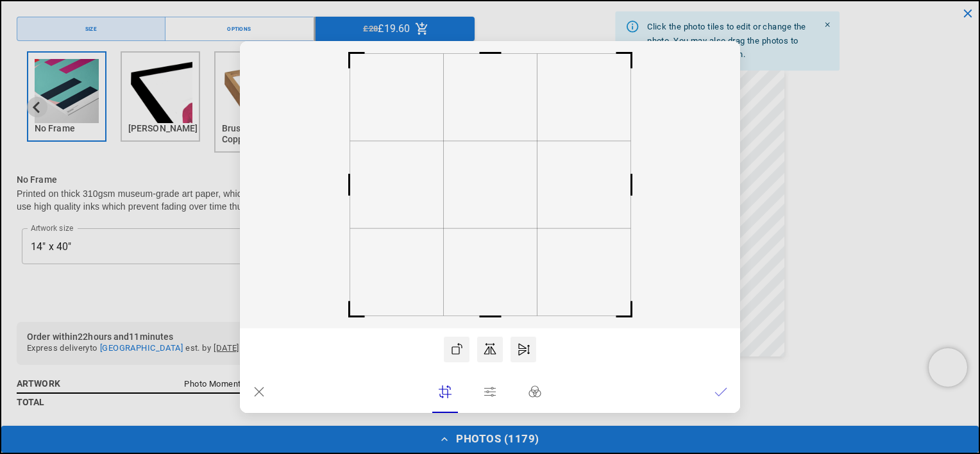
click at [740, 137] on dialog "Drop files here From device From link Camera Dropbox Google Drive Cancel Powere…" at bounding box center [490, 227] width 500 height 372
